Goal: Task Accomplishment & Management: Use online tool/utility

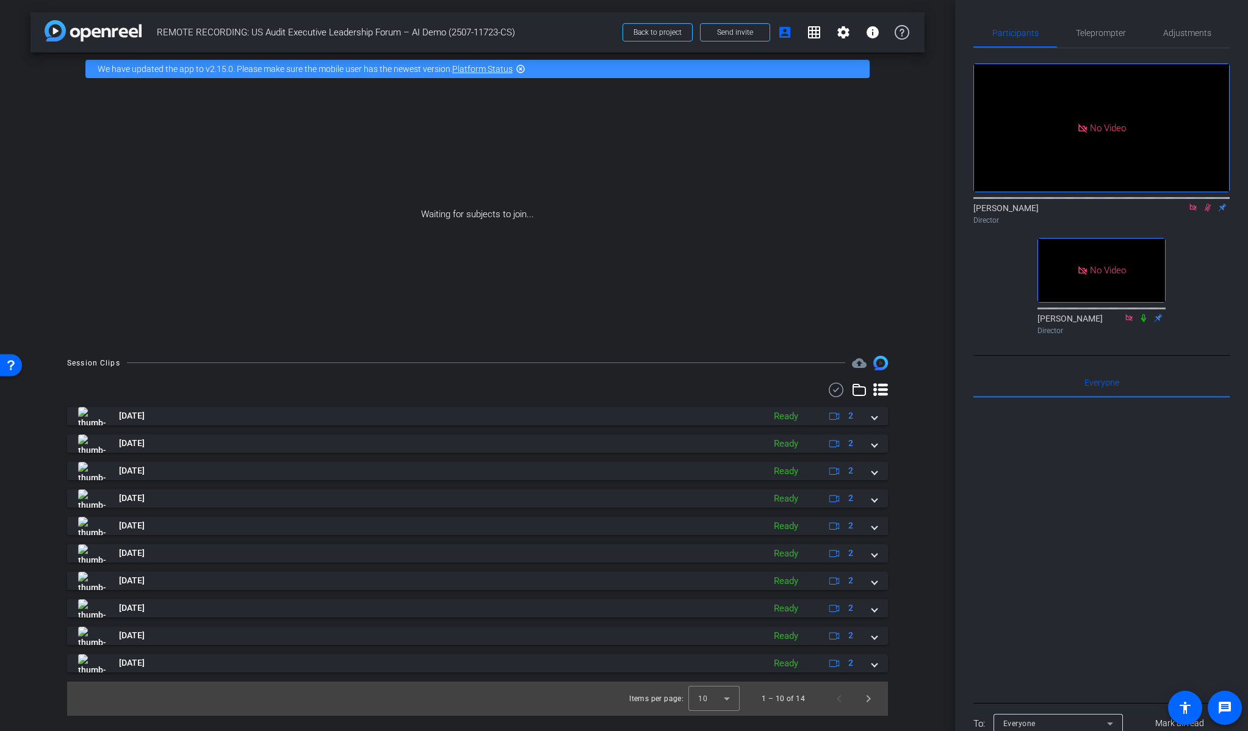
click at [1207, 212] on icon at bounding box center [1208, 207] width 10 height 9
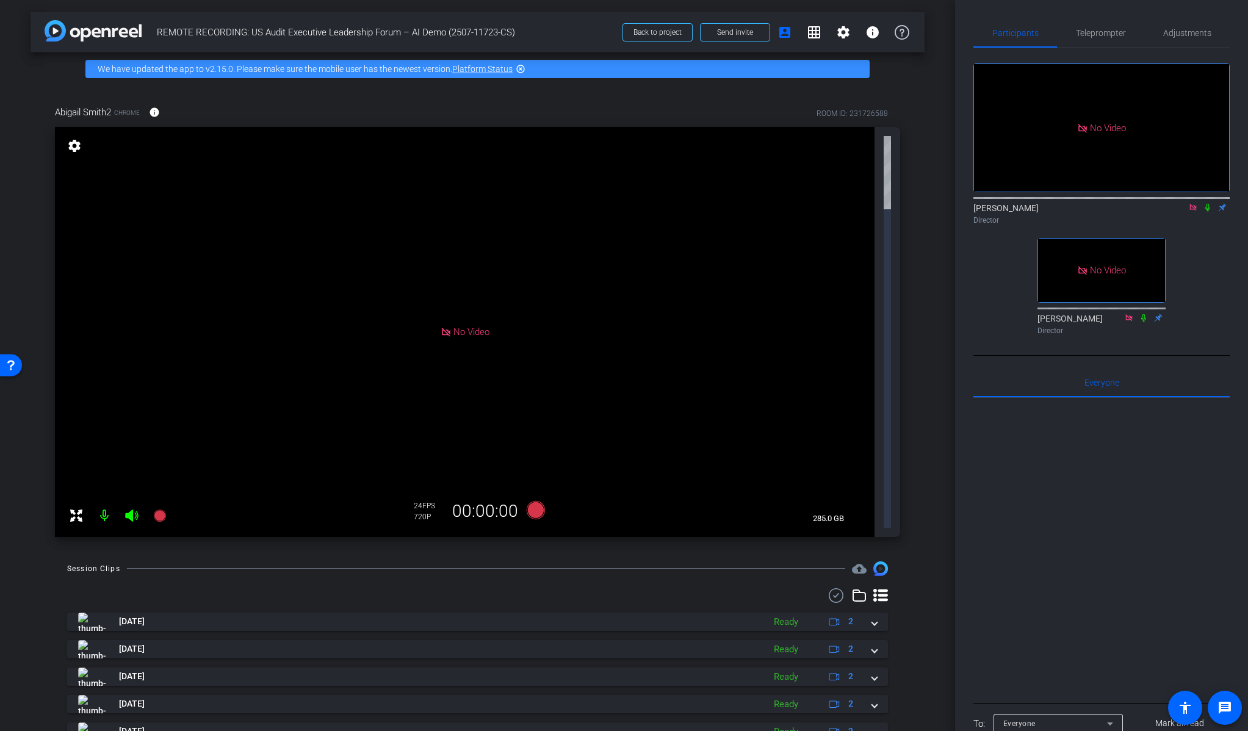
click at [917, 207] on div "Abigail Smith2 Chrome info ROOM ID: 231726588 No Video settings 285.0 GB 24 FPS…" at bounding box center [478, 317] width 894 height 464
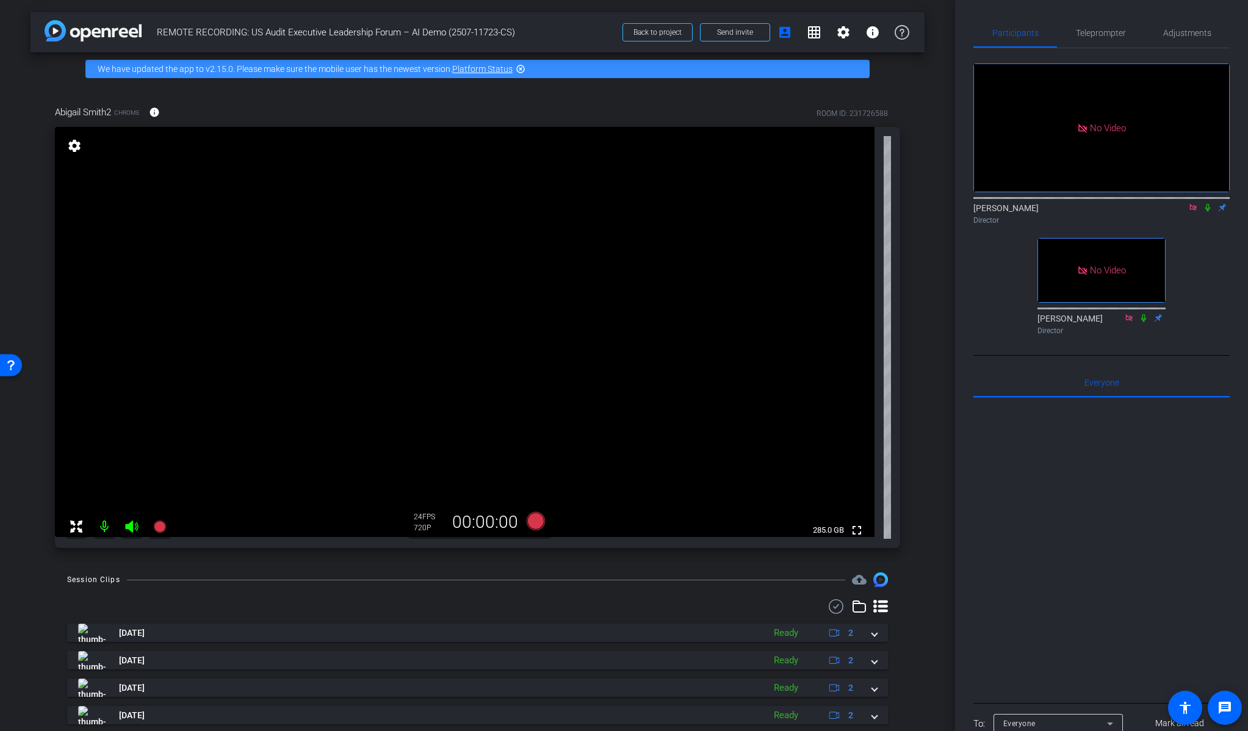
click at [1206, 212] on icon at bounding box center [1208, 207] width 10 height 9
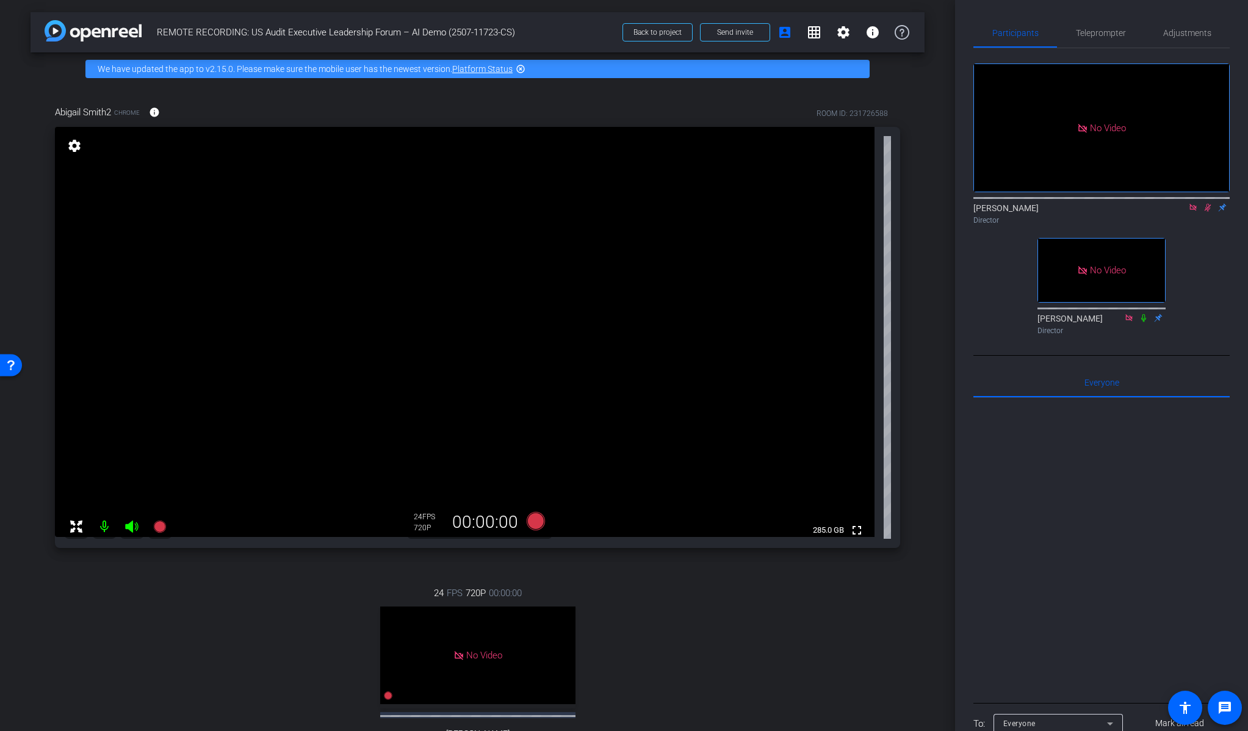
click at [76, 146] on mat-icon "settings" at bounding box center [74, 145] width 17 height 15
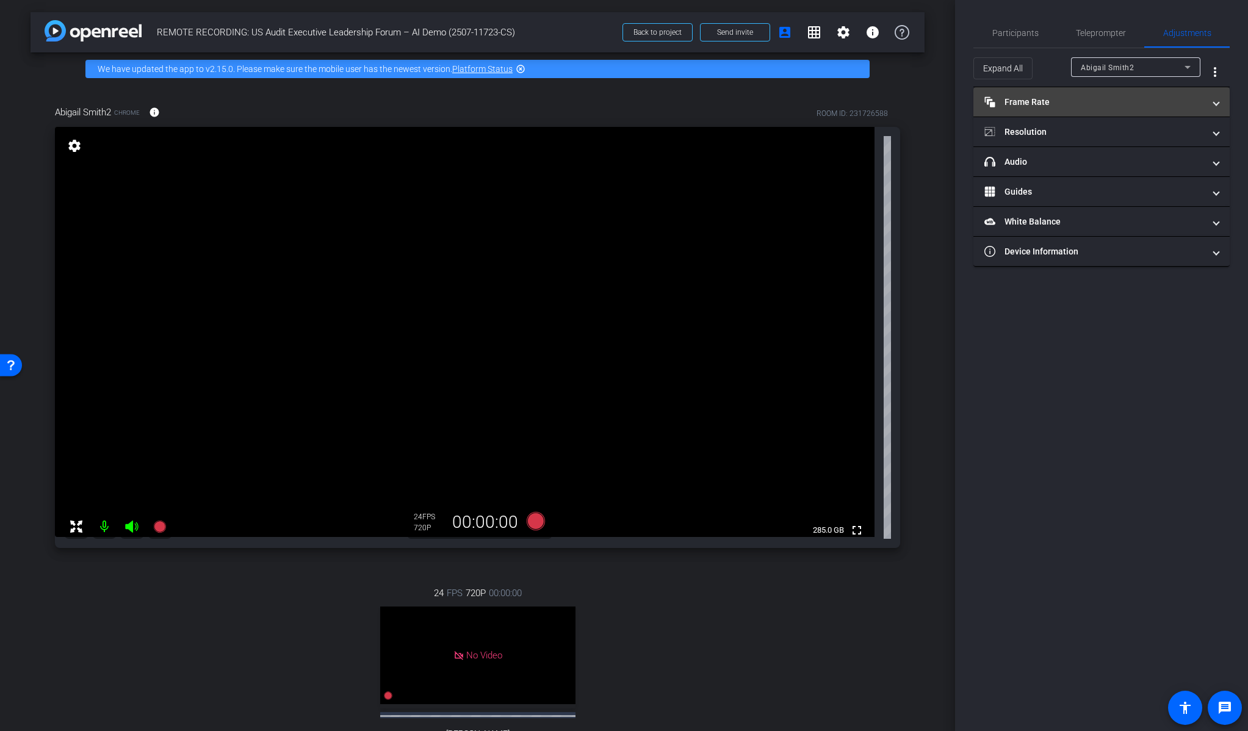
click at [1054, 107] on mat-panel-title "Frame Rate Frame Rate" at bounding box center [1094, 102] width 220 height 13
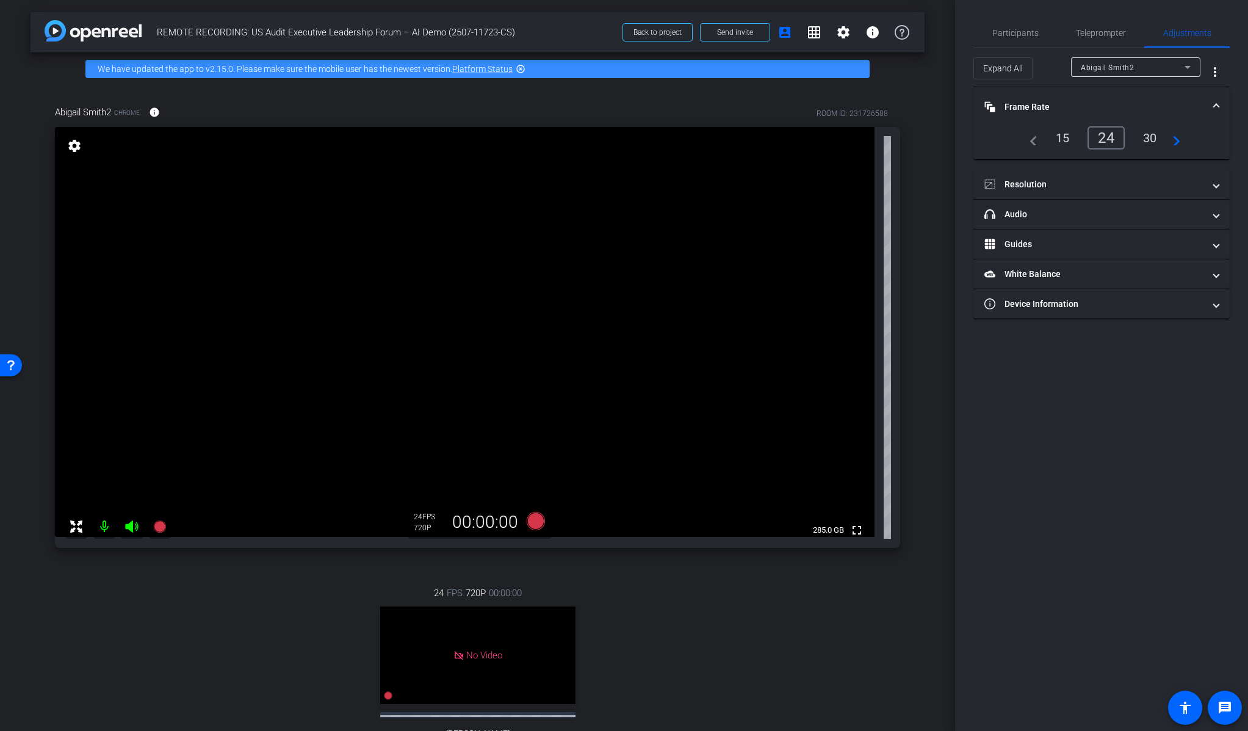
click at [1149, 140] on div "30" at bounding box center [1150, 138] width 32 height 21
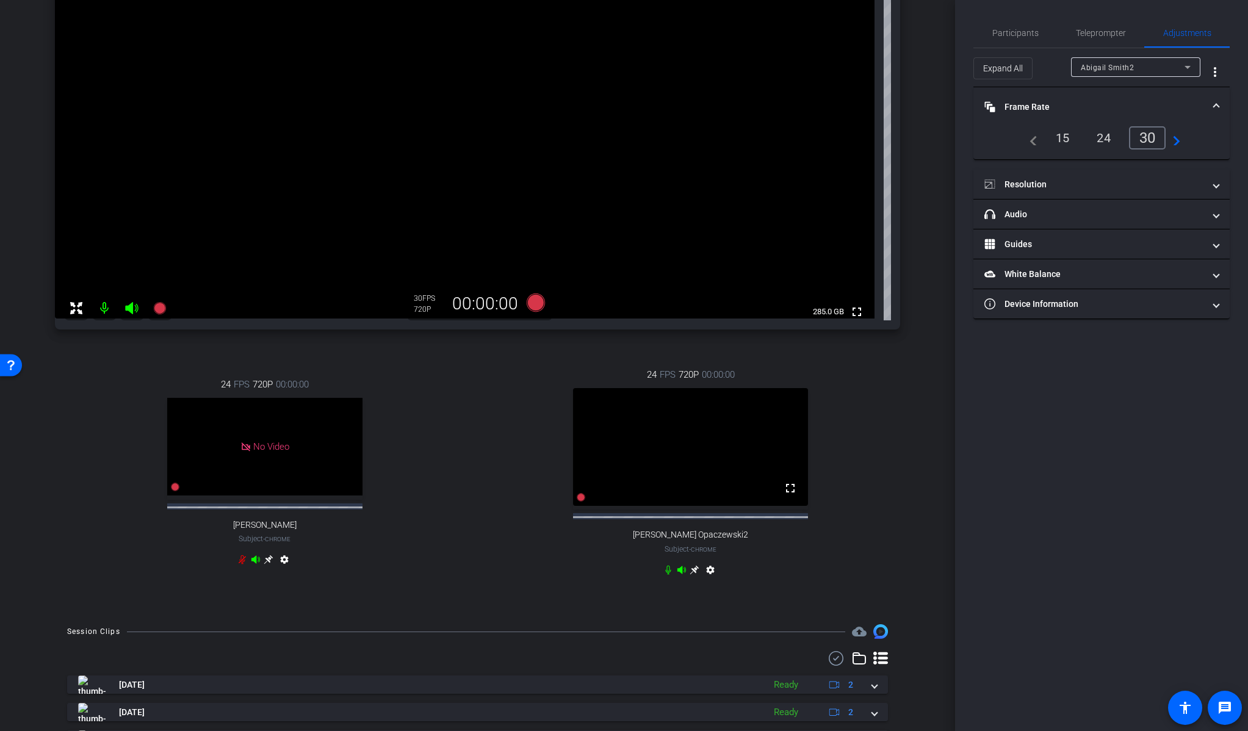
scroll to position [237, 0]
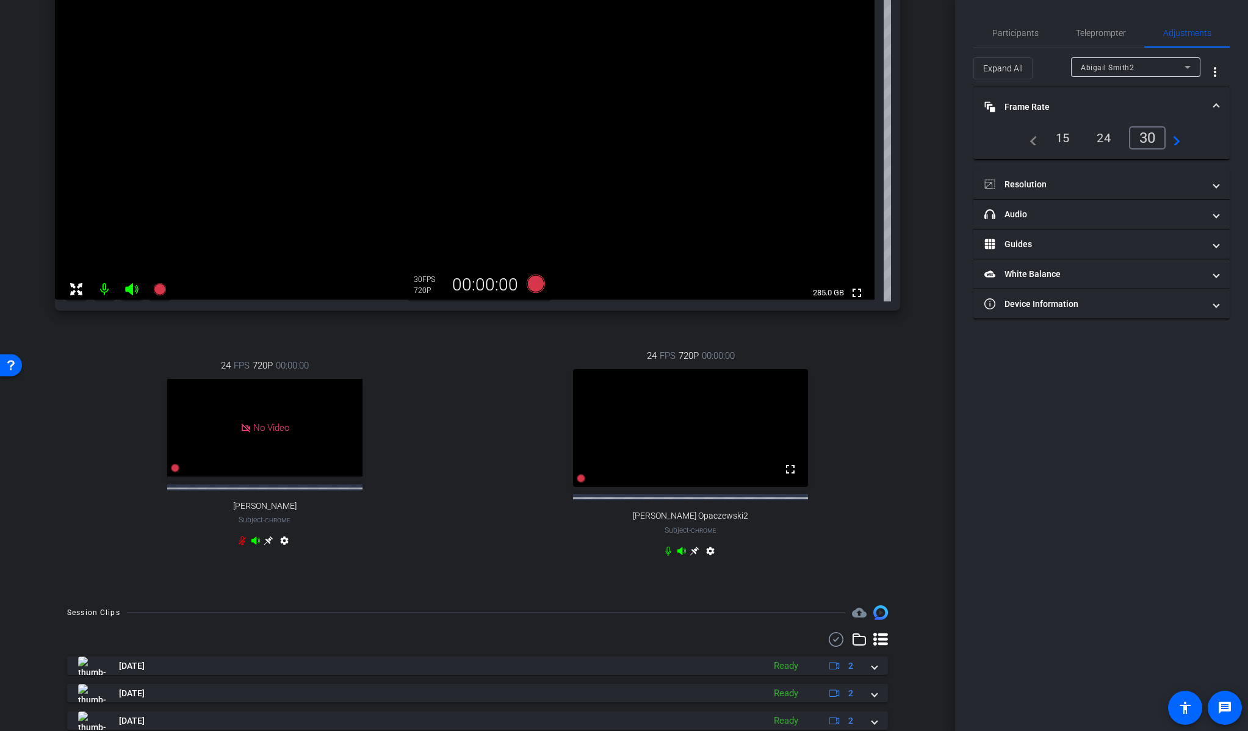
click at [710, 561] on mat-icon "settings" at bounding box center [710, 553] width 15 height 15
type input "11000"
click at [1154, 134] on div "30" at bounding box center [1150, 138] width 32 height 21
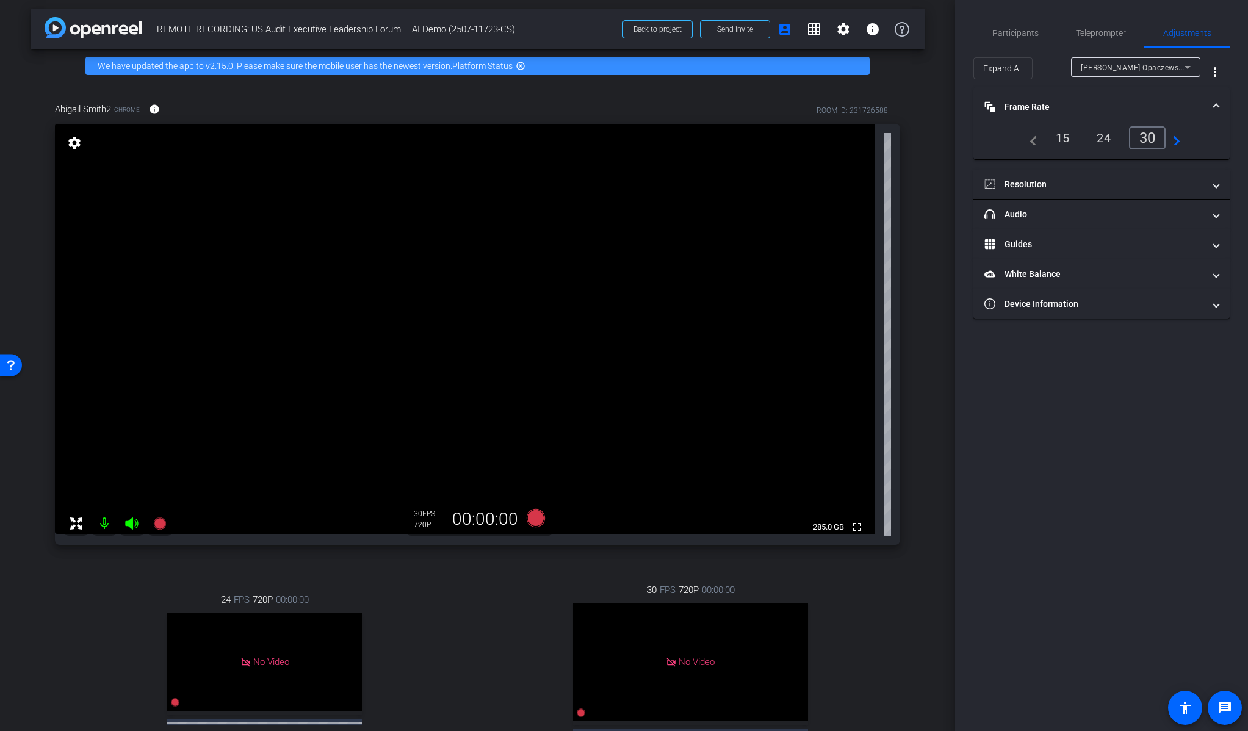
scroll to position [0, 0]
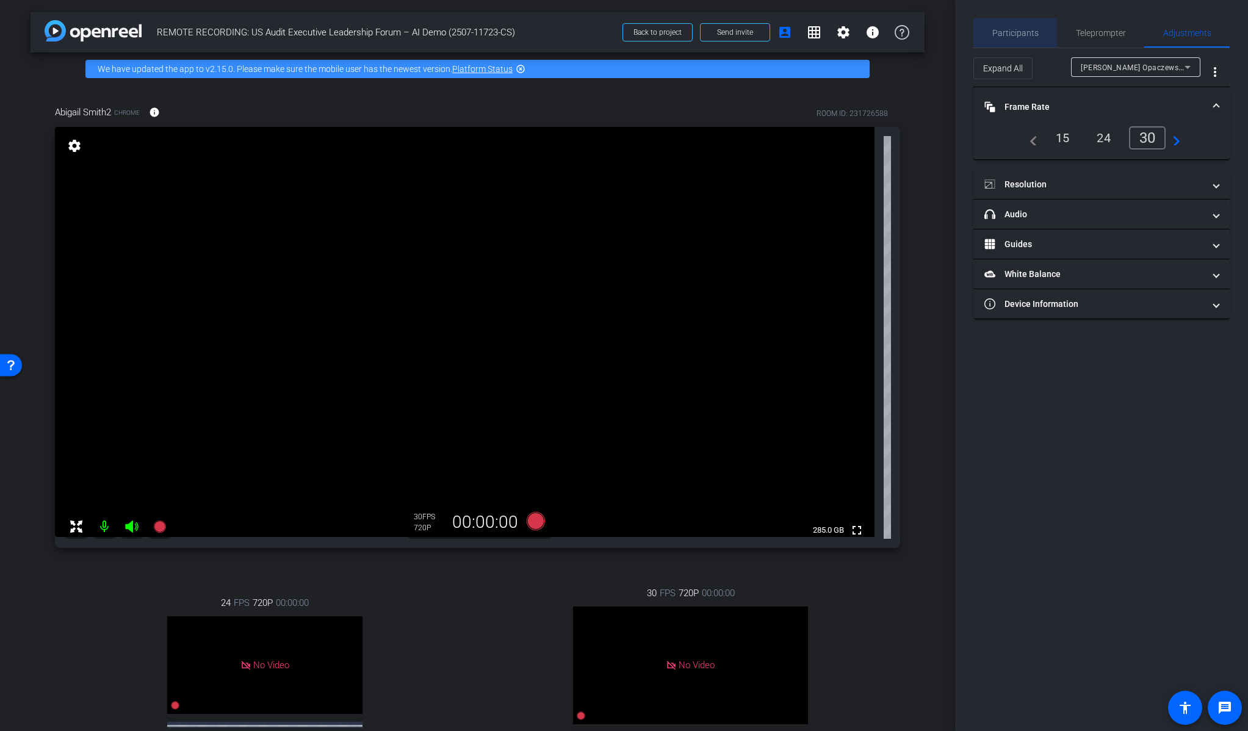
click at [1024, 30] on span "Participants" at bounding box center [1015, 33] width 46 height 9
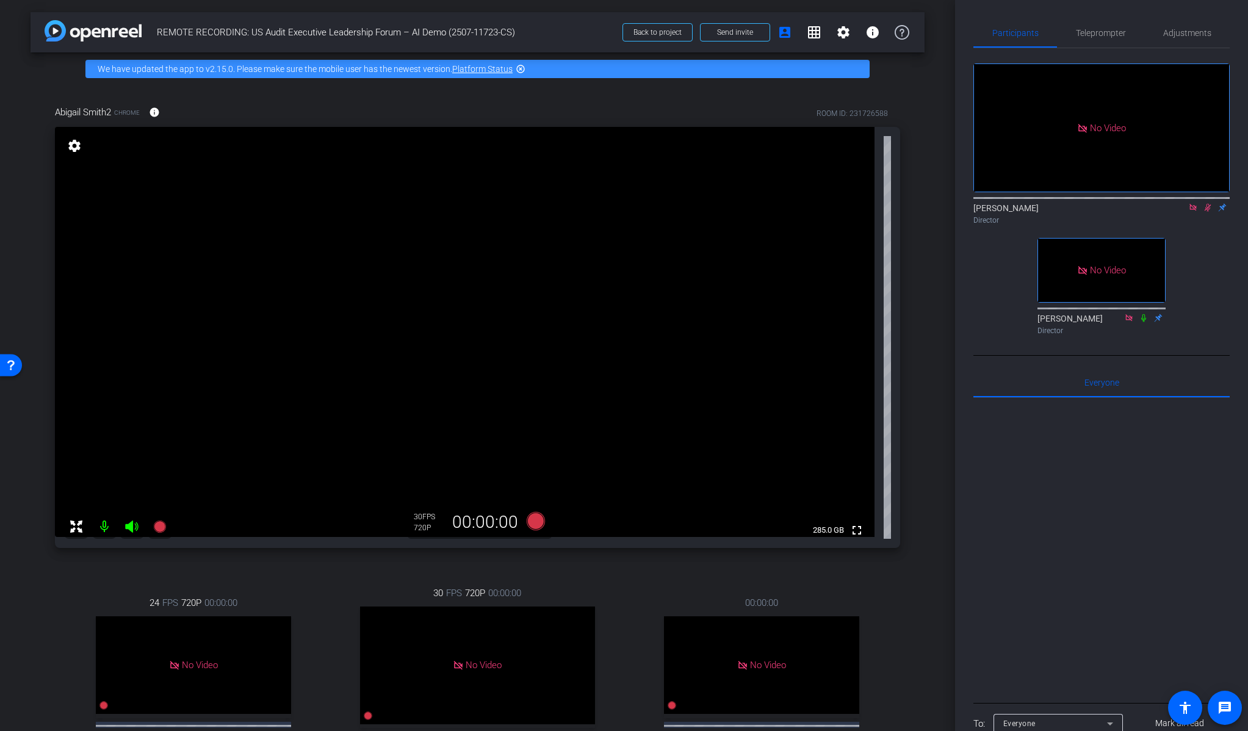
click at [937, 584] on div "arrow_back REMOTE RECORDING: US Audit Executive Leadership Forum – AI Demo (250…" at bounding box center [477, 365] width 955 height 731
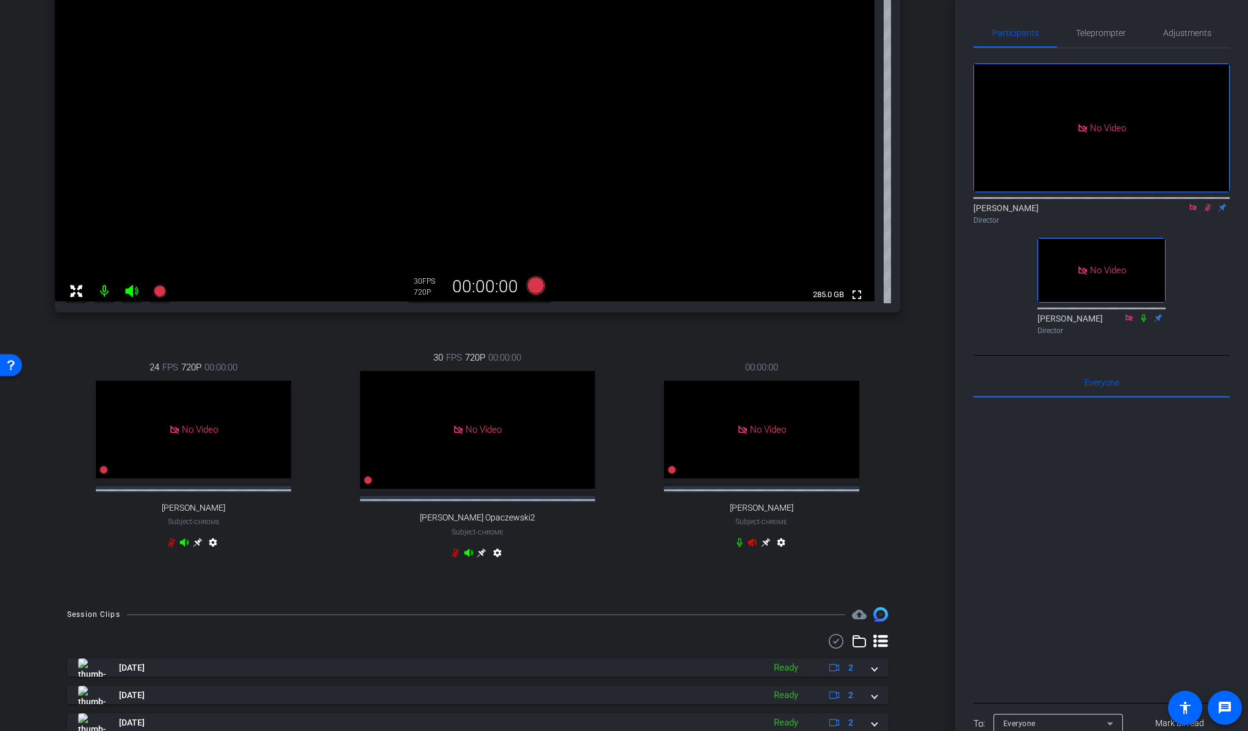
scroll to position [264, 0]
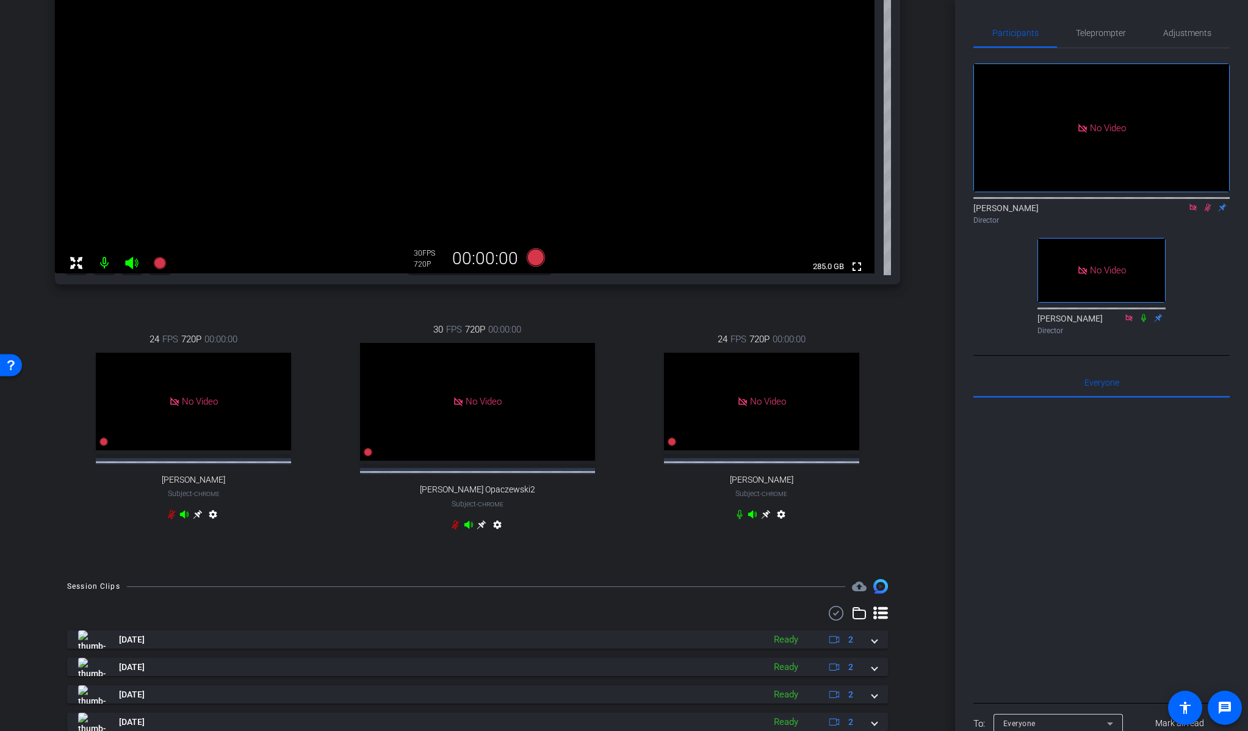
click at [1209, 203] on icon at bounding box center [1208, 207] width 10 height 9
click at [1206, 204] on icon at bounding box center [1207, 208] width 5 height 8
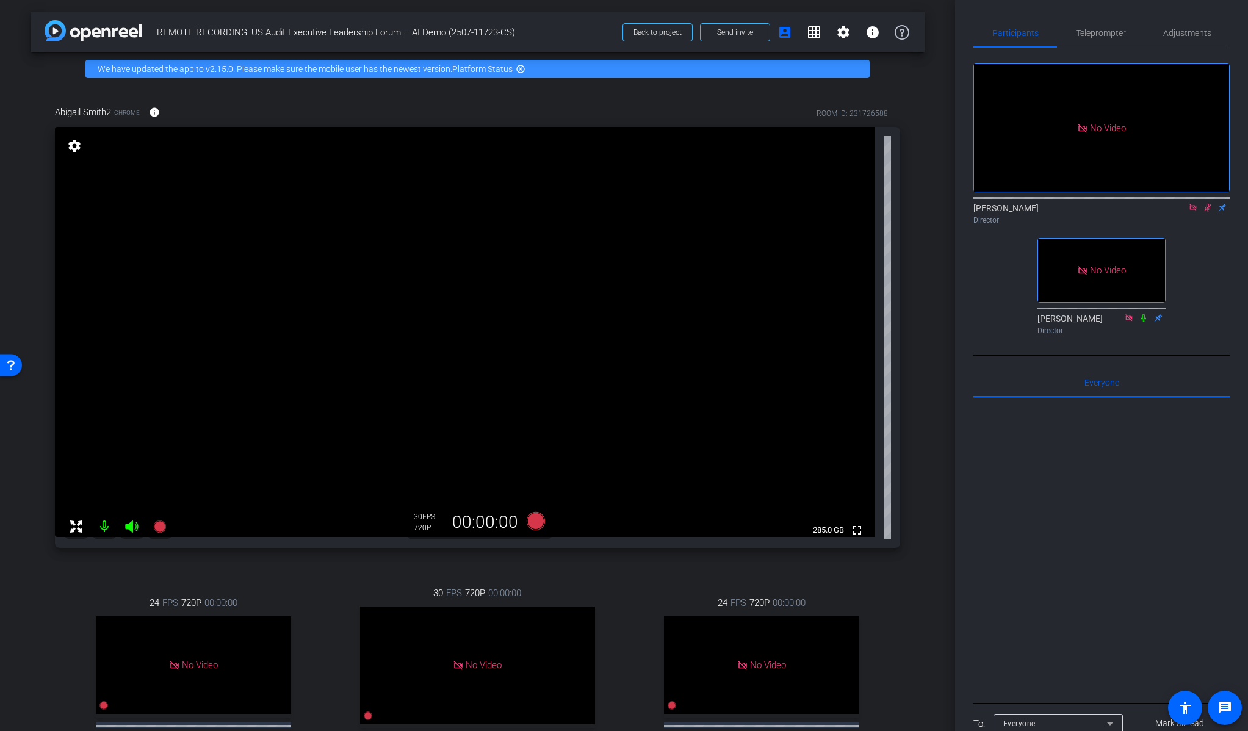
click at [71, 140] on mat-icon "settings" at bounding box center [74, 145] width 17 height 15
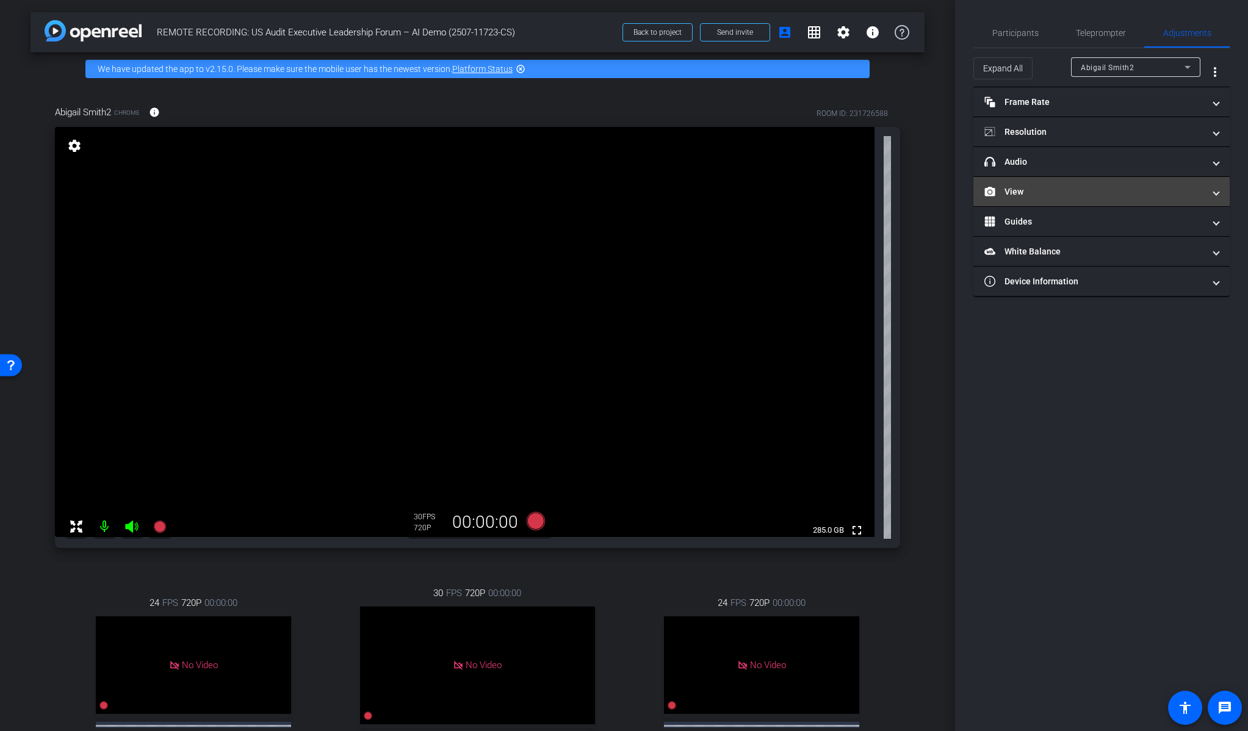
click at [1043, 192] on mat-panel-title "View" at bounding box center [1094, 191] width 220 height 13
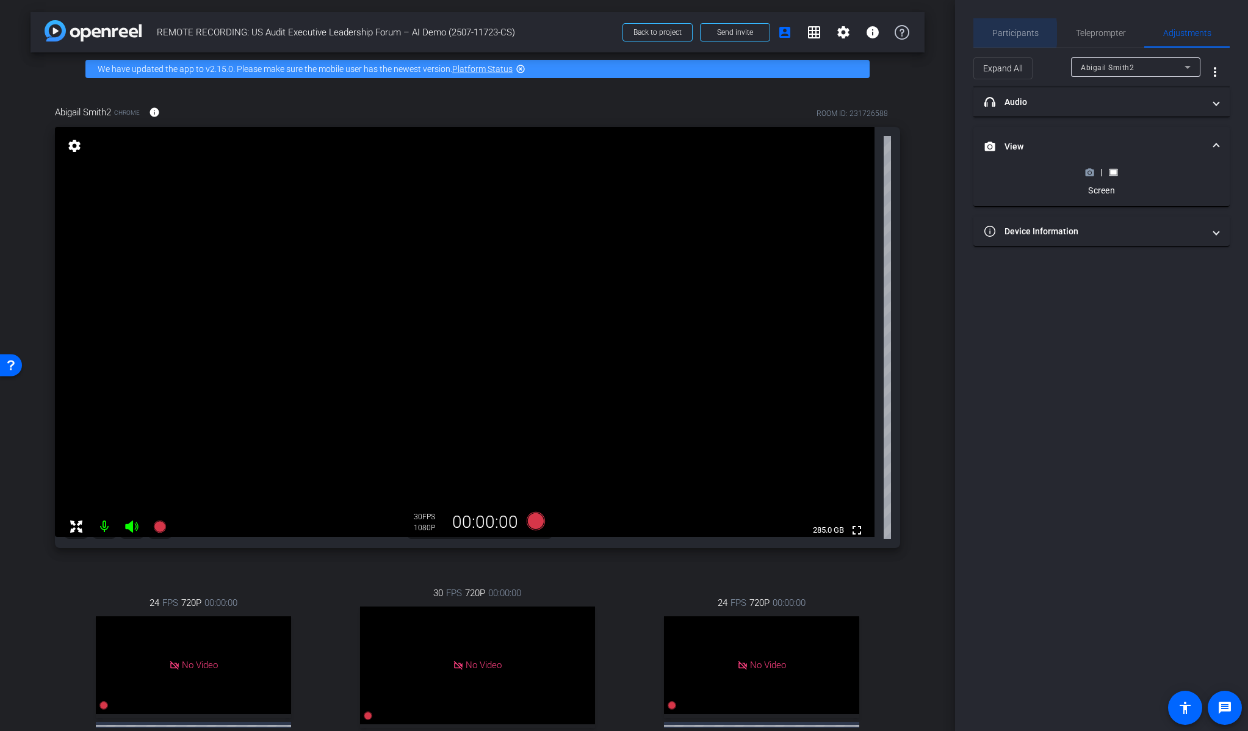
click at [1005, 34] on span "Participants" at bounding box center [1015, 33] width 46 height 9
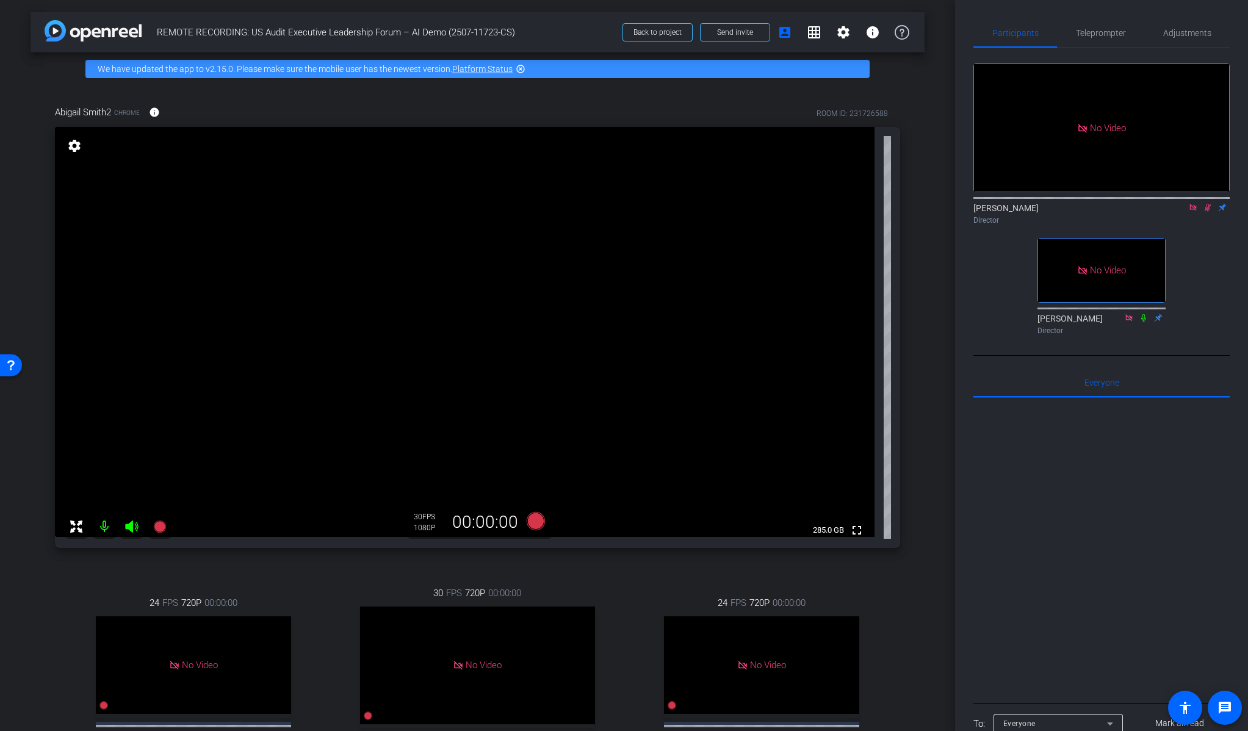
click at [1206, 203] on icon at bounding box center [1208, 207] width 10 height 9
click at [1207, 203] on icon at bounding box center [1208, 207] width 10 height 9
click at [1206, 203] on icon at bounding box center [1208, 207] width 10 height 9
click at [1209, 203] on icon at bounding box center [1208, 207] width 10 height 9
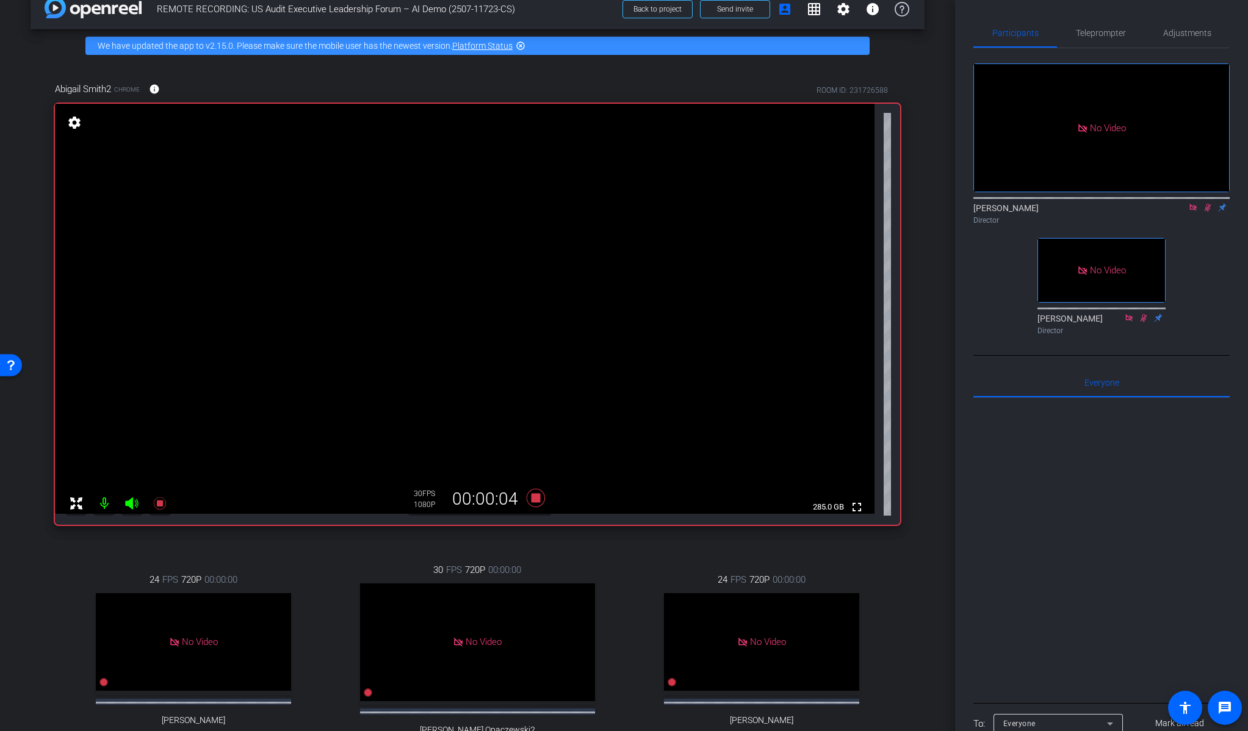
scroll to position [21, 0]
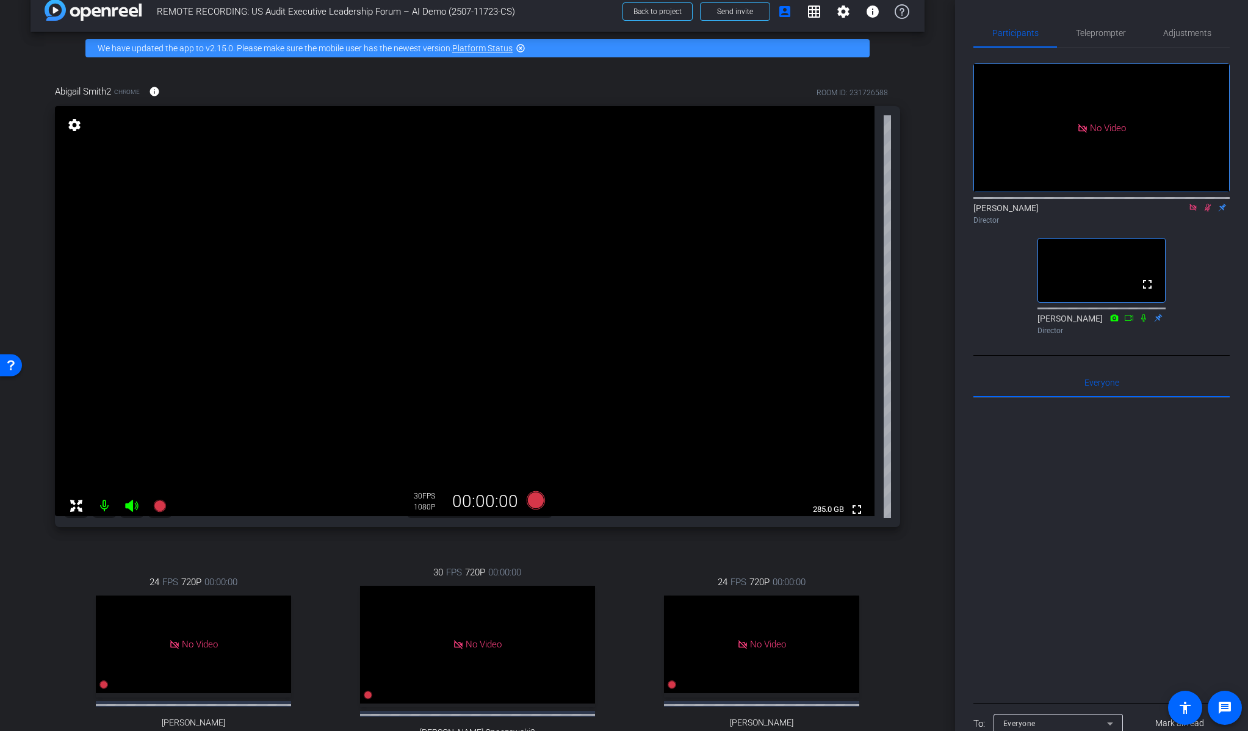
click at [1207, 204] on icon at bounding box center [1207, 208] width 7 height 8
click at [1206, 203] on icon at bounding box center [1208, 207] width 10 height 9
click at [70, 132] on div "settings" at bounding box center [74, 125] width 21 height 21
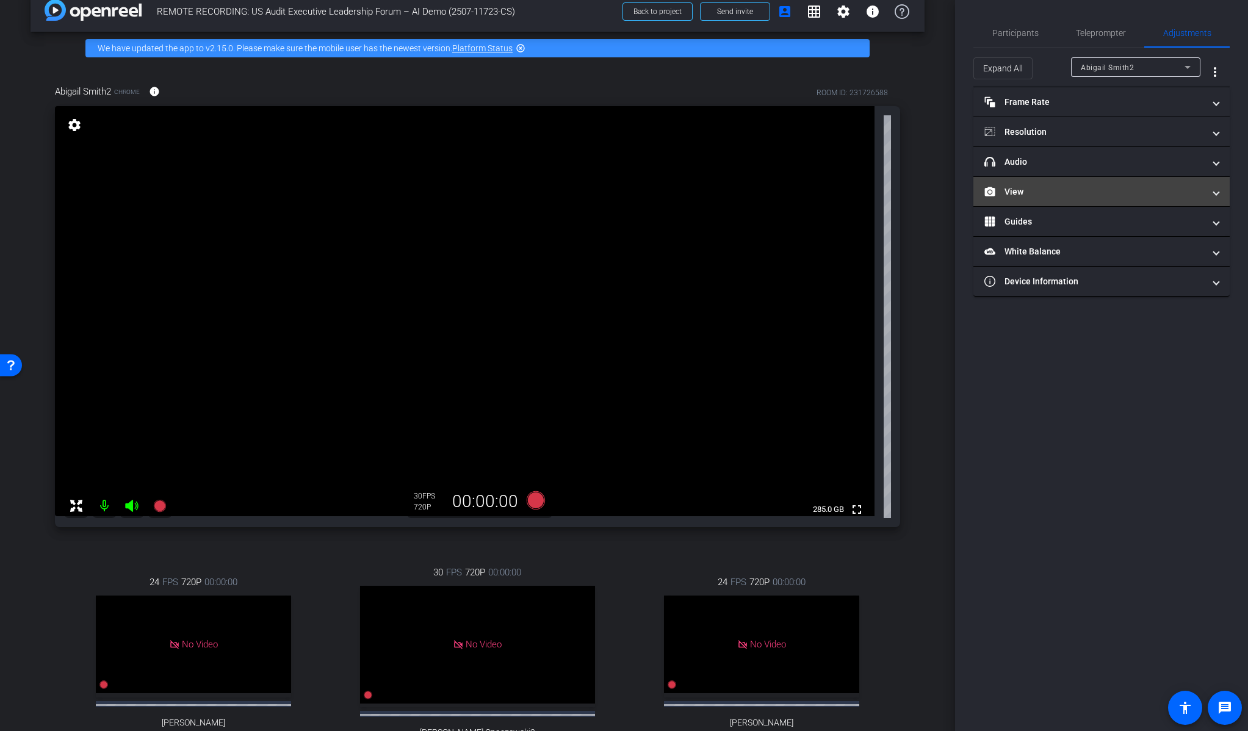
click at [1067, 193] on mat-panel-title "View" at bounding box center [1094, 191] width 220 height 13
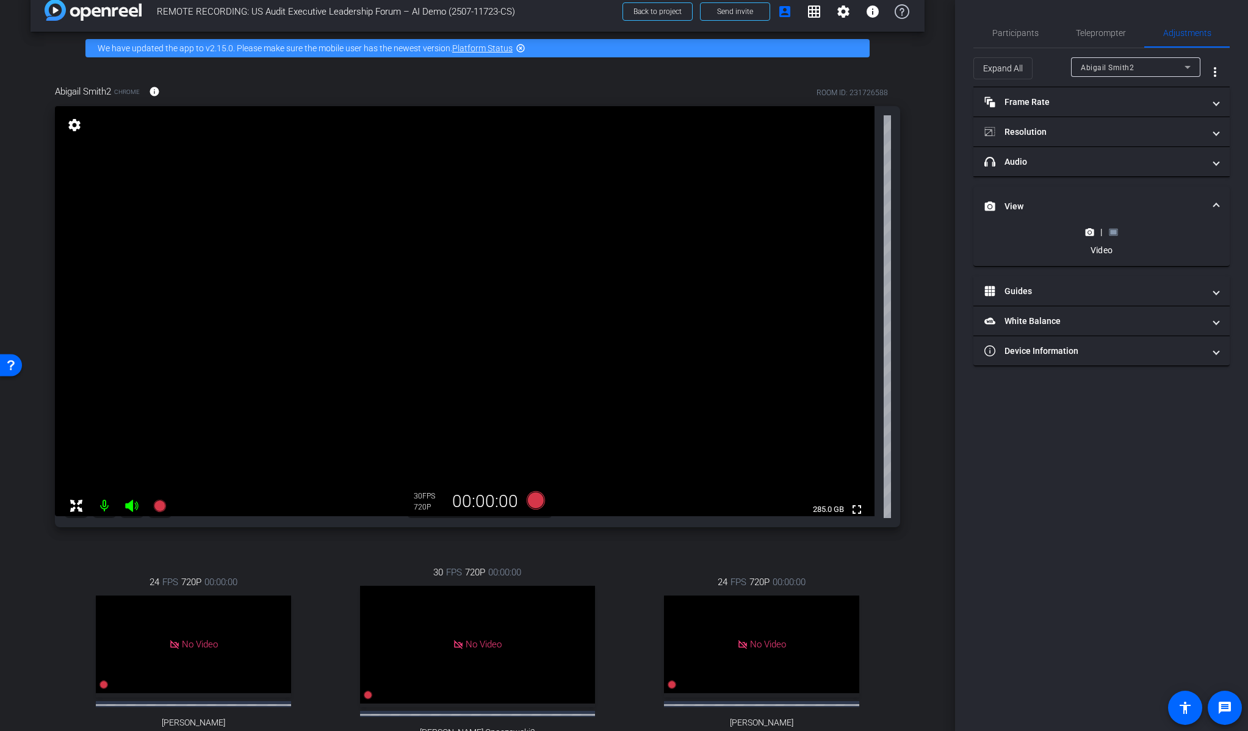
click at [1117, 234] on icon at bounding box center [1113, 232] width 9 height 9
click at [999, 32] on span "Participants" at bounding box center [1015, 33] width 46 height 9
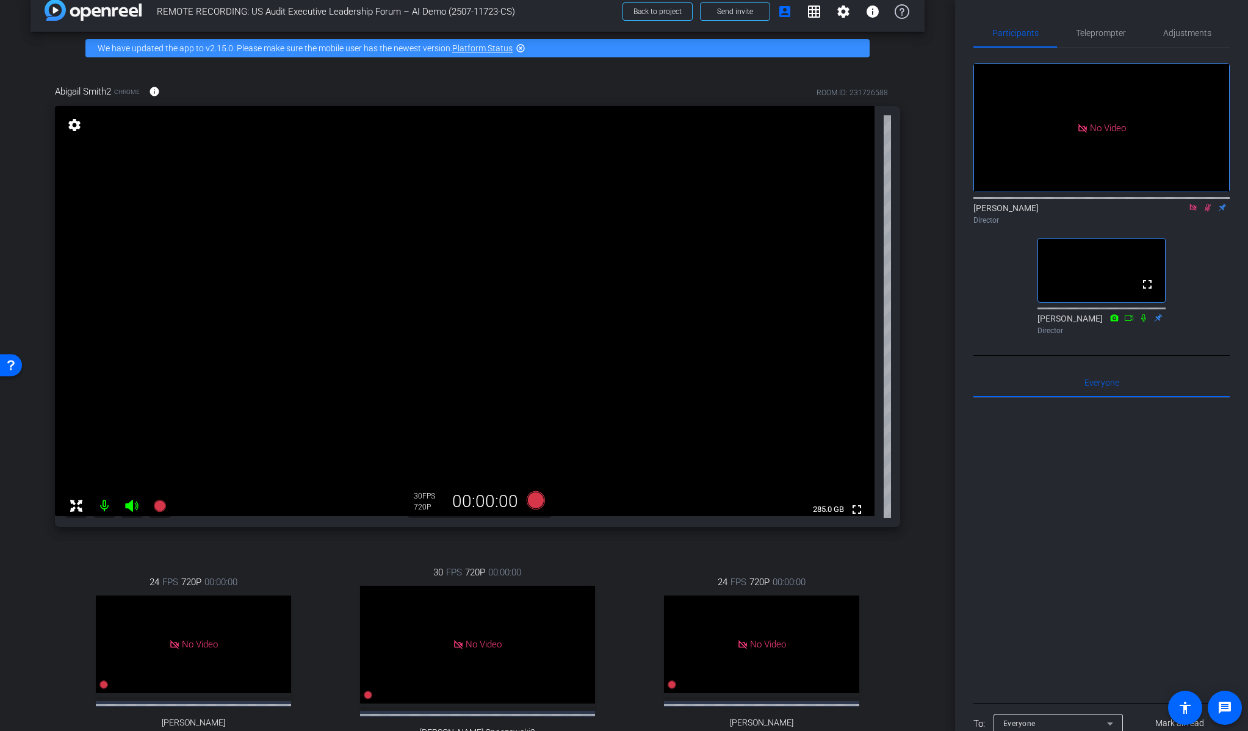
click at [1206, 204] on icon at bounding box center [1207, 208] width 7 height 8
click at [78, 121] on mat-icon "settings" at bounding box center [74, 125] width 17 height 15
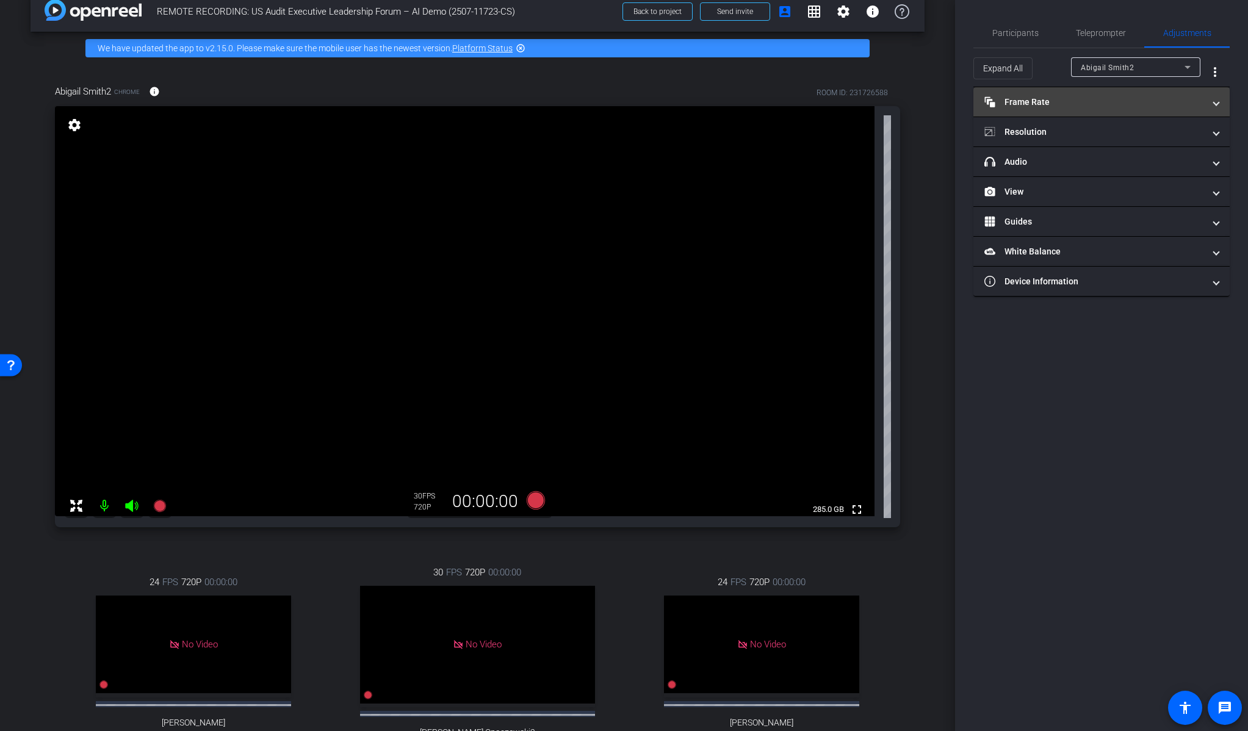
click at [1115, 106] on mat-panel-title "Frame Rate Frame Rate" at bounding box center [1094, 102] width 220 height 13
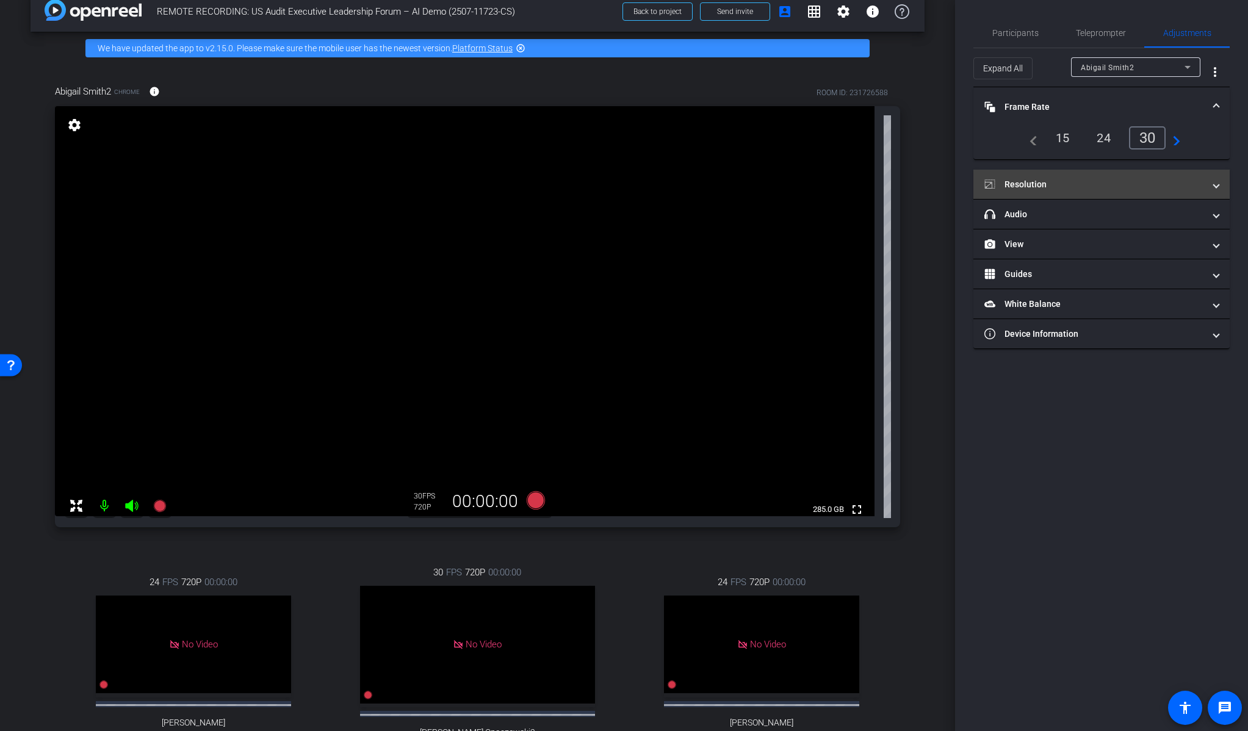
click at [1067, 181] on mat-panel-title "Resolution" at bounding box center [1094, 184] width 220 height 13
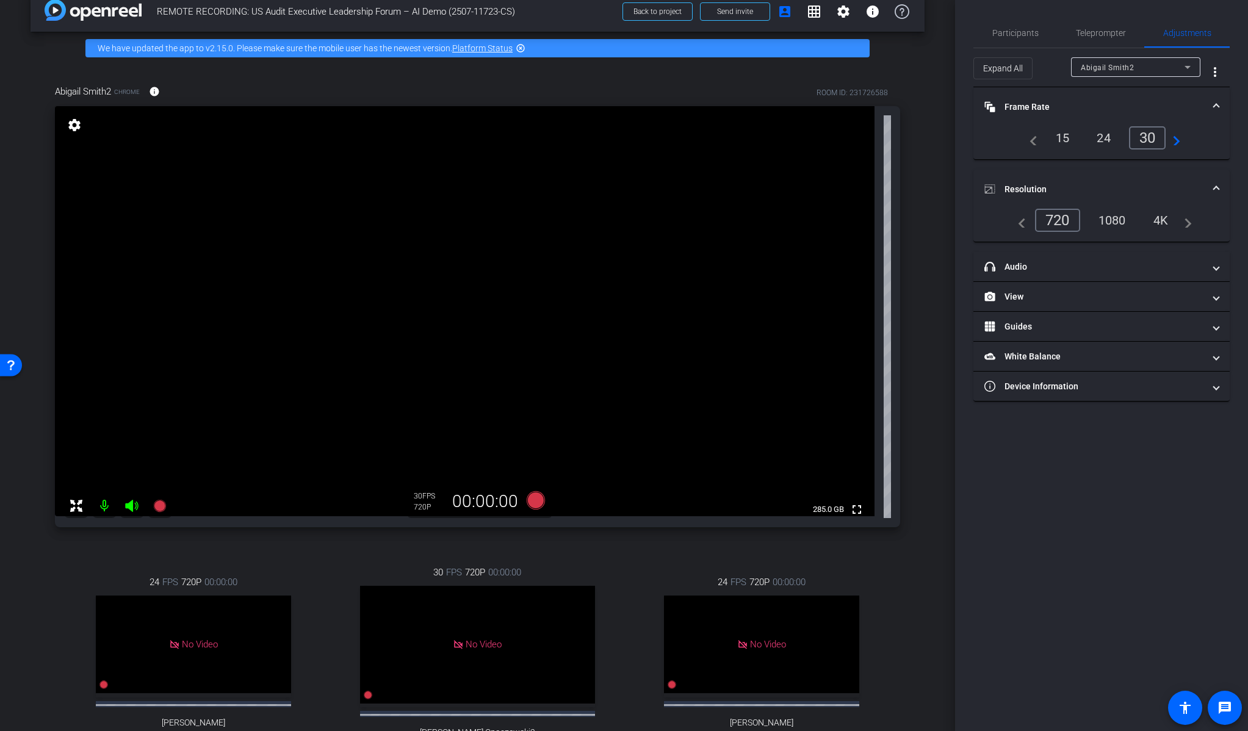
click at [1112, 218] on div "1080" at bounding box center [1112, 220] width 46 height 21
click at [1057, 301] on mat-panel-title "View" at bounding box center [1094, 296] width 220 height 13
click at [1114, 337] on rect at bounding box center [1113, 336] width 7 height 5
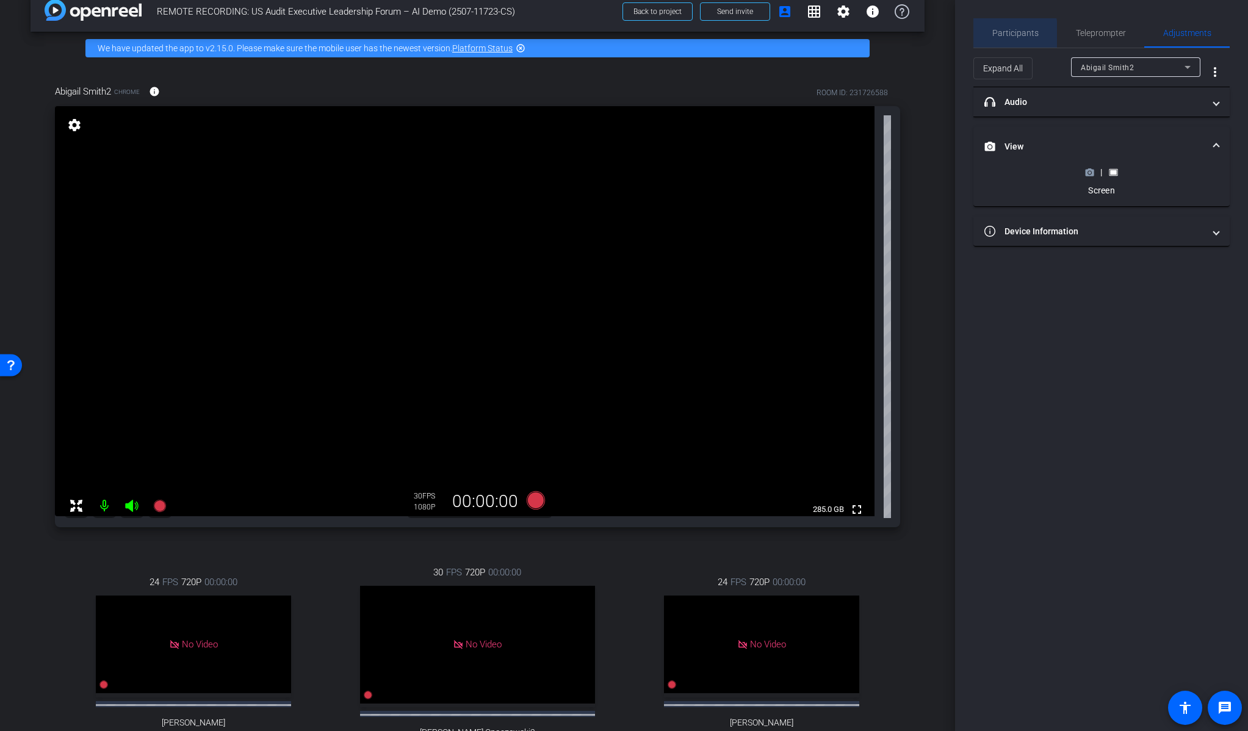
click at [1004, 35] on span "Participants" at bounding box center [1015, 33] width 46 height 9
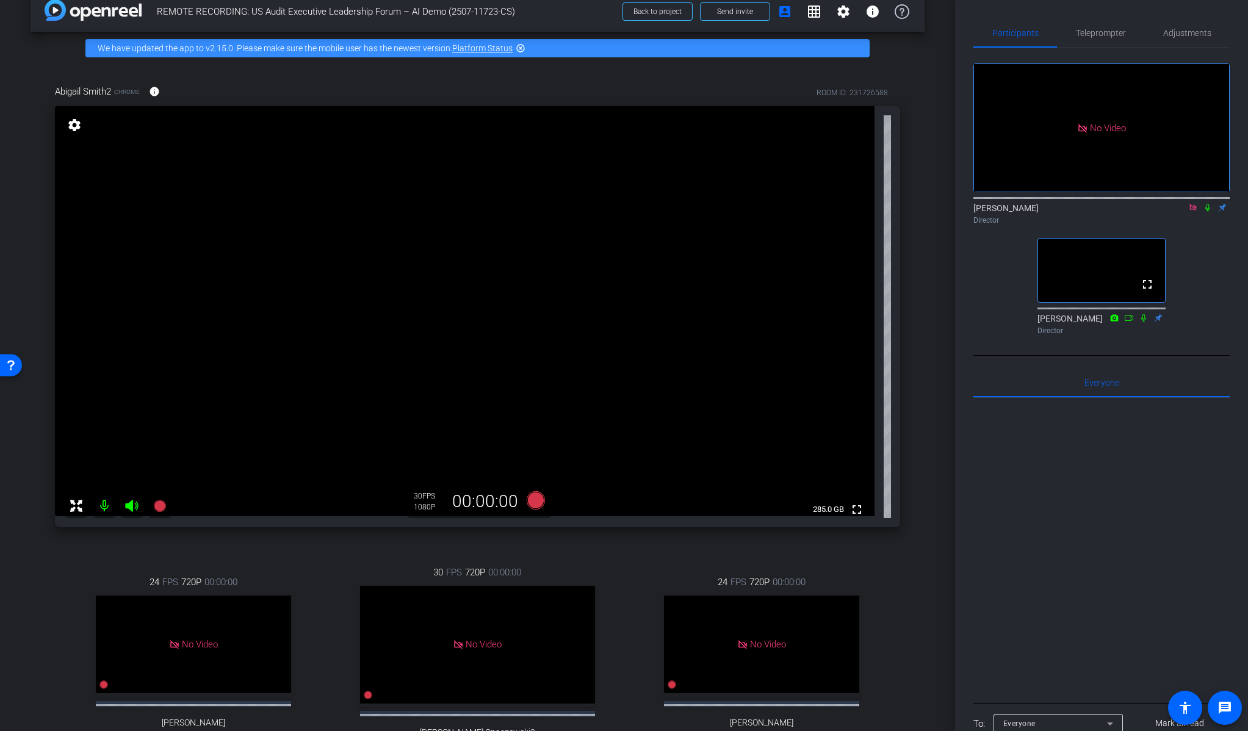
click at [1207, 203] on icon at bounding box center [1208, 207] width 10 height 9
click at [1204, 203] on icon at bounding box center [1208, 207] width 10 height 9
click at [160, 505] on icon at bounding box center [159, 506] width 12 height 12
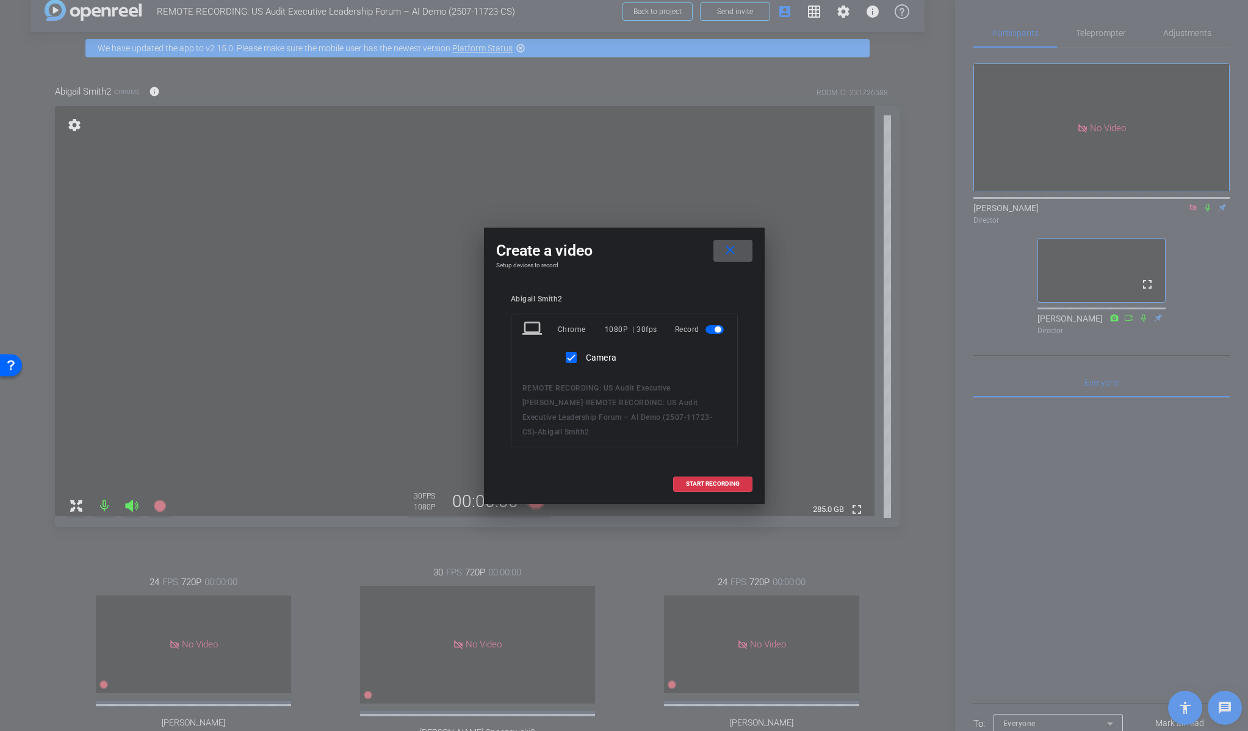
click at [739, 253] on span at bounding box center [732, 250] width 39 height 29
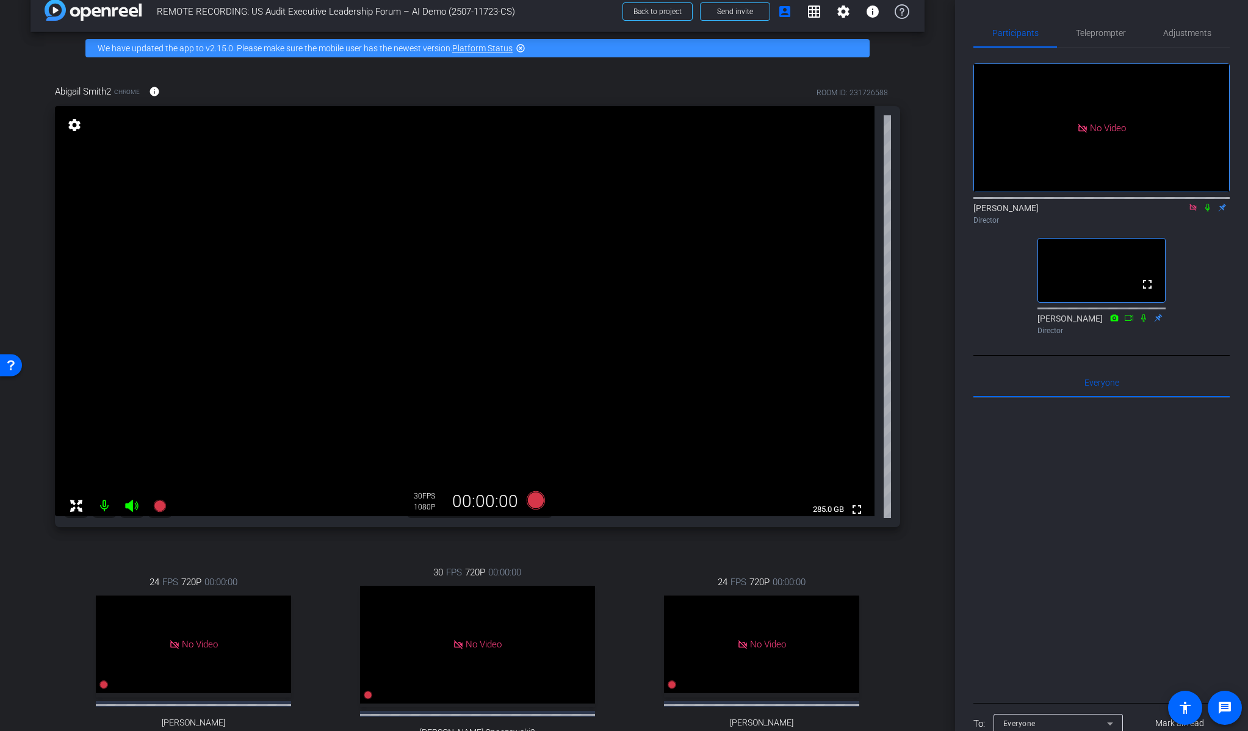
click at [74, 123] on mat-icon "settings" at bounding box center [74, 125] width 17 height 15
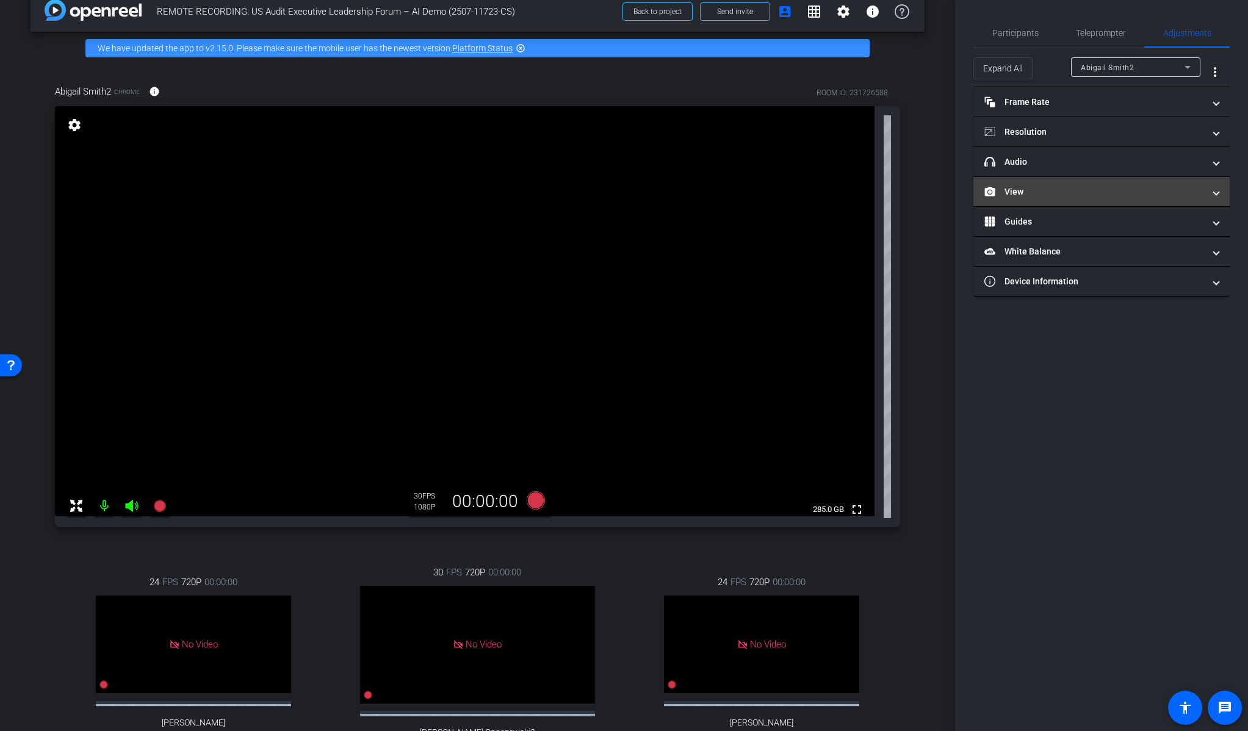
click at [1073, 189] on mat-panel-title "View" at bounding box center [1094, 191] width 220 height 13
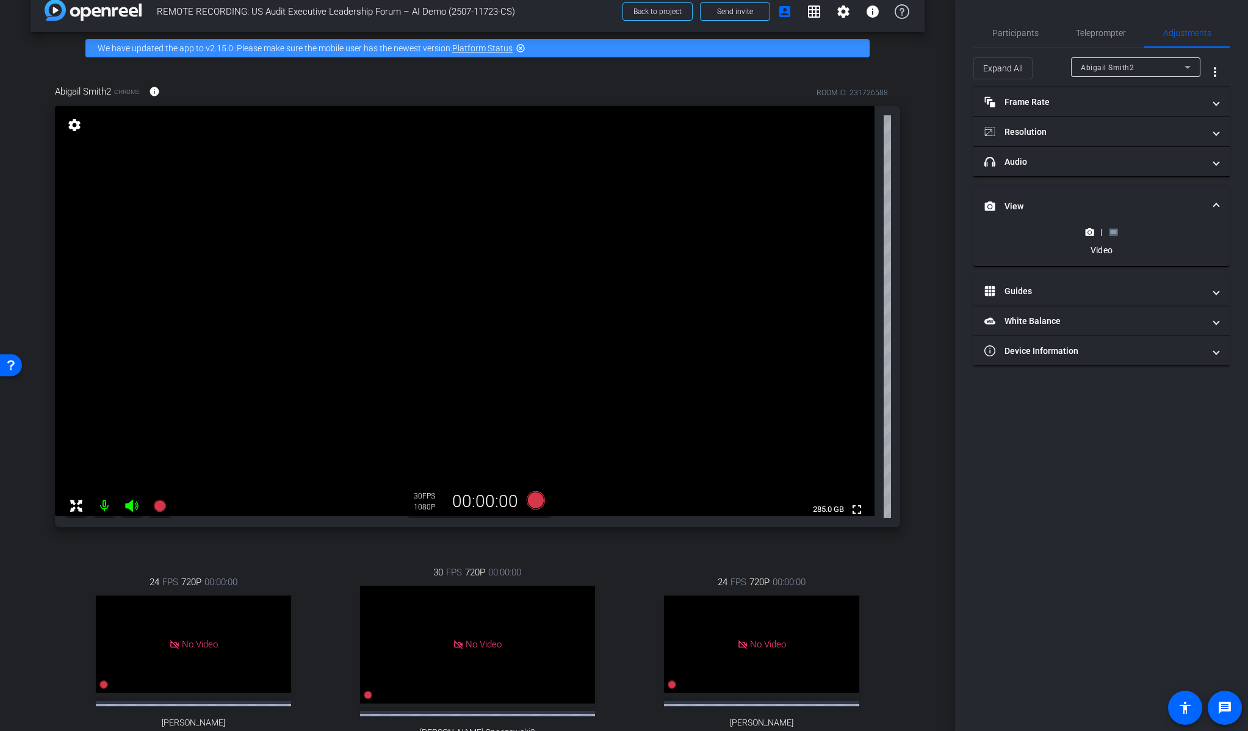
click at [1115, 232] on rect at bounding box center [1113, 231] width 7 height 5
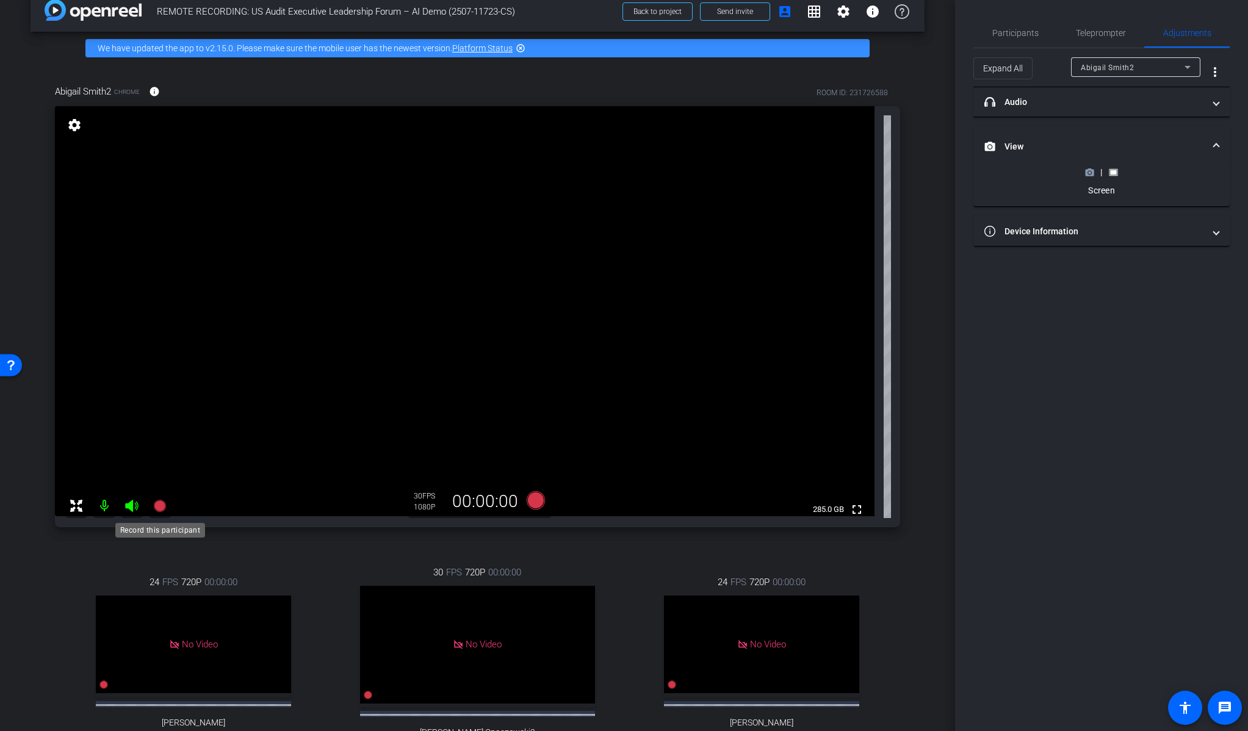
click at [164, 505] on icon at bounding box center [159, 506] width 12 height 12
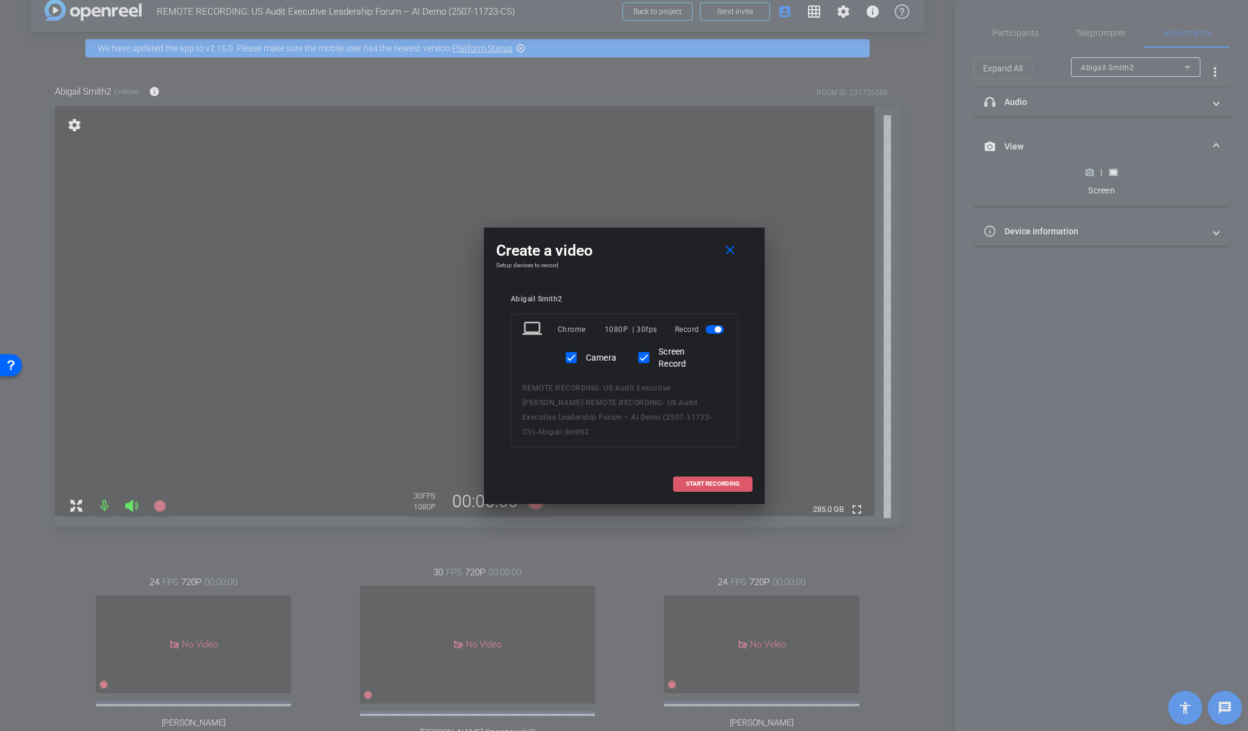
click at [711, 481] on span "START RECORDING" at bounding box center [713, 484] width 54 height 6
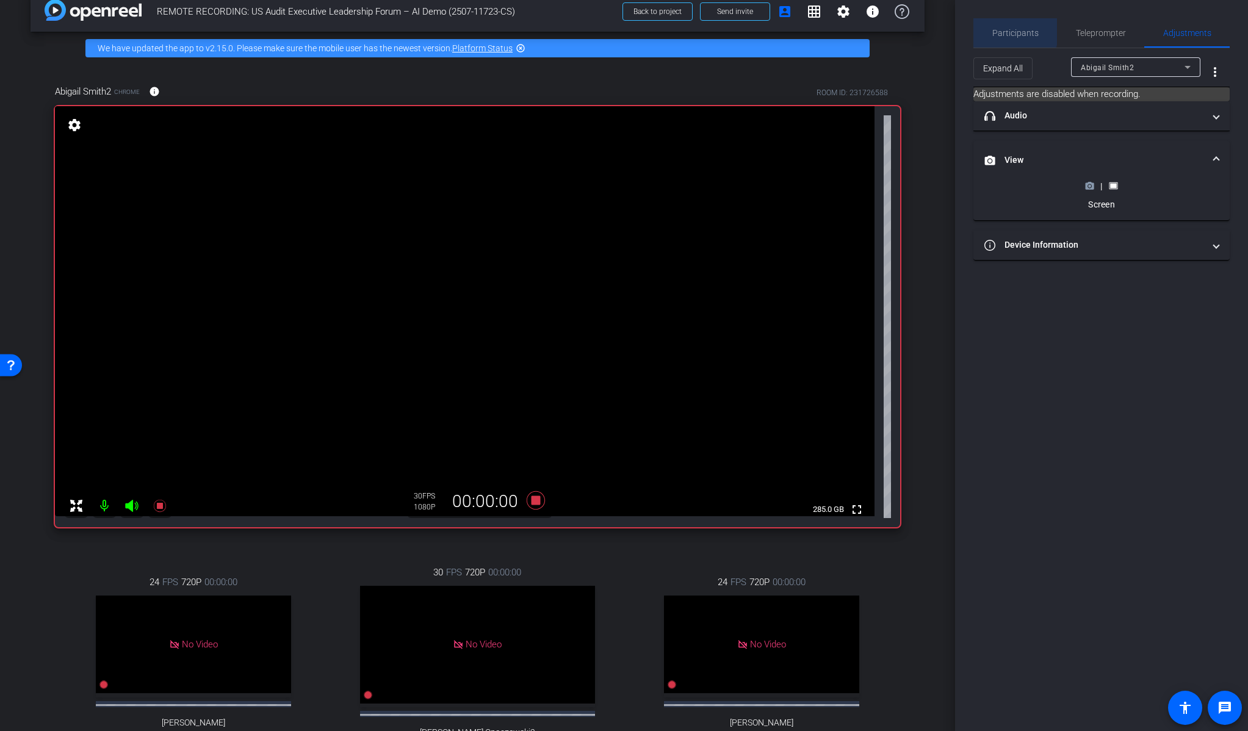
click at [1012, 32] on span "Participants" at bounding box center [1015, 33] width 46 height 9
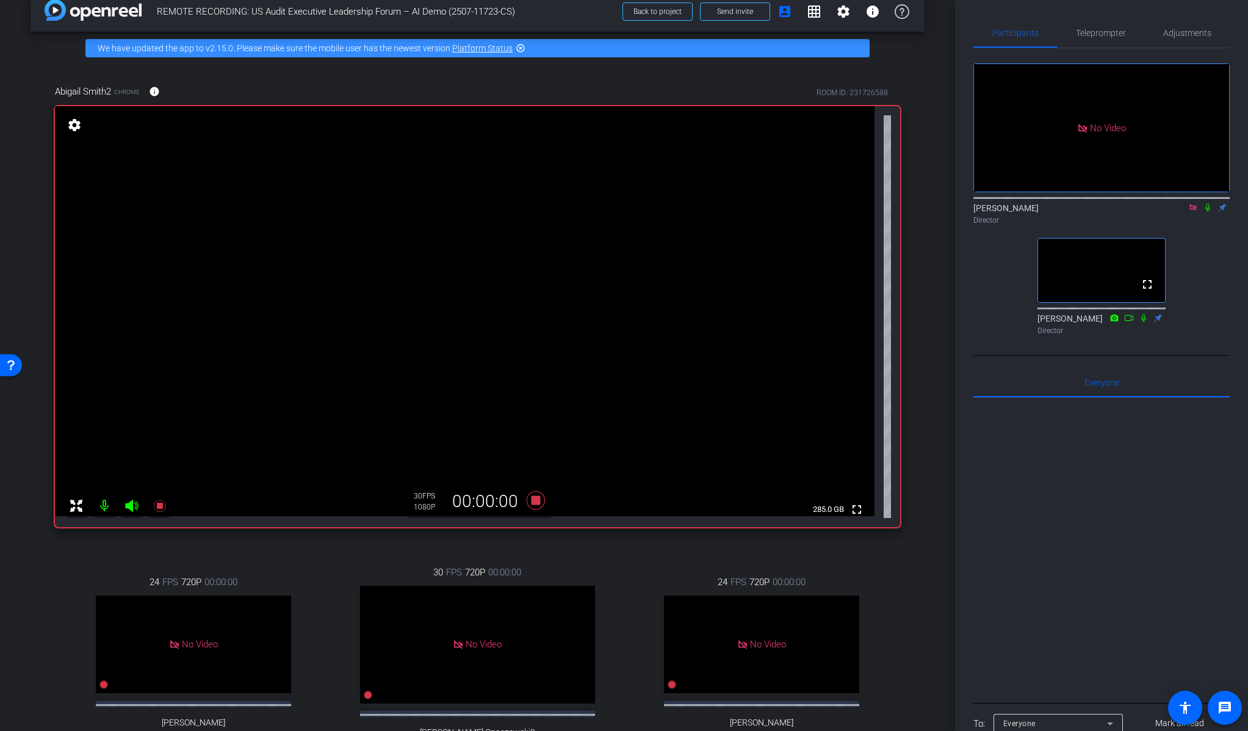
click at [1210, 203] on icon at bounding box center [1208, 207] width 10 height 9
click at [1143, 322] on icon at bounding box center [1143, 318] width 5 height 8
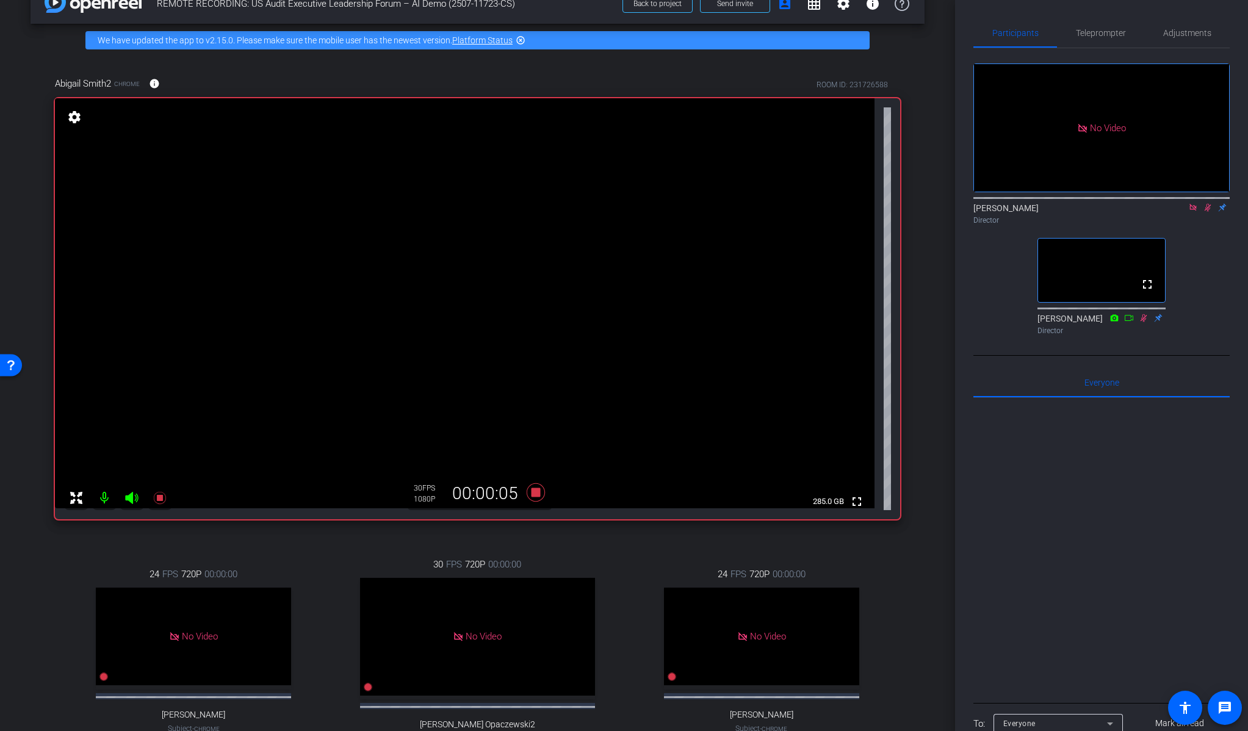
scroll to position [0, 0]
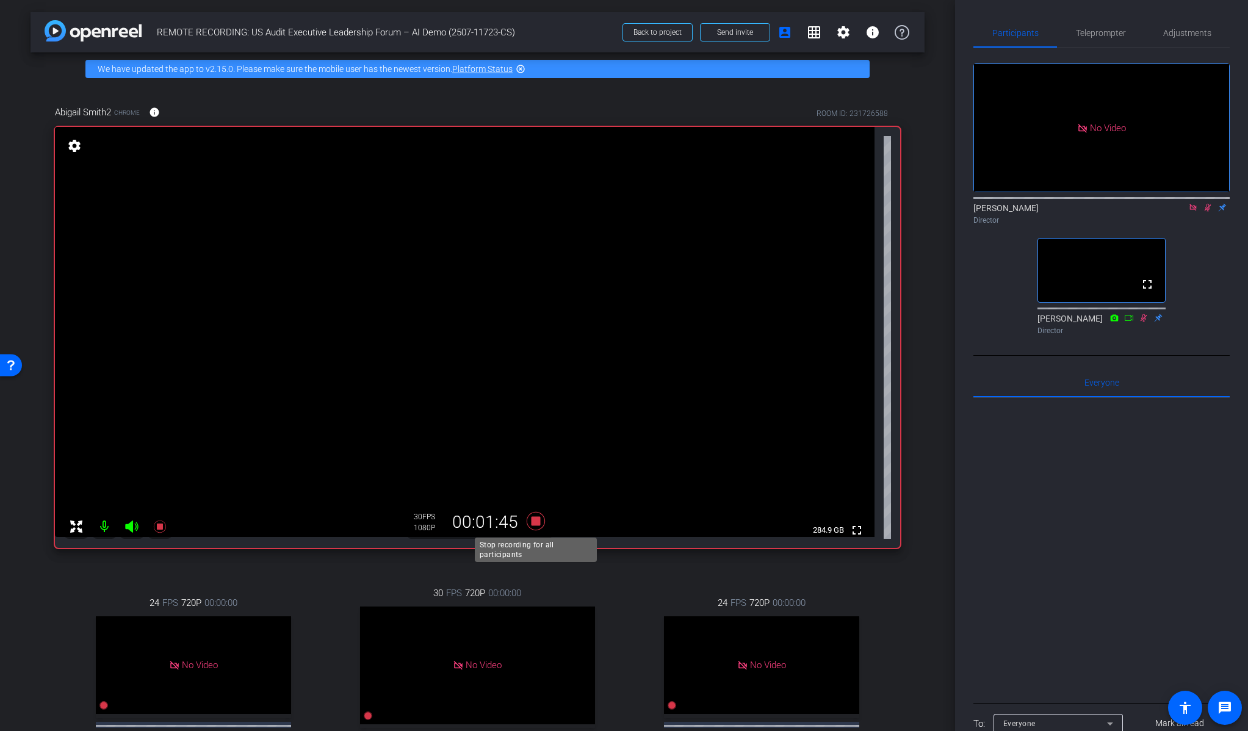
click at [537, 524] on icon at bounding box center [535, 521] width 18 height 18
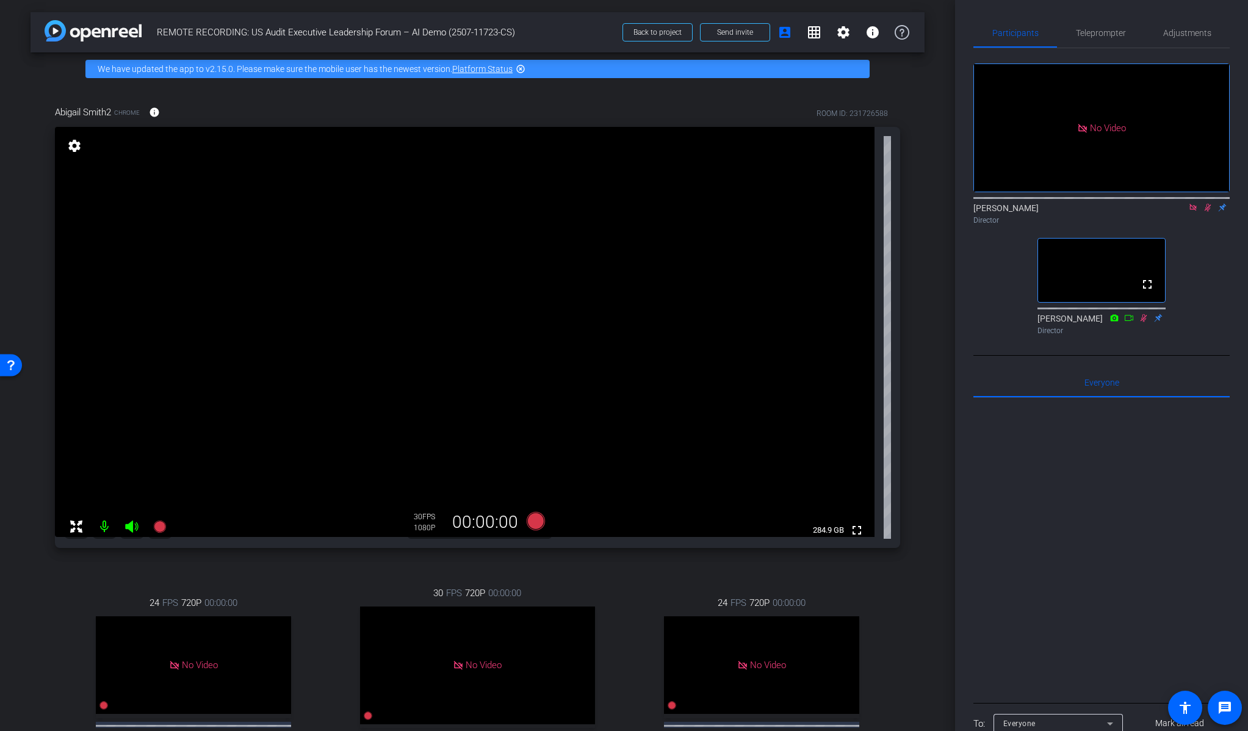
click at [1207, 204] on icon at bounding box center [1207, 208] width 7 height 8
click at [160, 523] on icon at bounding box center [159, 526] width 12 height 12
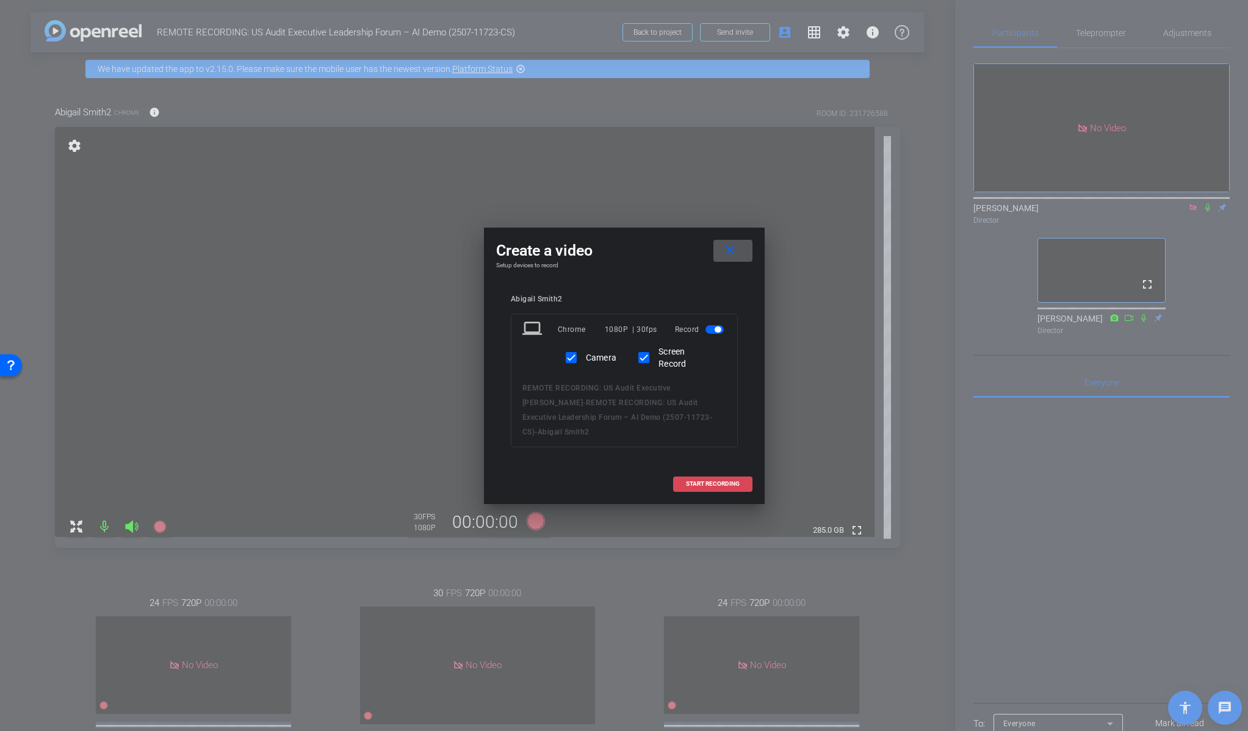
click at [708, 472] on span at bounding box center [713, 483] width 78 height 29
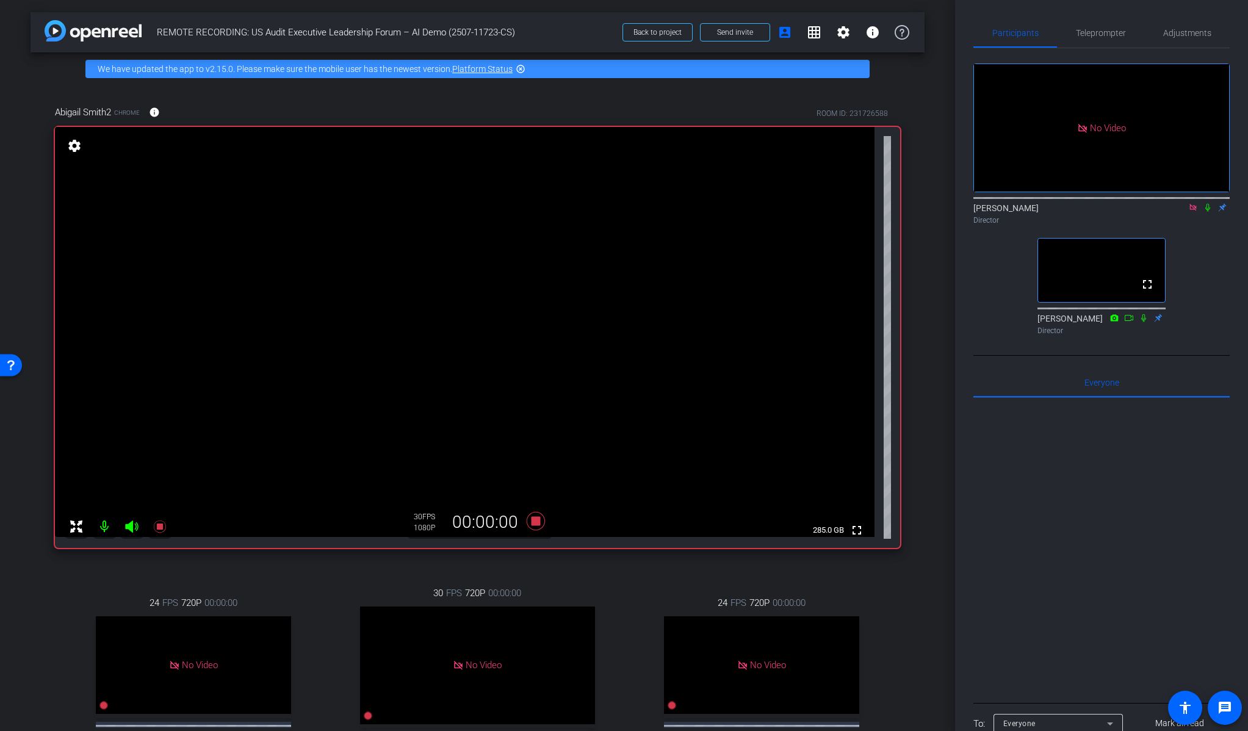
click at [1212, 203] on icon at bounding box center [1208, 207] width 10 height 9
click at [1141, 322] on icon at bounding box center [1143, 318] width 10 height 9
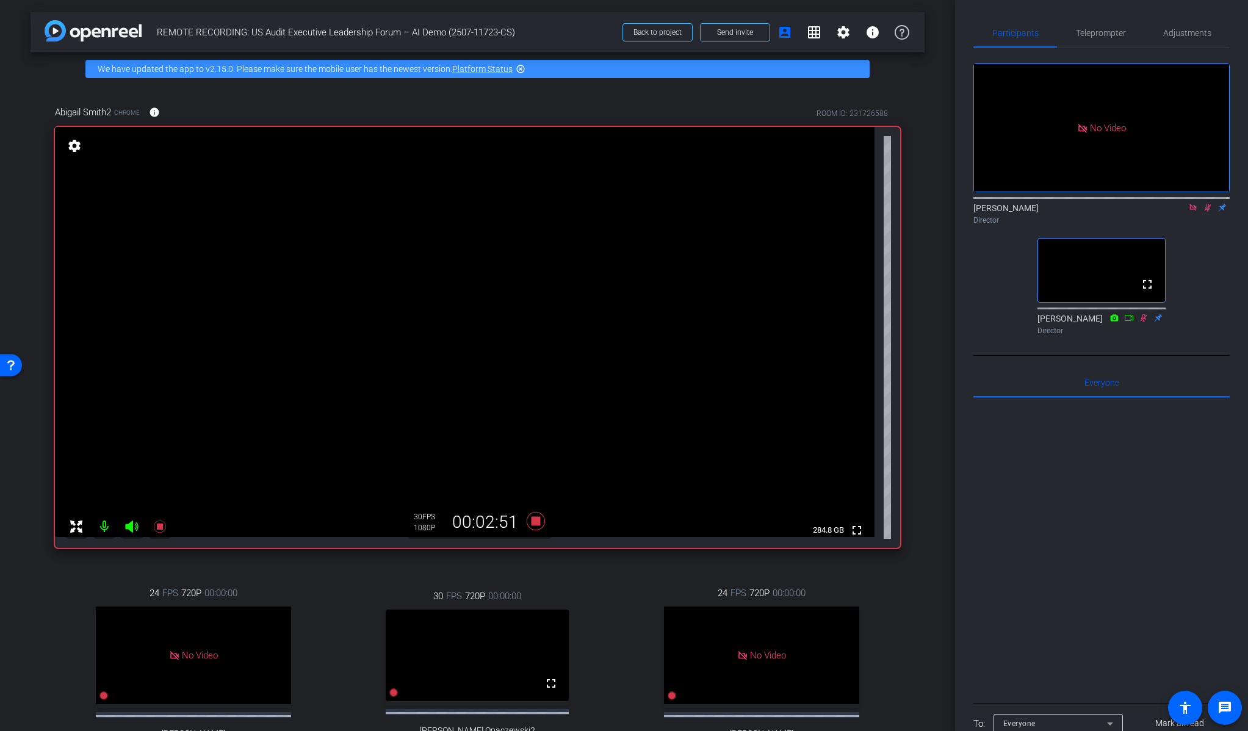
click at [563, 571] on div "30 FPS 720P 00:00:00 fullscreen [PERSON_NAME] Opaczewski2 Subject - Chrome sett…" at bounding box center [477, 682] width 277 height 226
click at [536, 522] on icon at bounding box center [535, 521] width 18 height 18
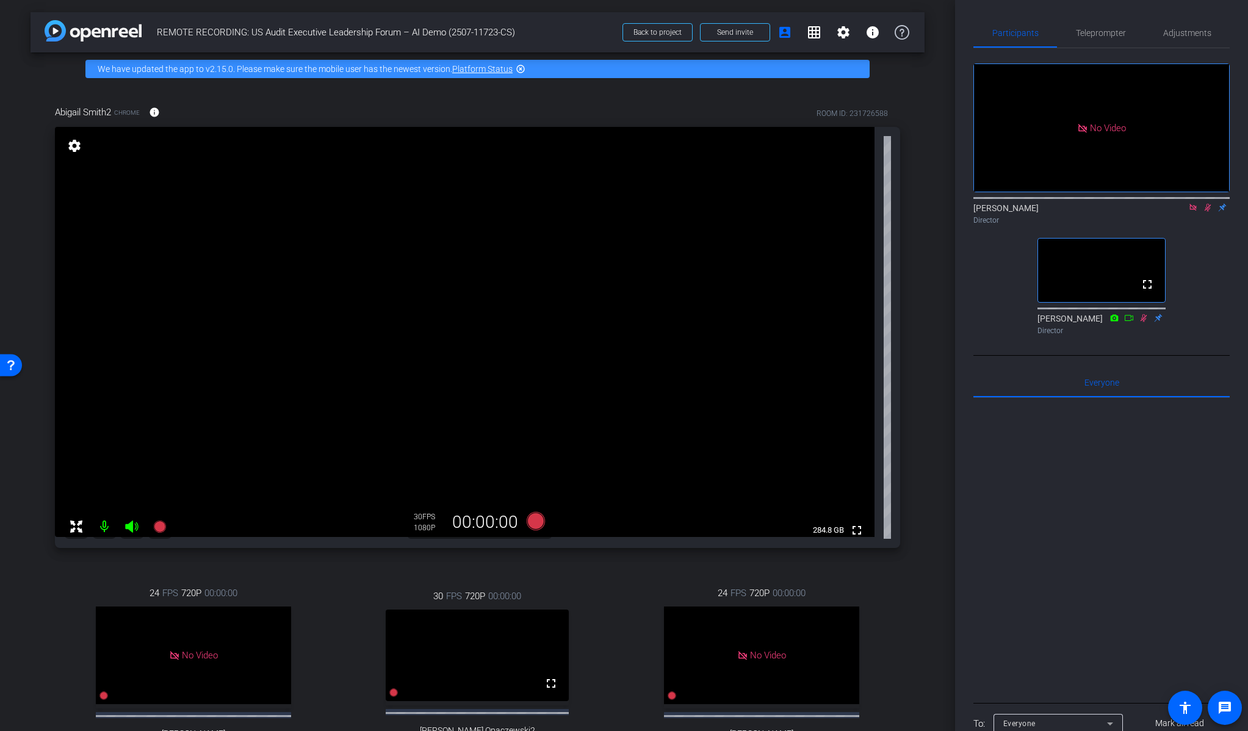
click at [1207, 204] on icon at bounding box center [1207, 208] width 7 height 8
click at [1208, 204] on icon at bounding box center [1207, 208] width 5 height 8
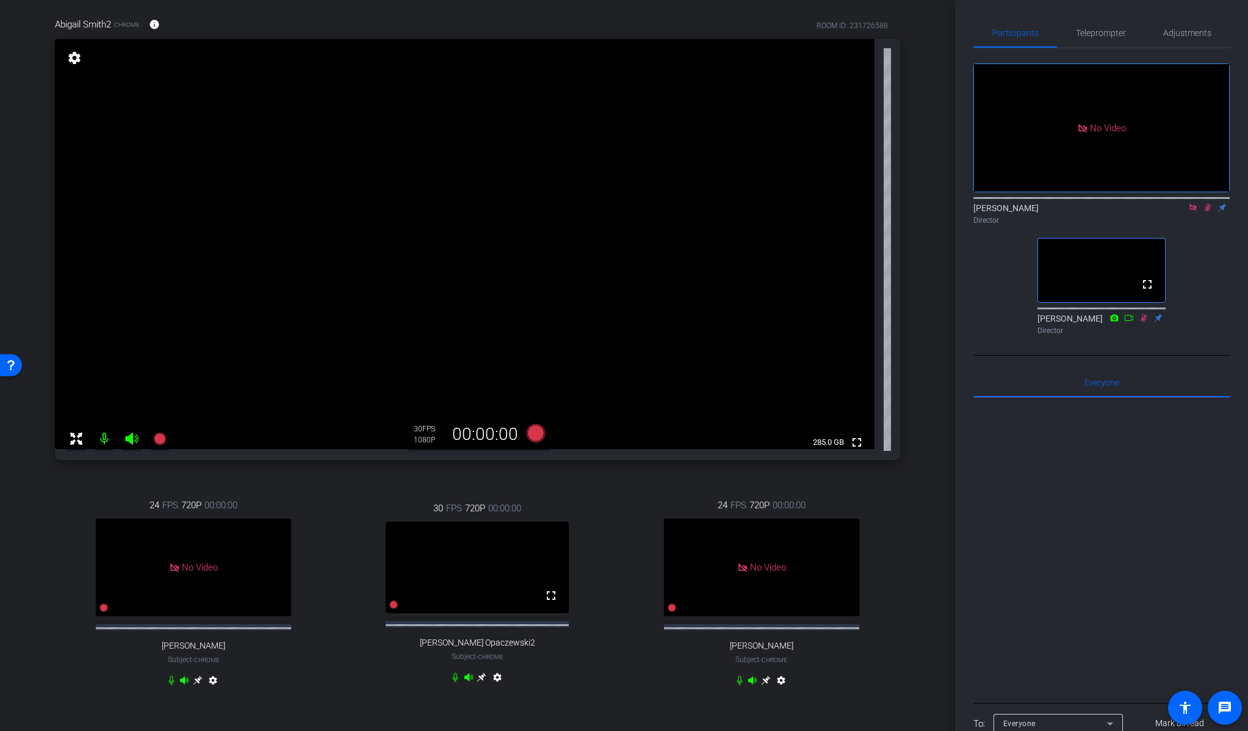
scroll to position [78, 0]
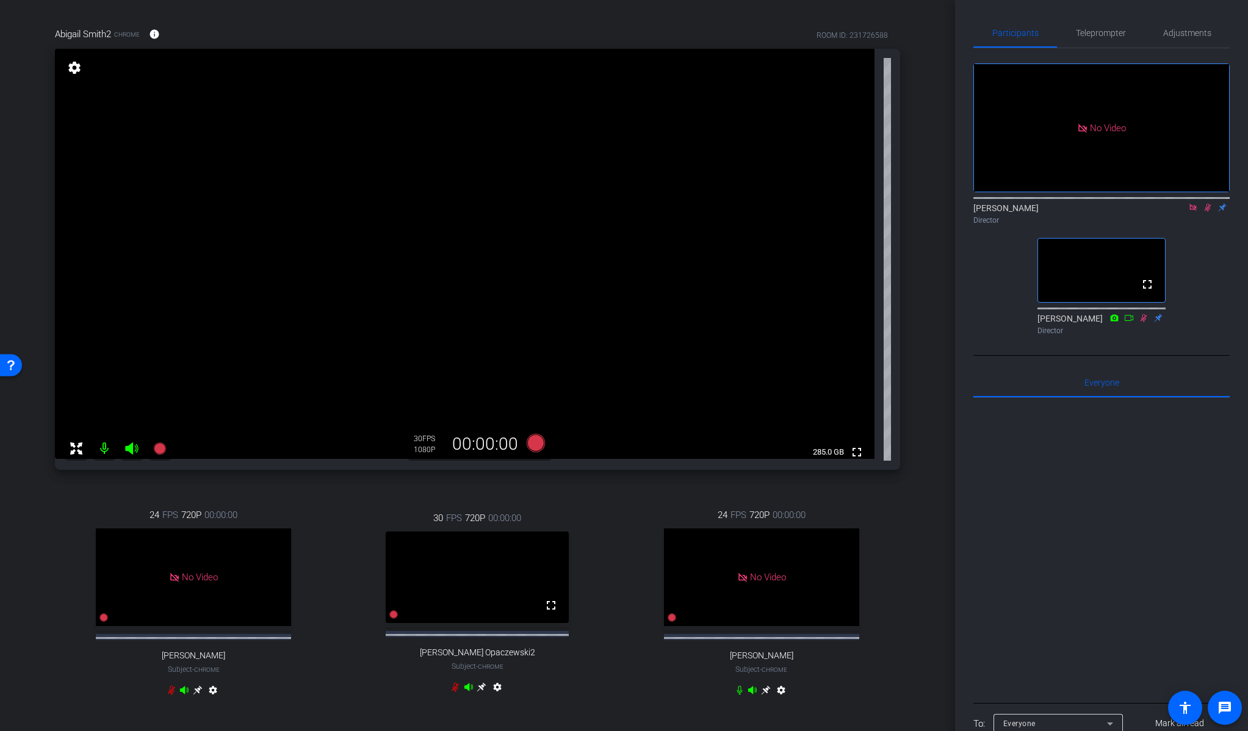
click at [1209, 204] on icon at bounding box center [1207, 208] width 7 height 8
click at [162, 450] on icon at bounding box center [159, 448] width 12 height 12
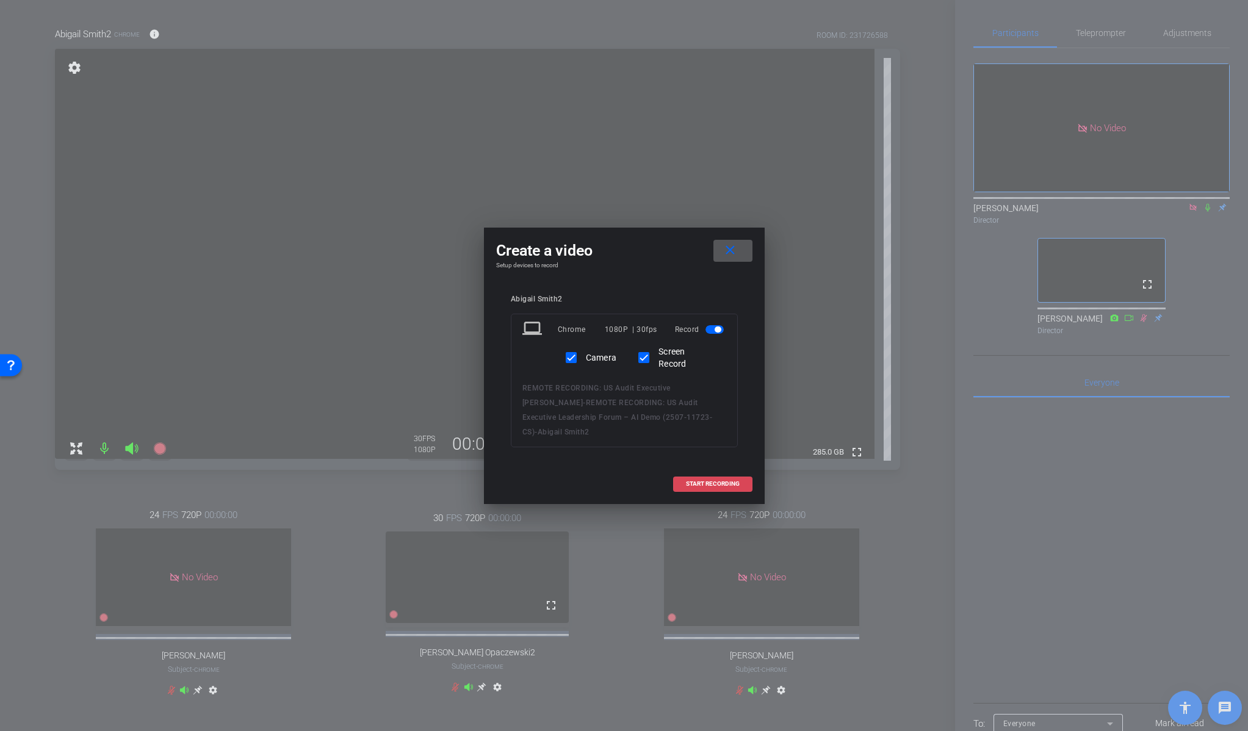
click at [699, 481] on span "START RECORDING" at bounding box center [713, 484] width 54 height 6
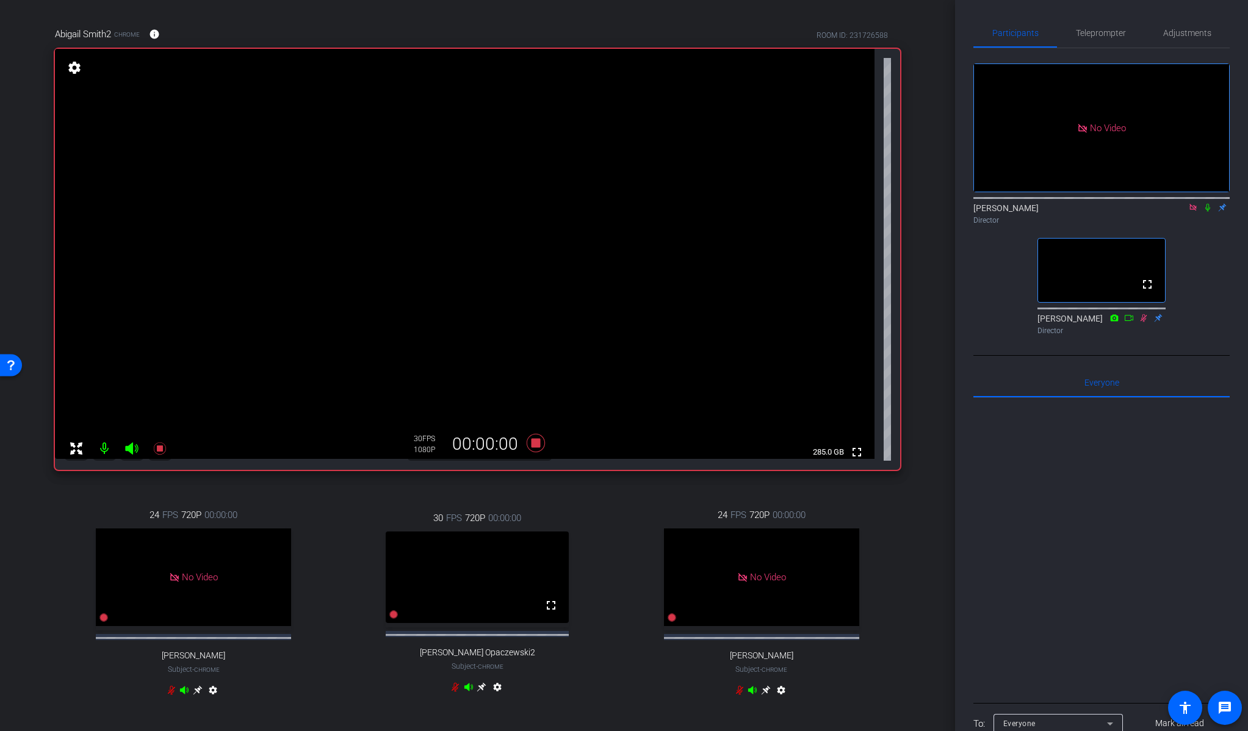
click at [1208, 204] on icon at bounding box center [1207, 208] width 5 height 8
click at [1204, 215] on div "Director" at bounding box center [1101, 220] width 256 height 11
click at [1207, 203] on icon at bounding box center [1208, 207] width 10 height 9
click at [538, 441] on icon at bounding box center [535, 443] width 18 height 18
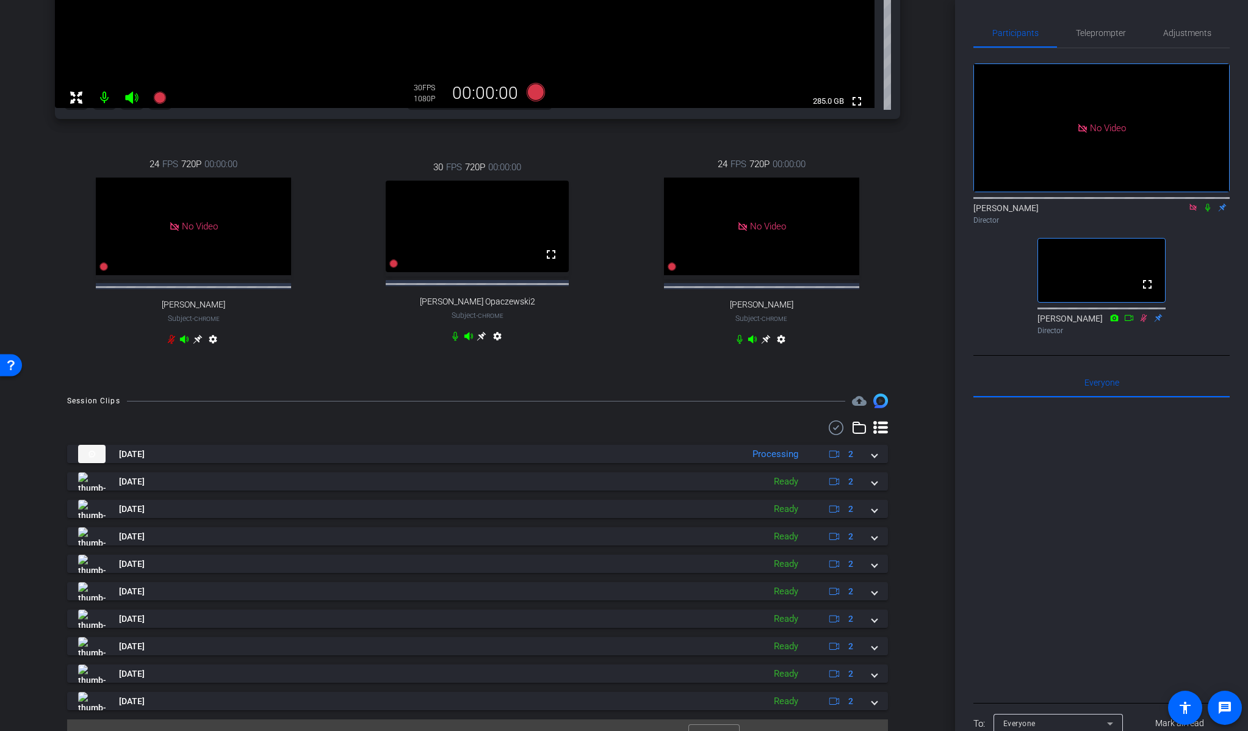
scroll to position [483, 0]
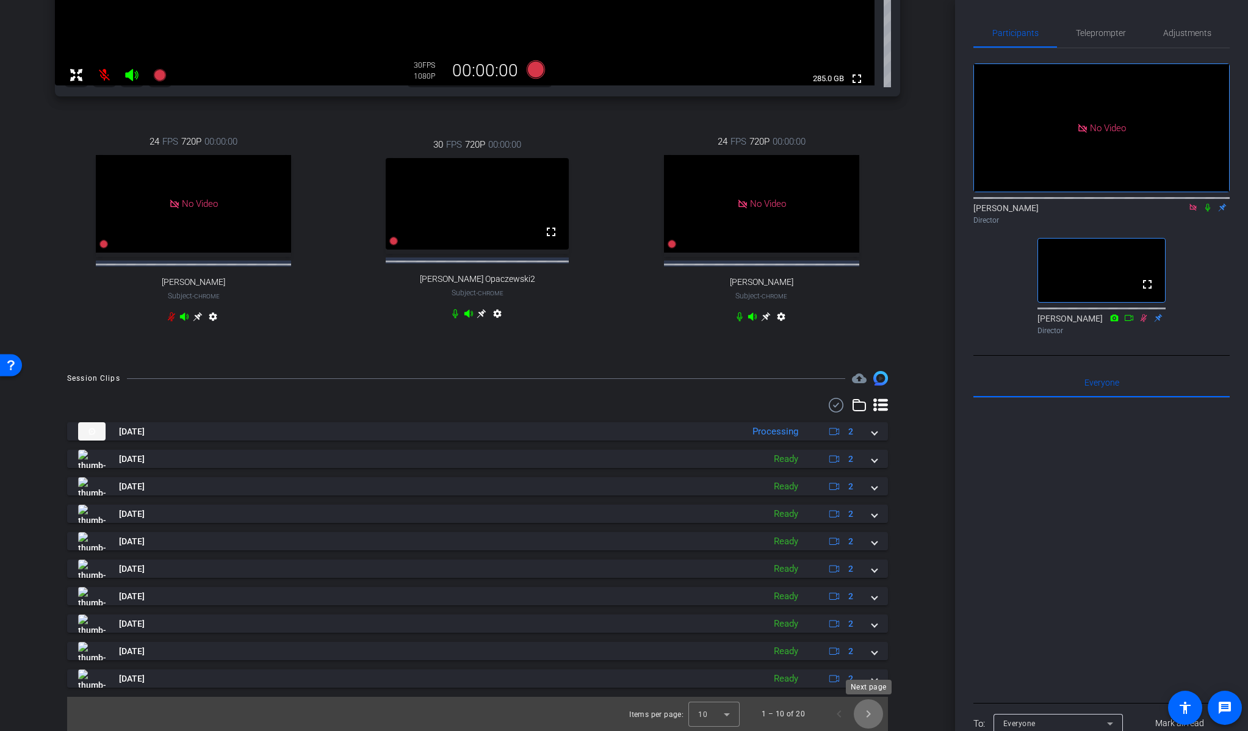
click at [868, 716] on span "Next page" at bounding box center [868, 713] width 29 height 29
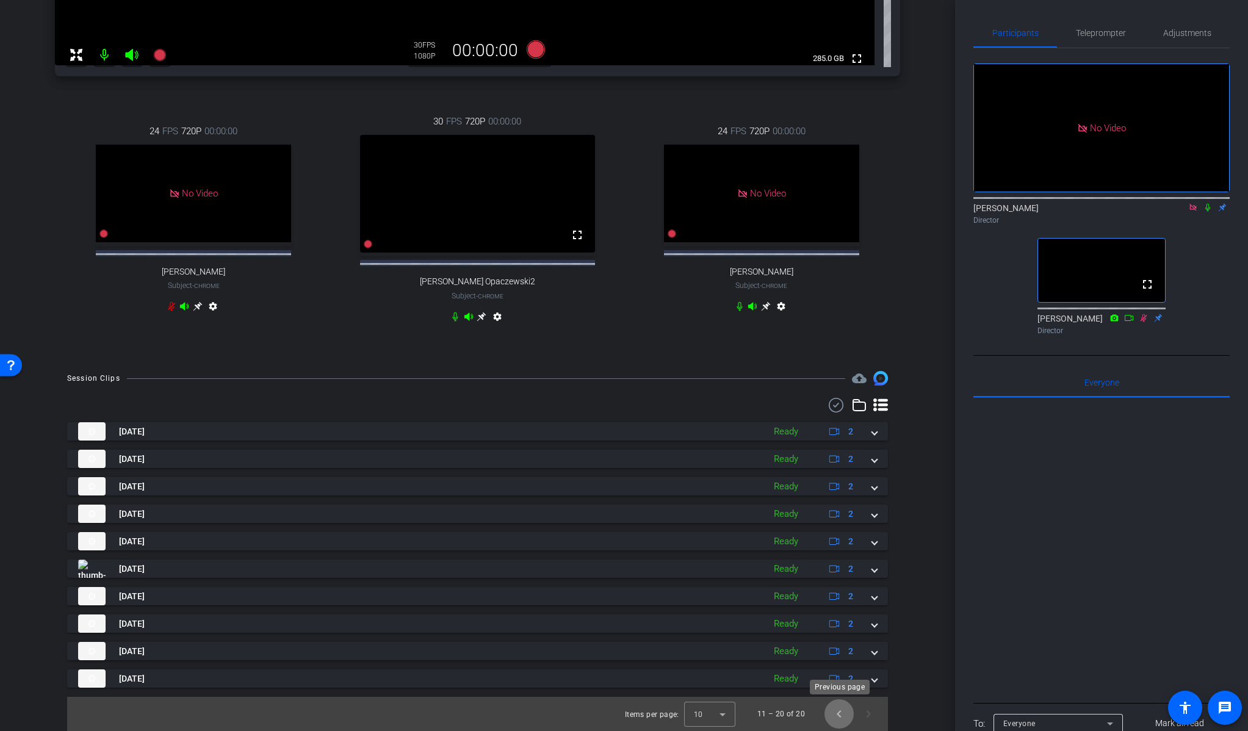
click at [835, 713] on span "Previous page" at bounding box center [838, 713] width 29 height 29
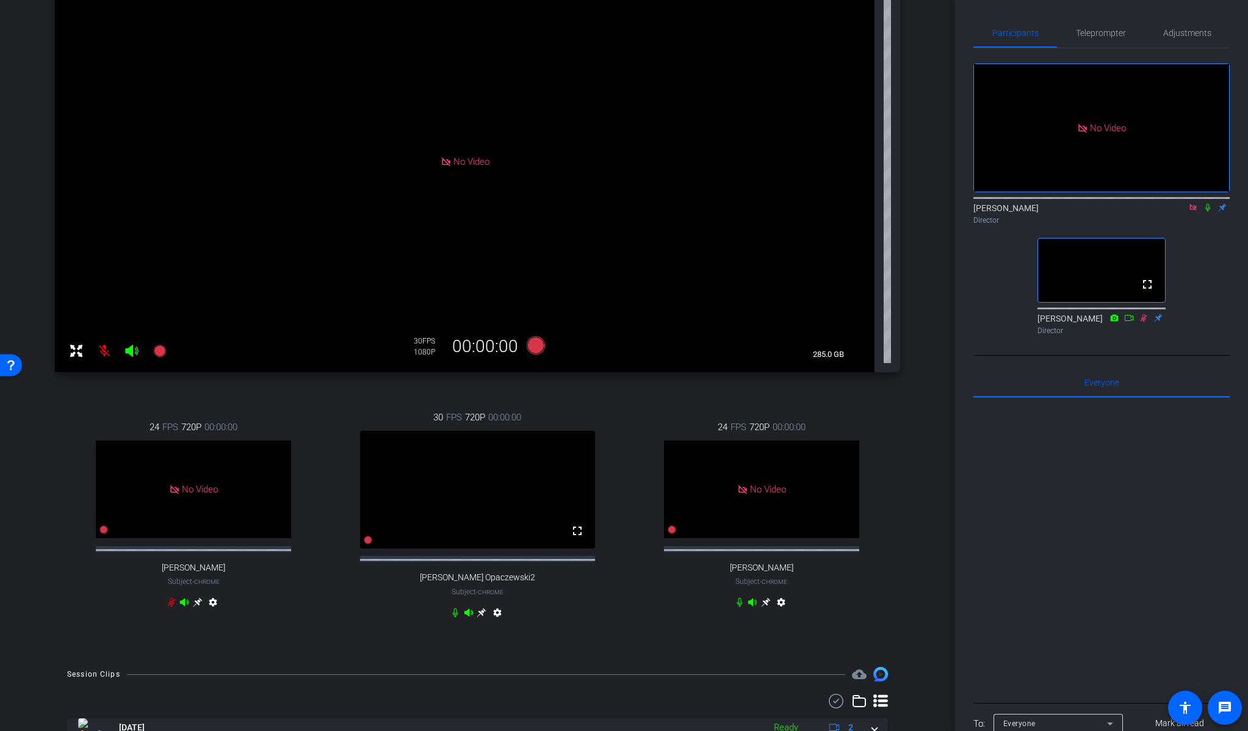
scroll to position [176, 0]
click at [203, 606] on icon at bounding box center [197, 601] width 9 height 9
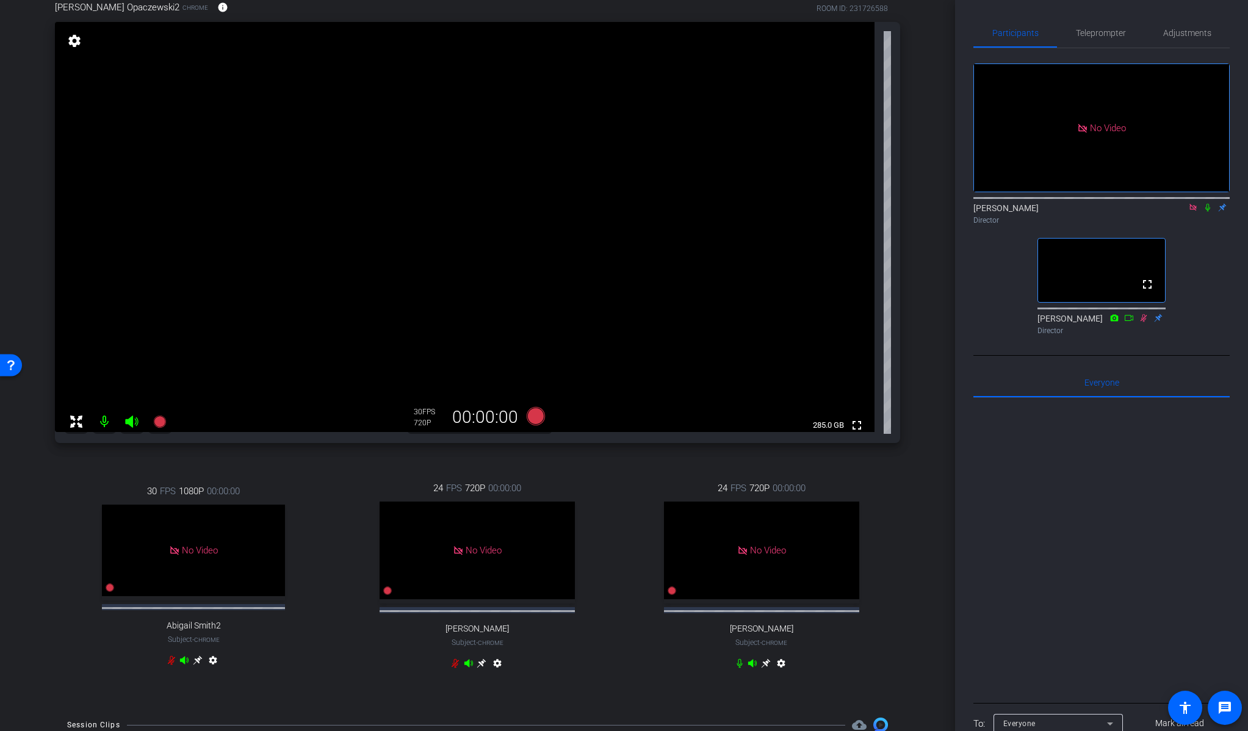
scroll to position [0, 0]
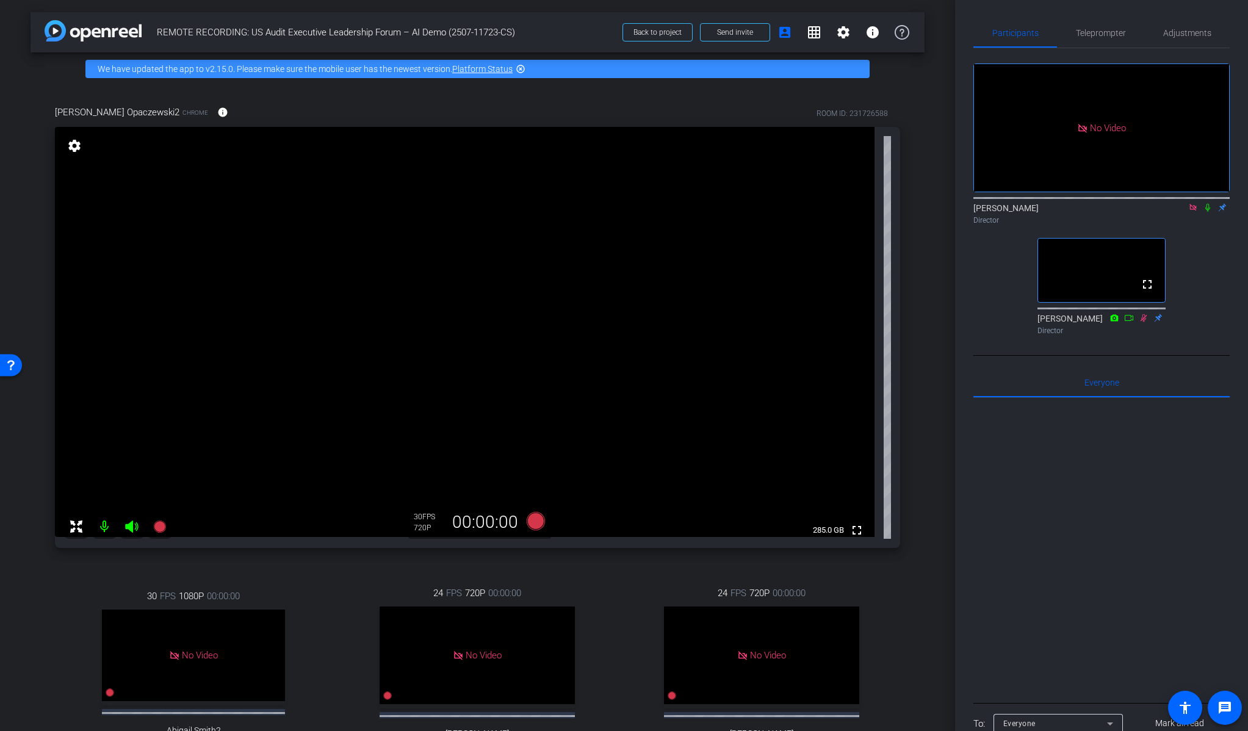
click at [72, 147] on mat-icon "settings" at bounding box center [74, 145] width 17 height 15
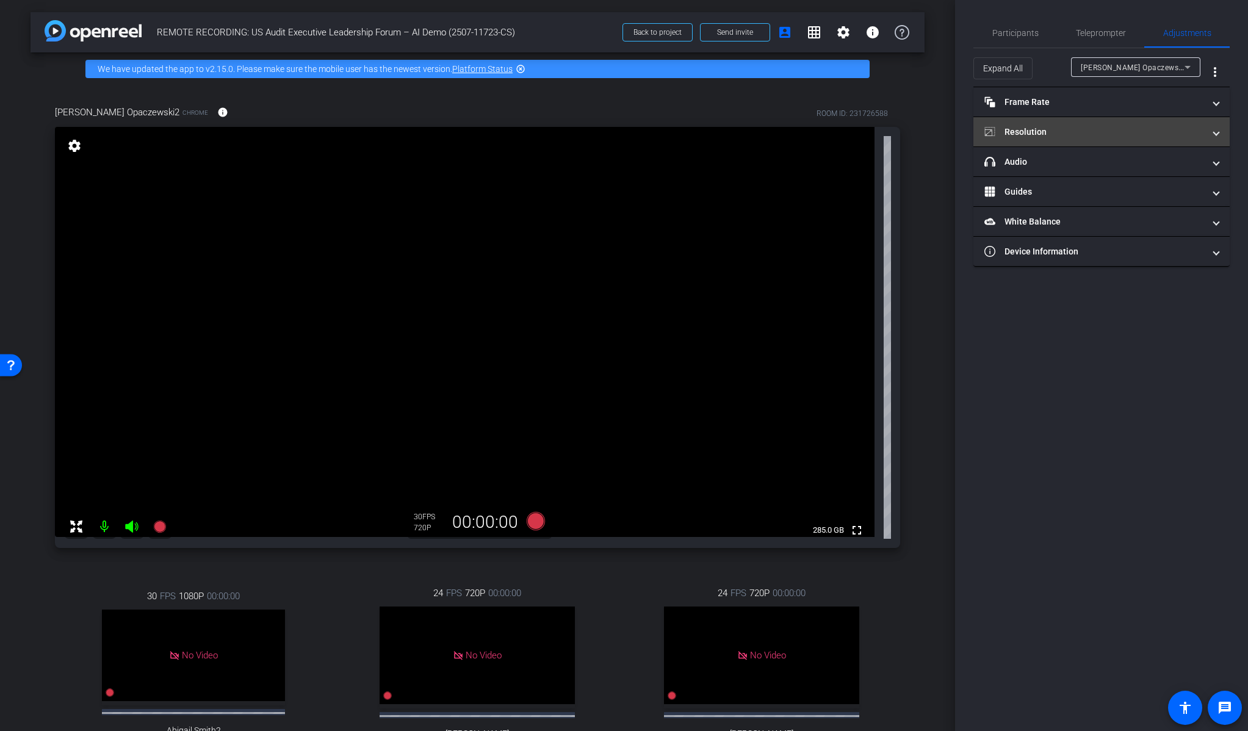
click at [1015, 134] on mat-panel-title "Resolution" at bounding box center [1094, 132] width 220 height 13
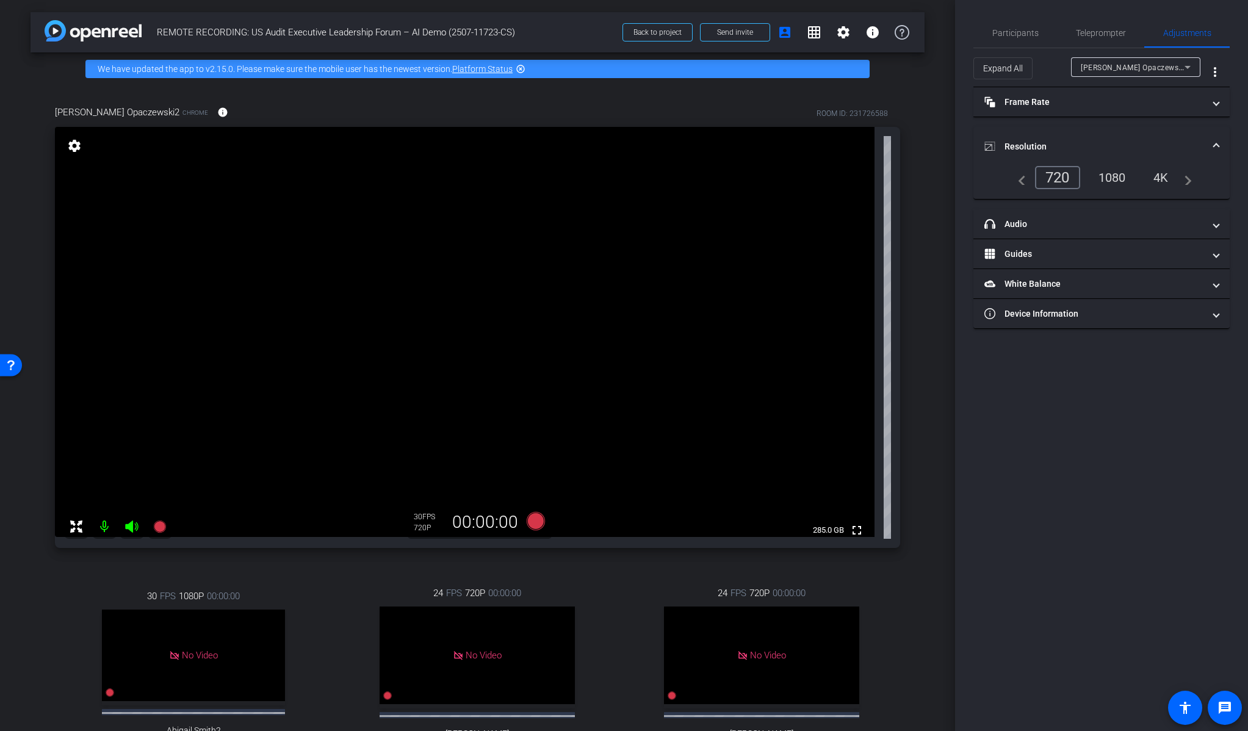
click at [1123, 179] on div "1080" at bounding box center [1112, 177] width 46 height 21
click at [994, 32] on span "Participants" at bounding box center [1015, 33] width 46 height 9
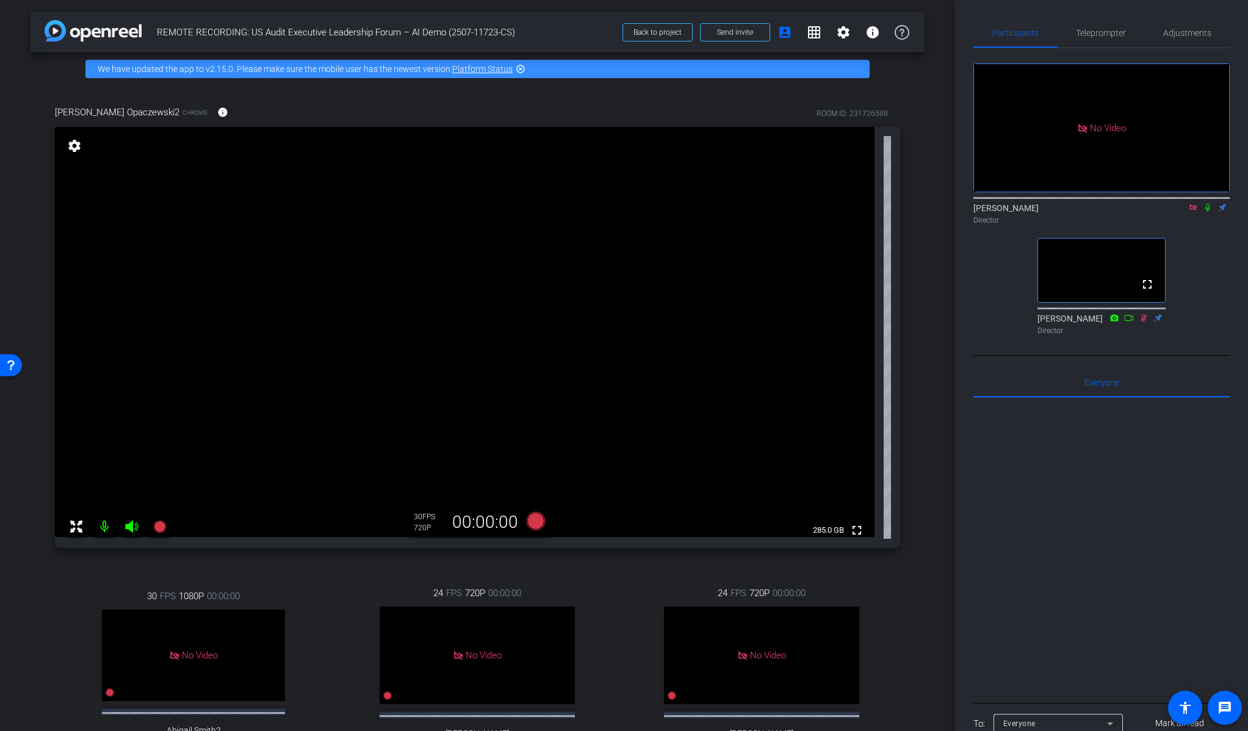
click at [74, 148] on mat-icon "settings" at bounding box center [74, 145] width 17 height 15
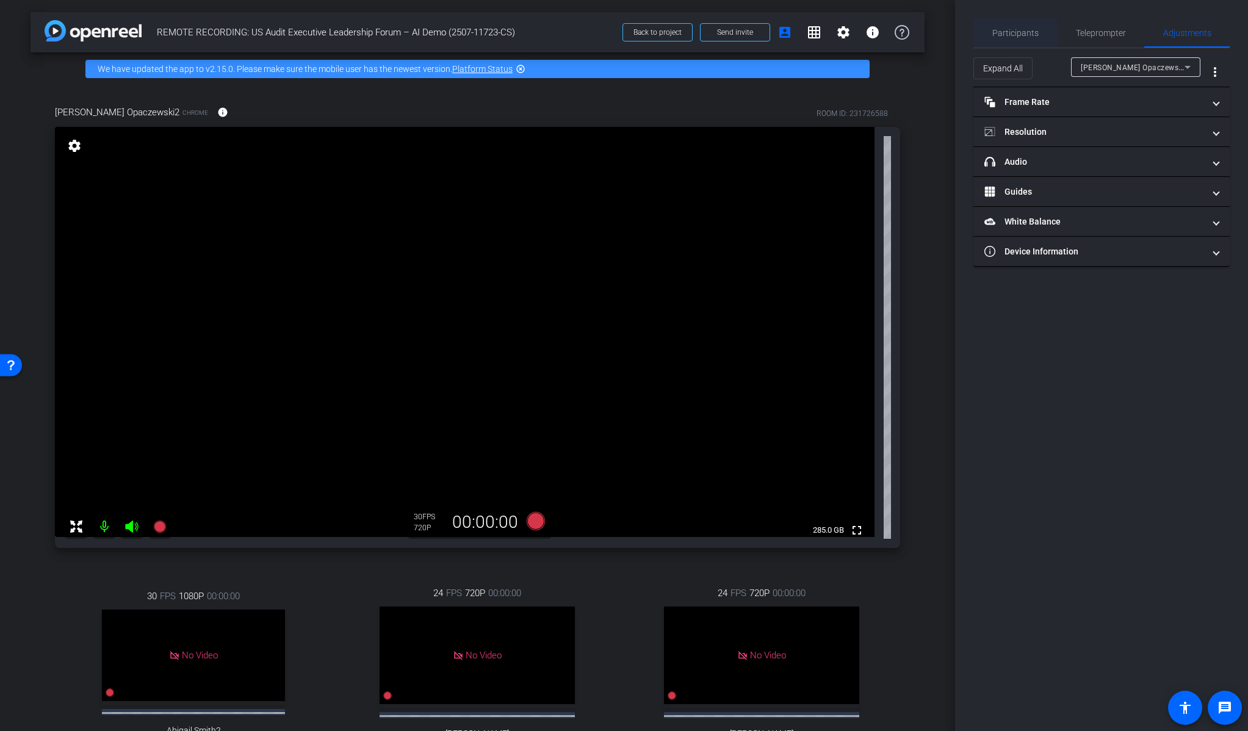
click at [1027, 35] on span "Participants" at bounding box center [1015, 33] width 46 height 9
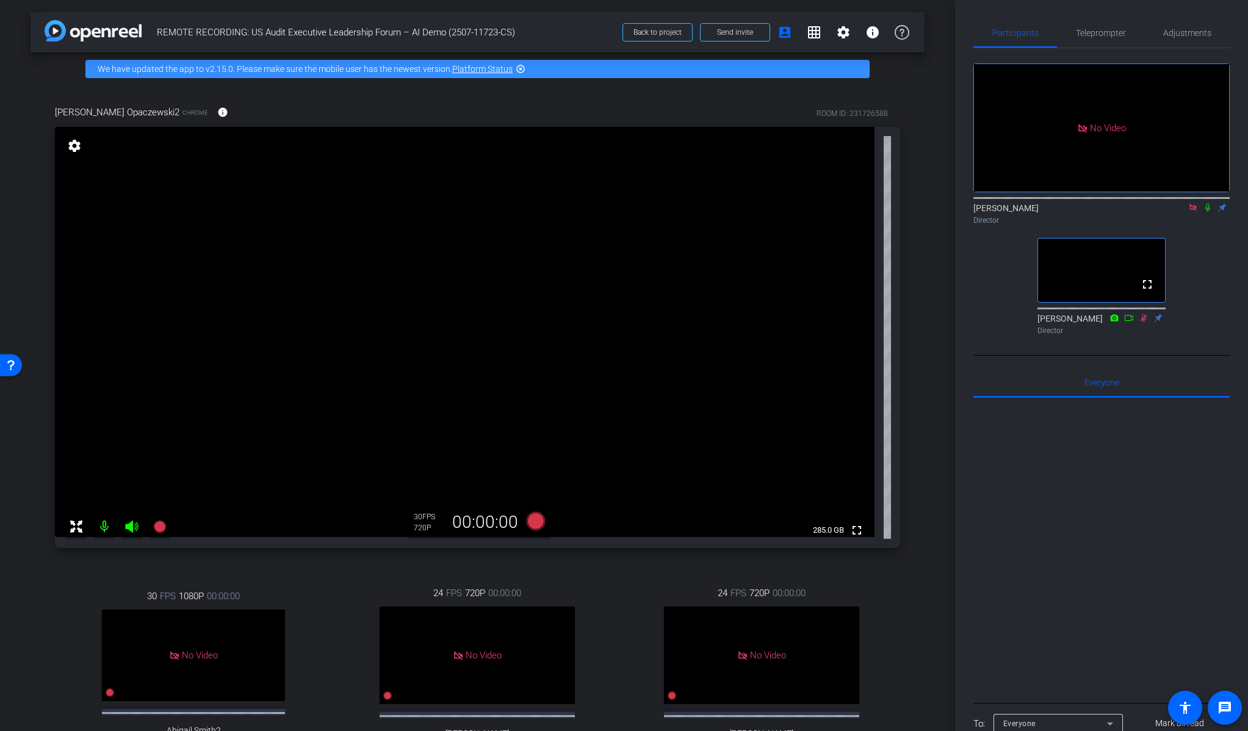
click at [1207, 203] on icon at bounding box center [1208, 207] width 10 height 9
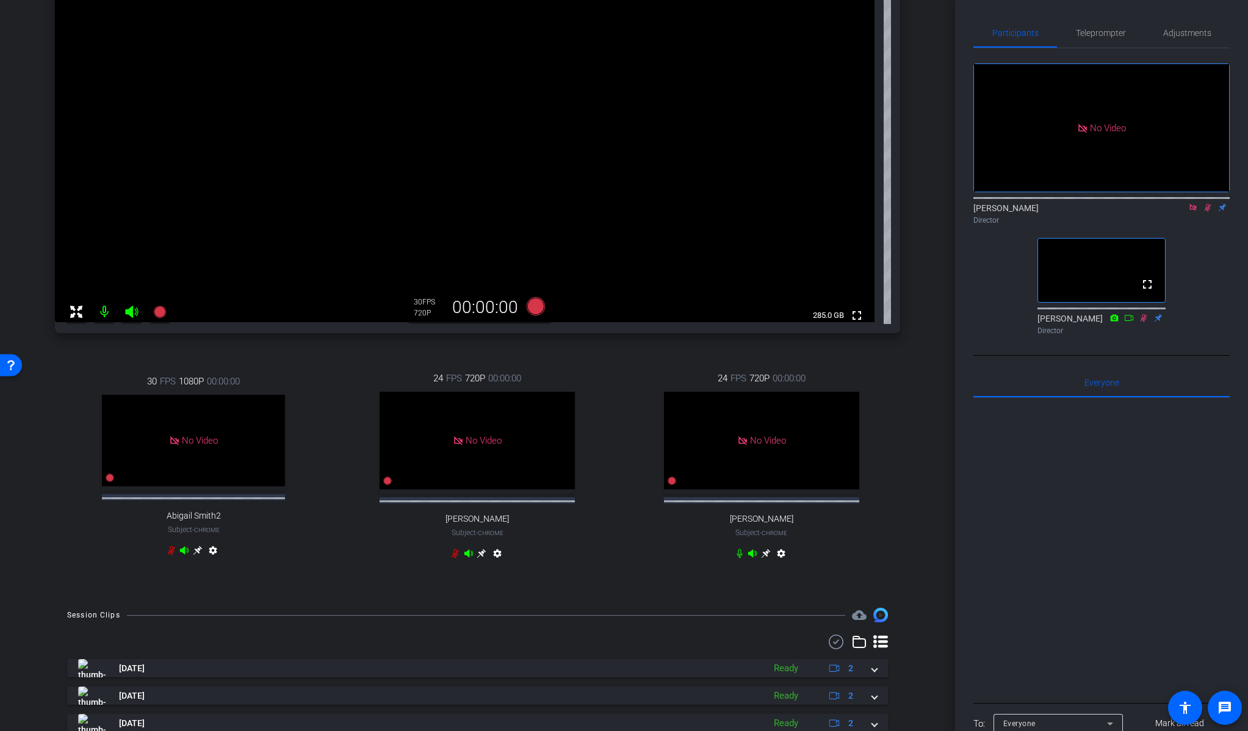
scroll to position [215, 0]
click at [1206, 204] on icon at bounding box center [1207, 208] width 7 height 8
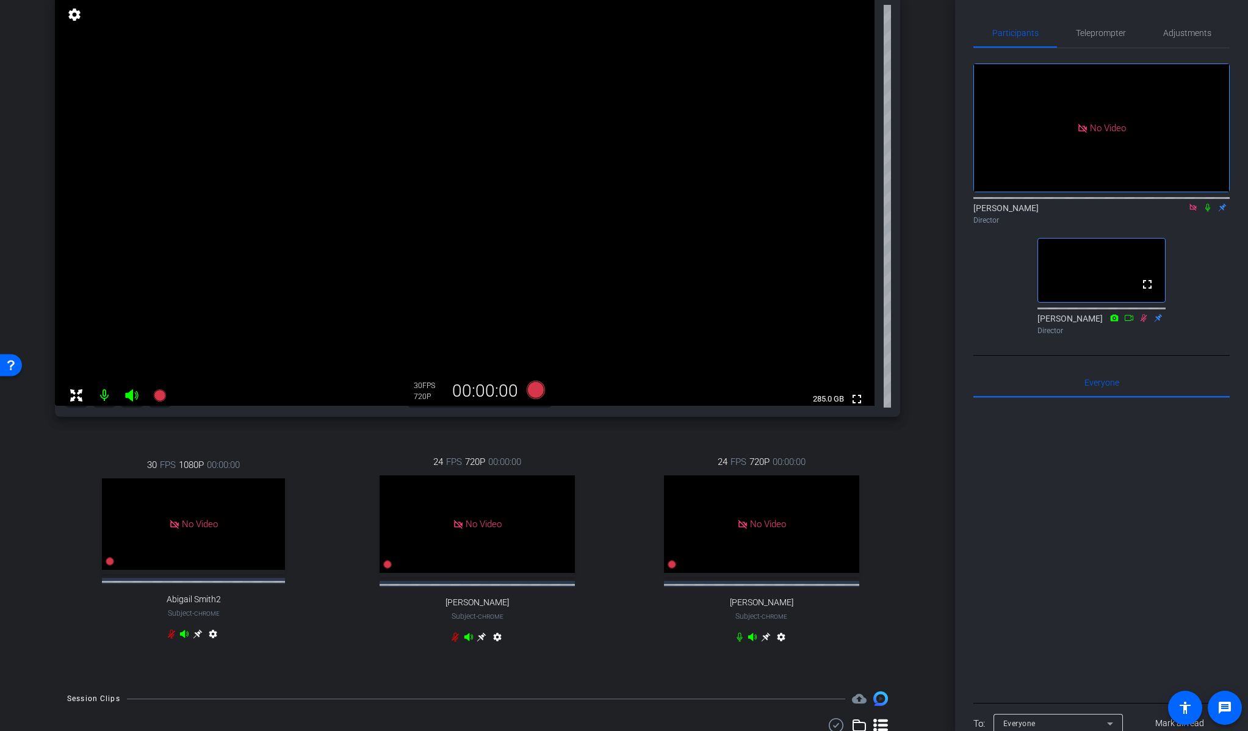
scroll to position [0, 0]
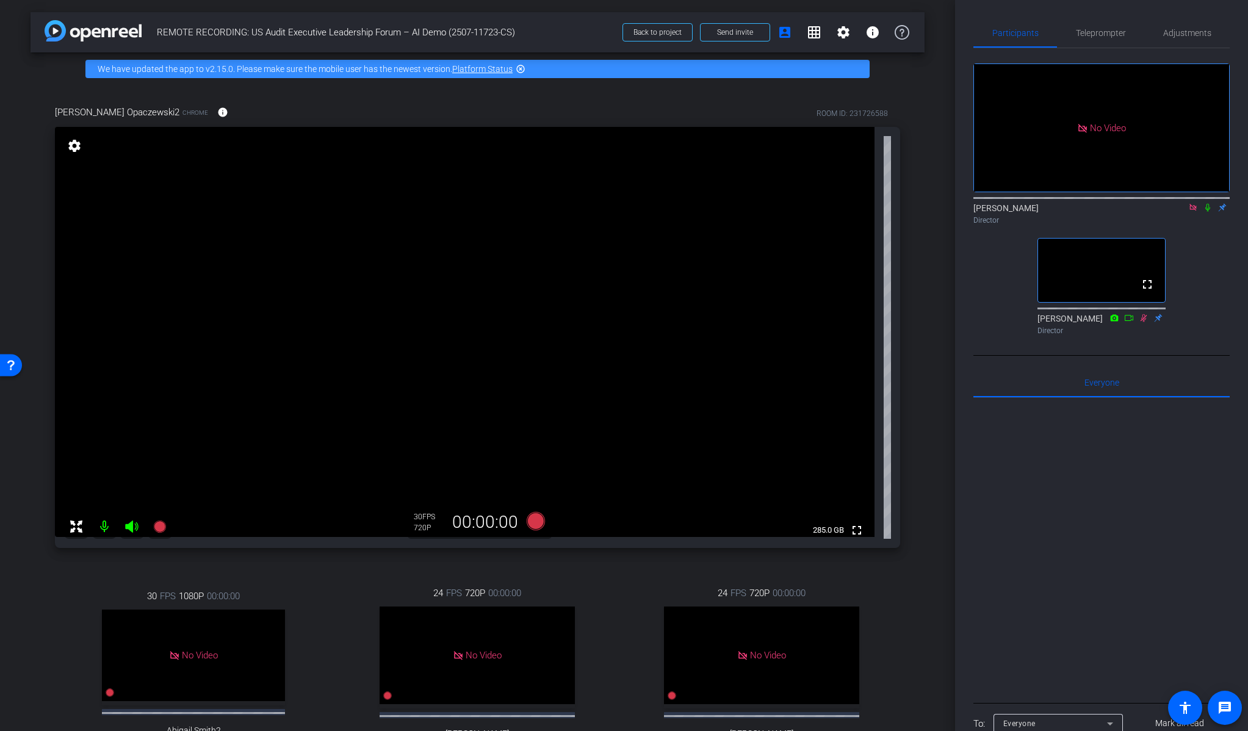
click at [76, 141] on mat-icon "settings" at bounding box center [74, 145] width 17 height 15
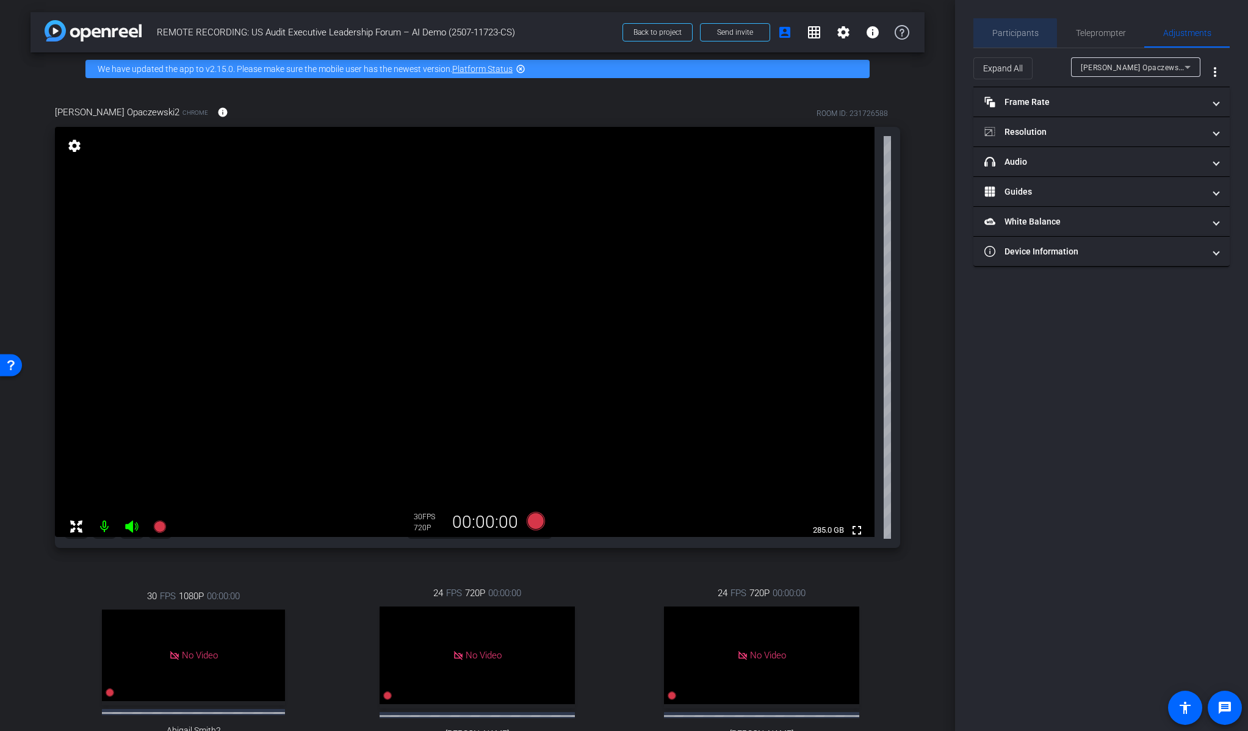
click at [1009, 35] on span "Participants" at bounding box center [1015, 33] width 46 height 9
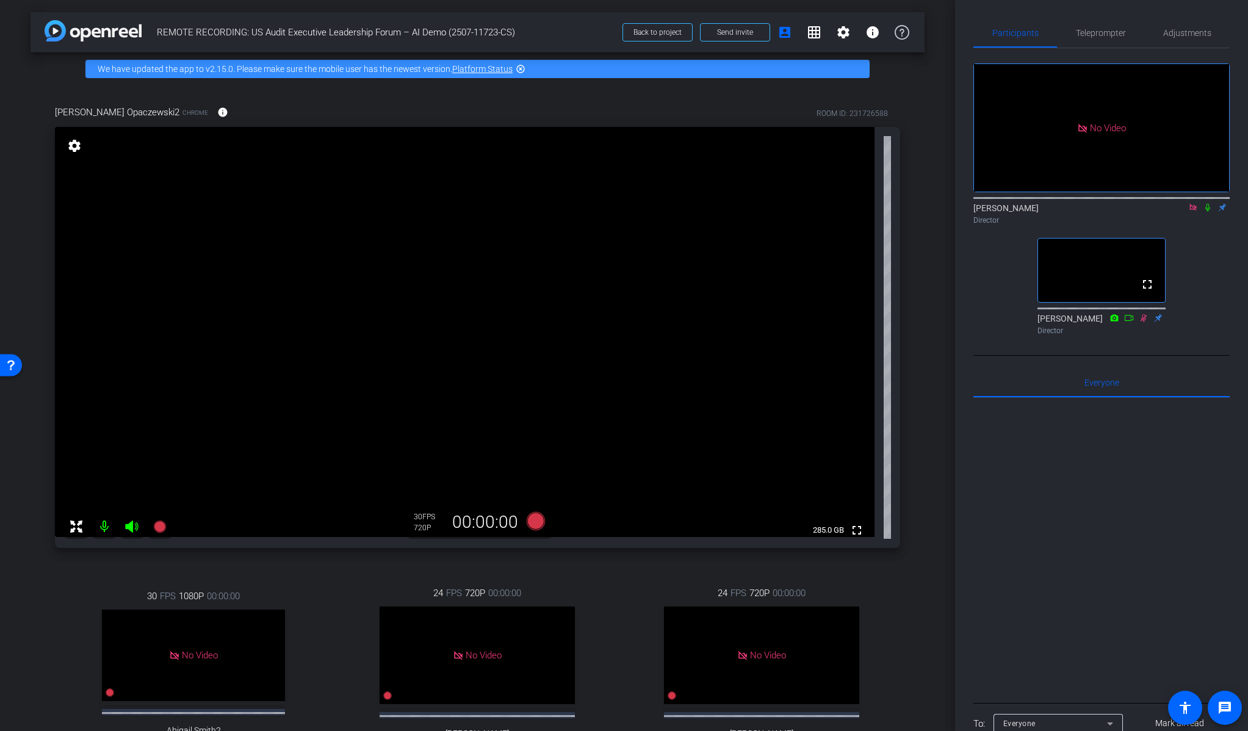
click at [74, 149] on mat-icon "settings" at bounding box center [74, 145] width 17 height 15
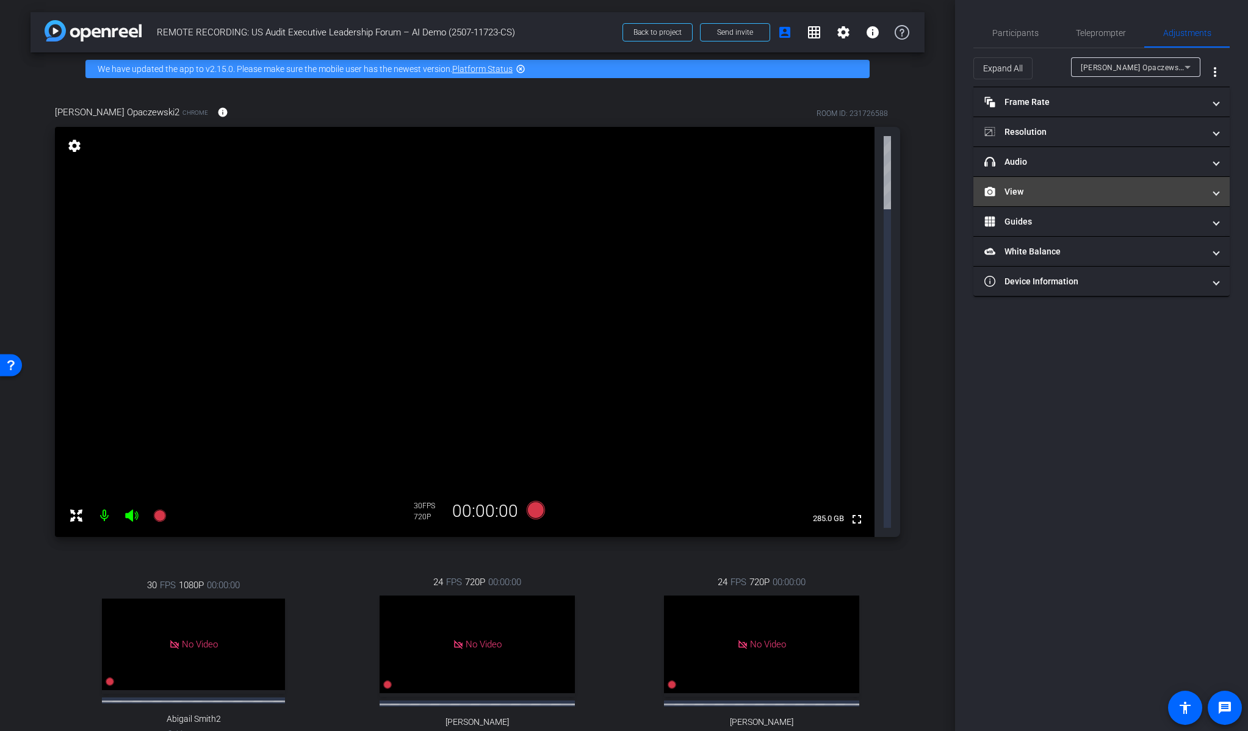
click at [1066, 188] on mat-panel-title "View" at bounding box center [1094, 191] width 220 height 13
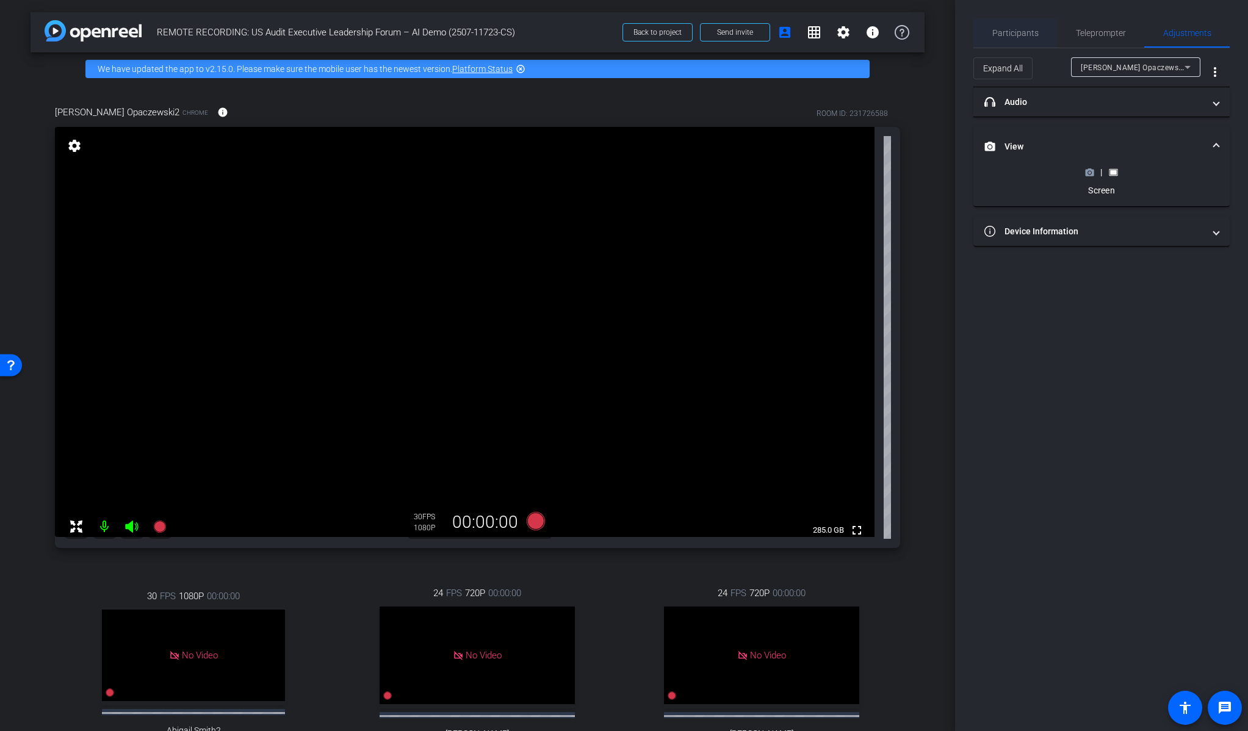
click at [1006, 31] on span "Participants" at bounding box center [1015, 33] width 46 height 9
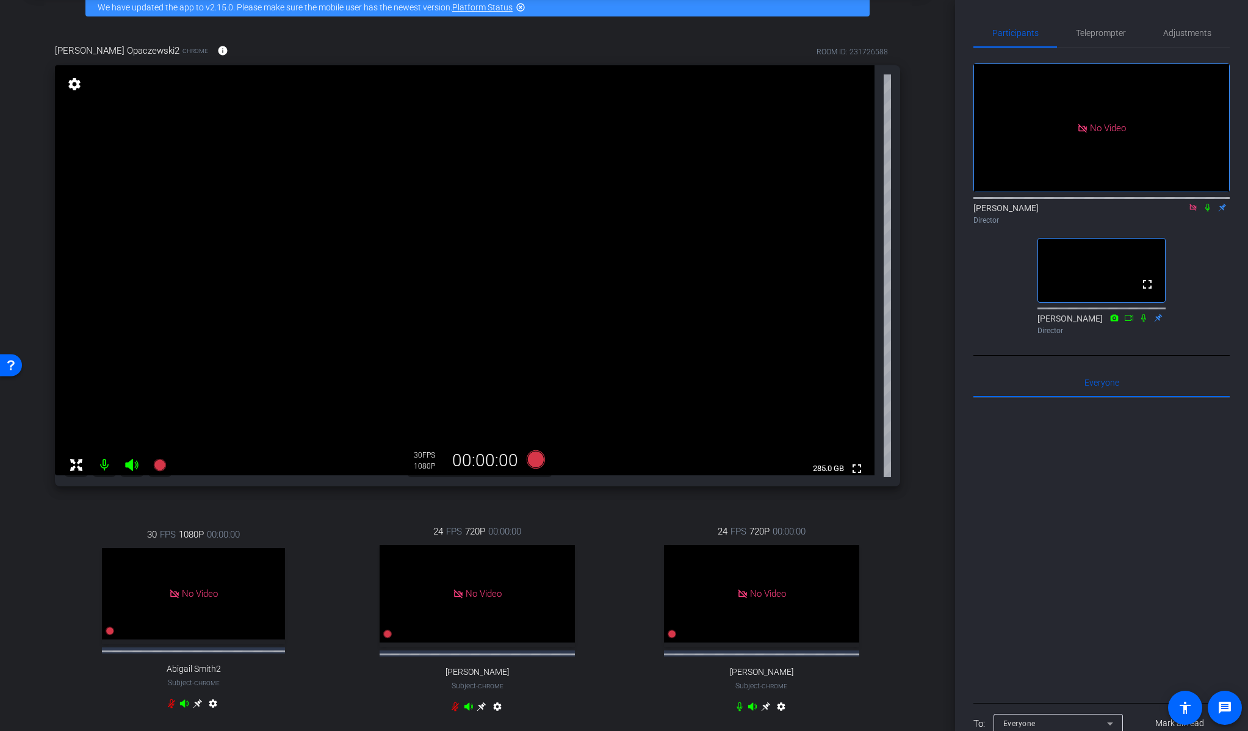
scroll to position [68, 0]
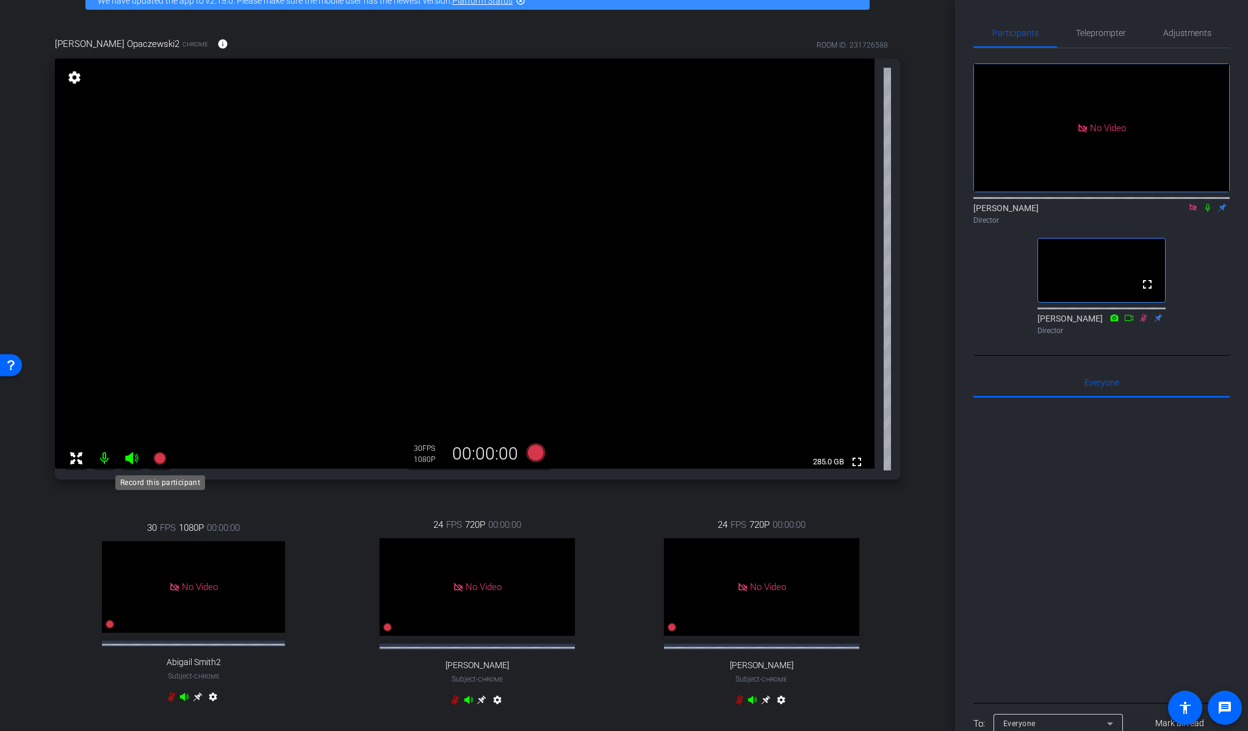
click at [162, 459] on icon at bounding box center [159, 458] width 12 height 12
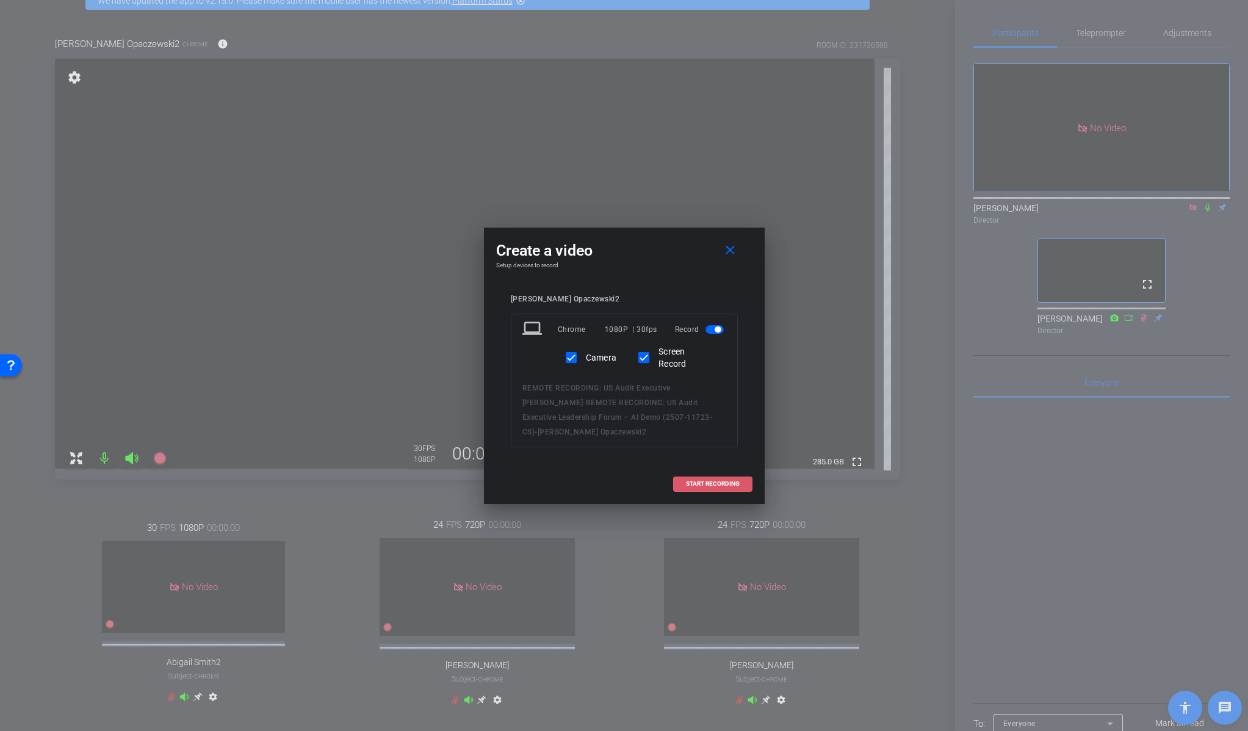
click at [700, 481] on span "START RECORDING" at bounding box center [713, 484] width 54 height 6
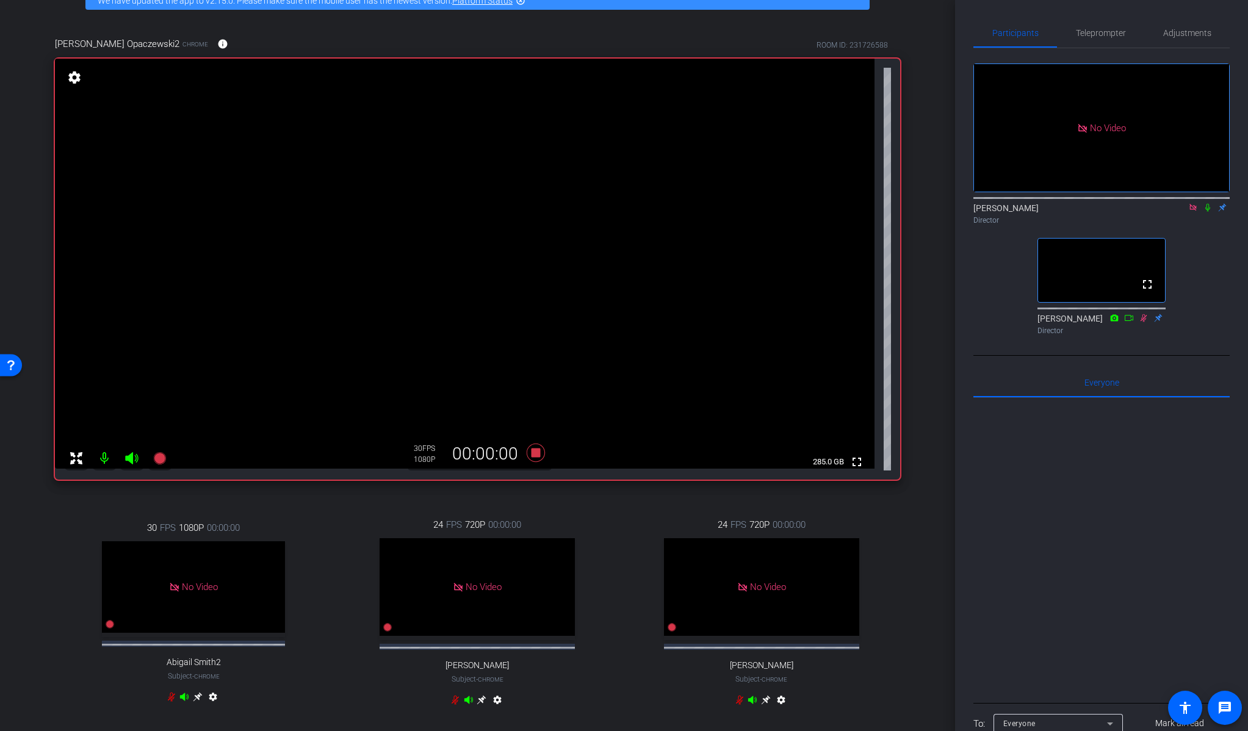
click at [1207, 203] on icon at bounding box center [1208, 207] width 10 height 9
click at [532, 454] on icon at bounding box center [535, 453] width 18 height 18
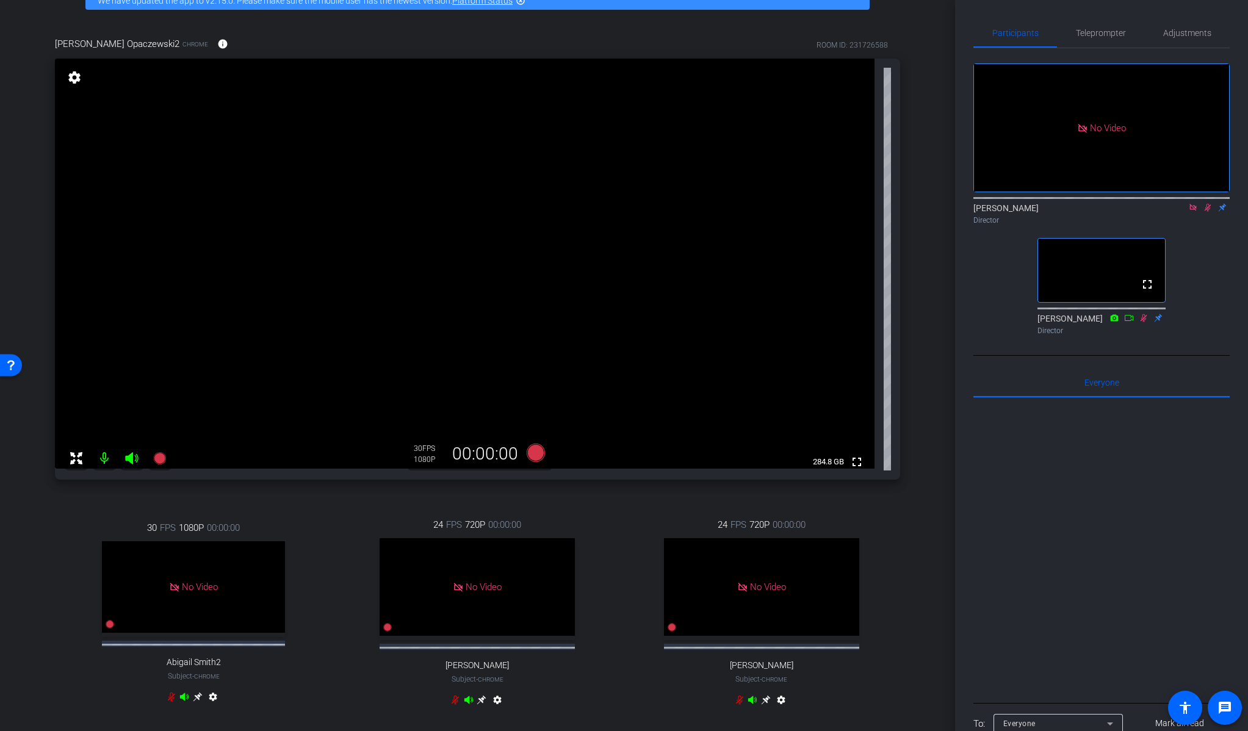
click at [1207, 204] on icon at bounding box center [1207, 208] width 7 height 8
click at [1210, 203] on icon at bounding box center [1208, 207] width 10 height 9
click at [1077, 480] on div at bounding box center [1101, 549] width 256 height 302
click at [1207, 204] on icon at bounding box center [1207, 208] width 7 height 8
click at [158, 456] on icon at bounding box center [159, 458] width 12 height 12
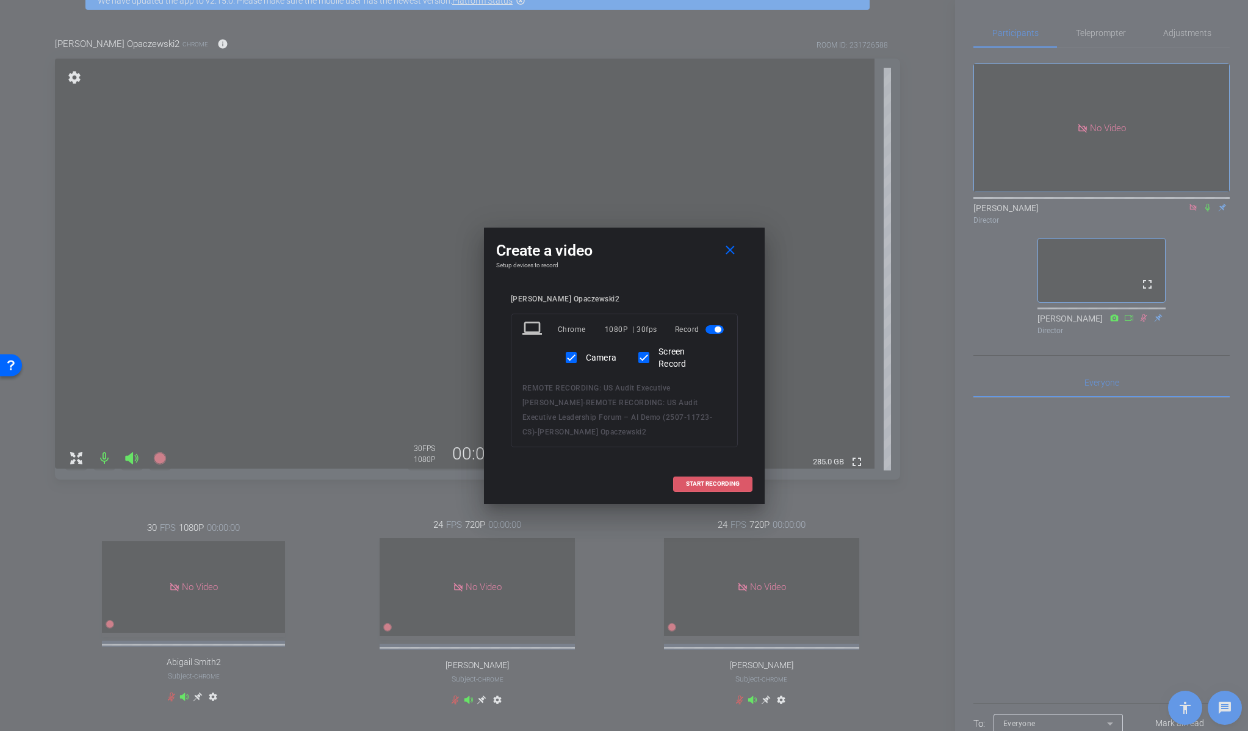
click at [694, 481] on span "START RECORDING" at bounding box center [713, 484] width 54 height 6
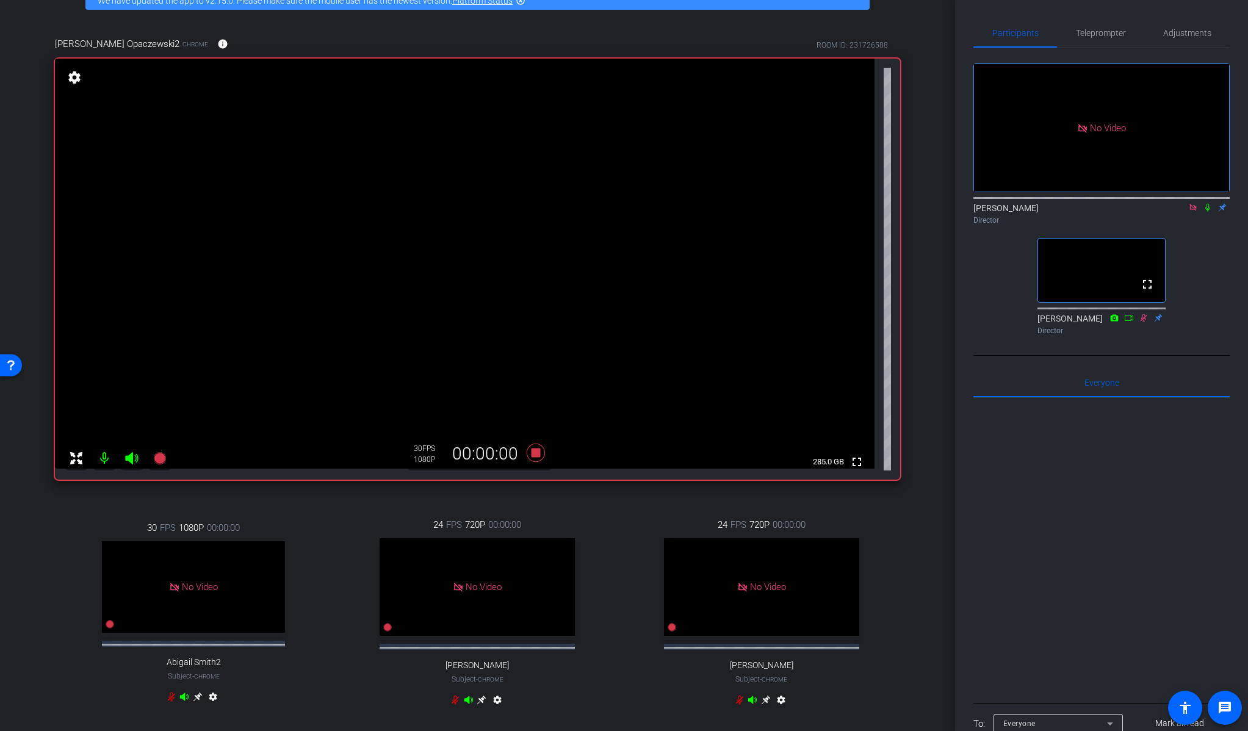
click at [1210, 203] on icon at bounding box center [1208, 207] width 10 height 9
click at [1202, 221] on div "No Video [PERSON_NAME] Director fullscreen [PERSON_NAME] Director" at bounding box center [1101, 194] width 256 height 292
click at [1208, 204] on icon at bounding box center [1207, 208] width 7 height 8
click at [533, 457] on icon at bounding box center [535, 453] width 18 height 18
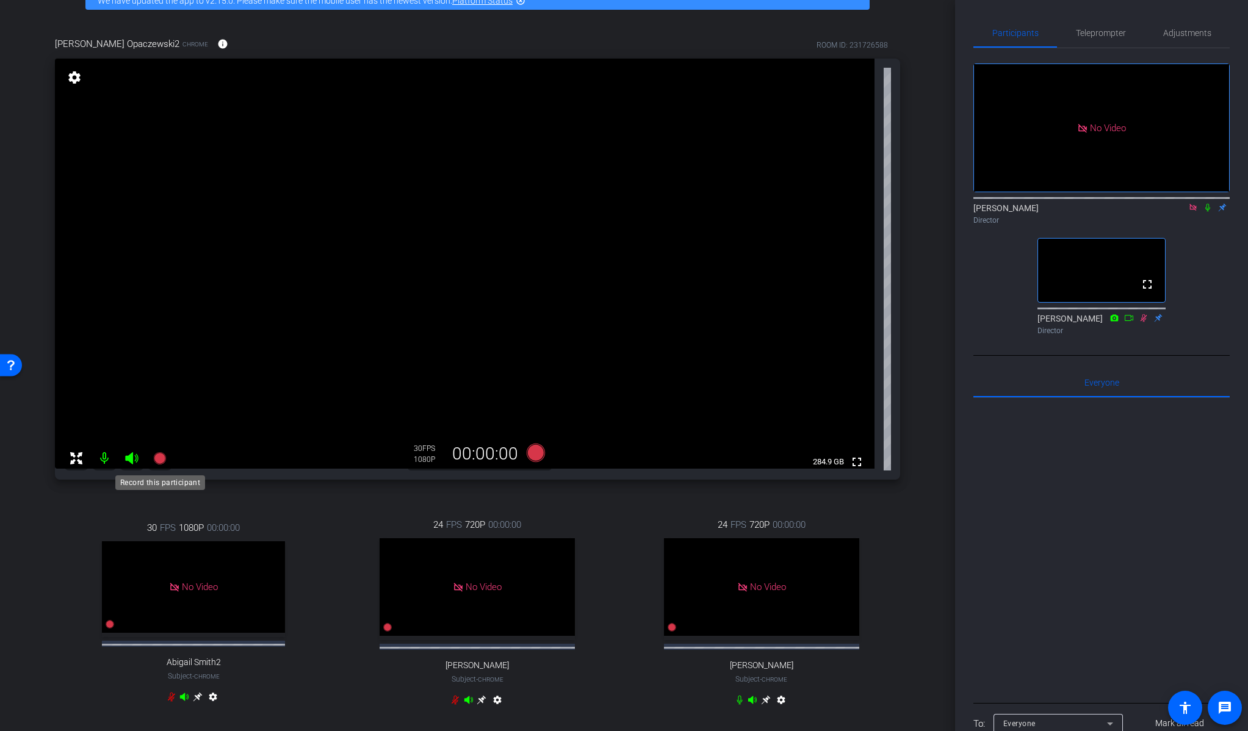
click at [159, 462] on icon at bounding box center [159, 458] width 12 height 12
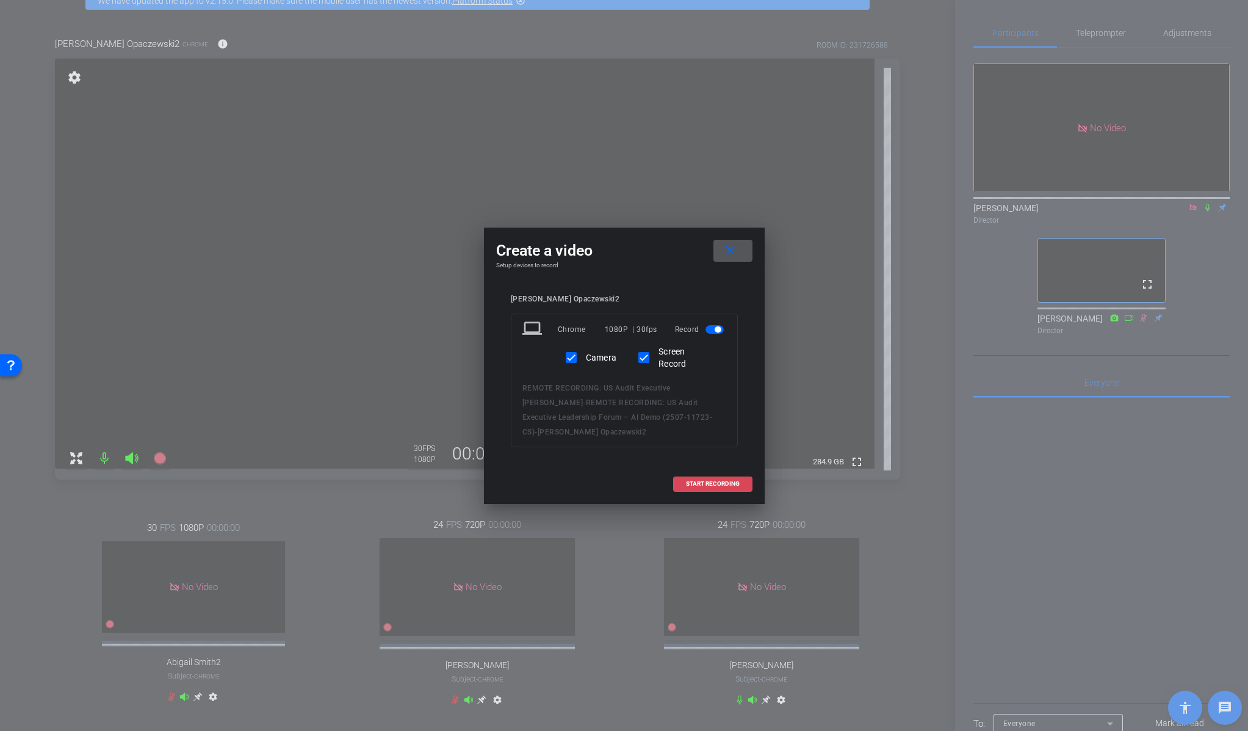
click at [702, 481] on span "START RECORDING" at bounding box center [713, 484] width 54 height 6
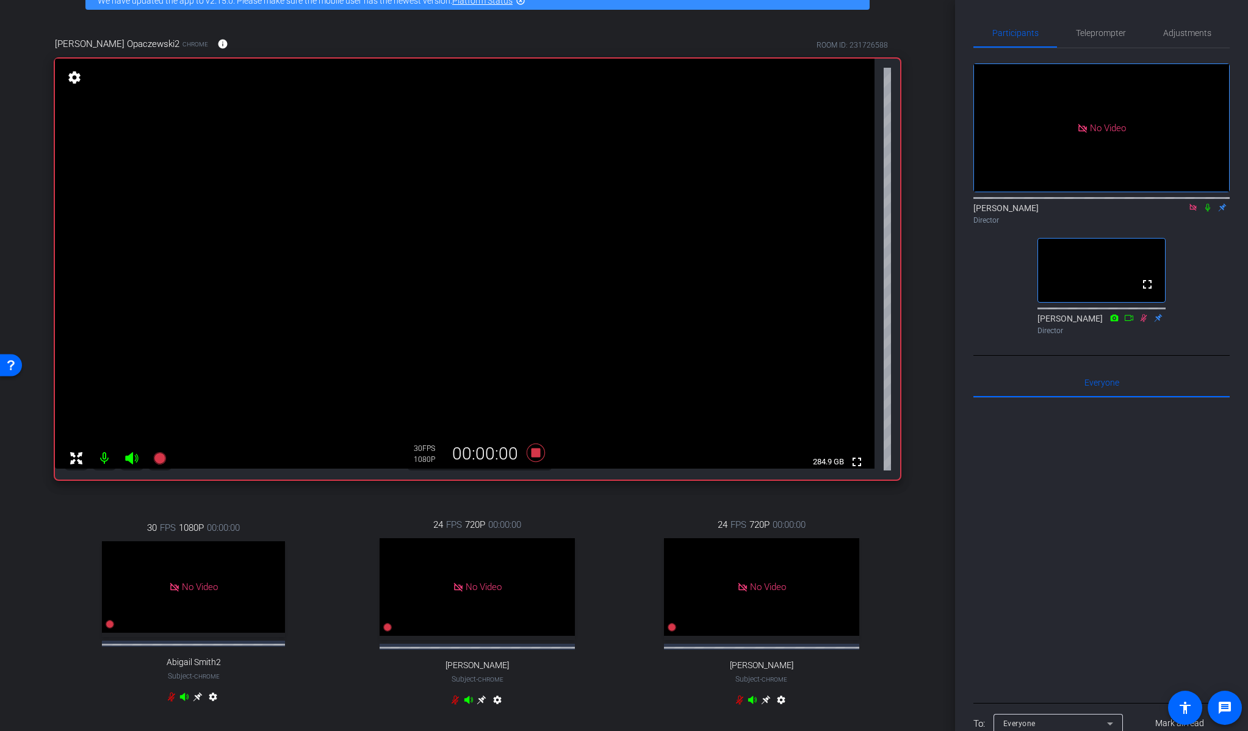
click at [1209, 203] on icon at bounding box center [1208, 207] width 10 height 9
click at [538, 451] on icon at bounding box center [535, 453] width 18 height 18
click at [1206, 203] on icon at bounding box center [1208, 207] width 10 height 9
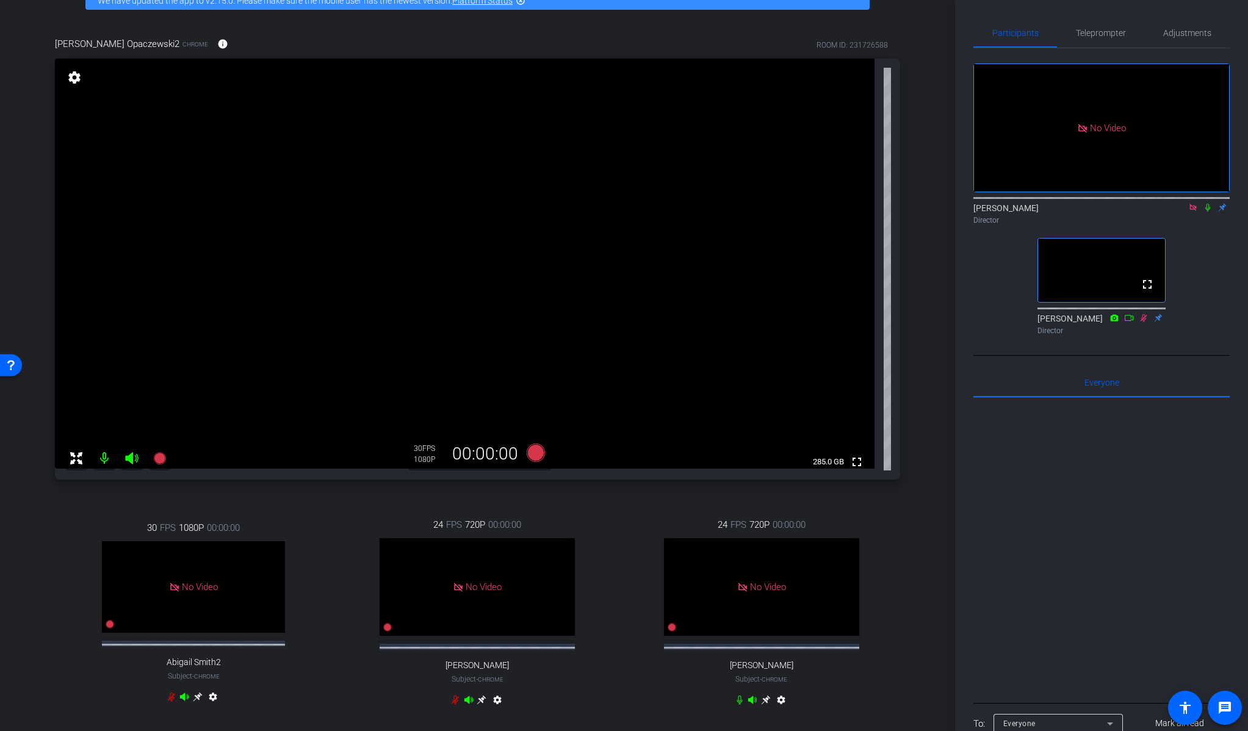
scroll to position [0, 0]
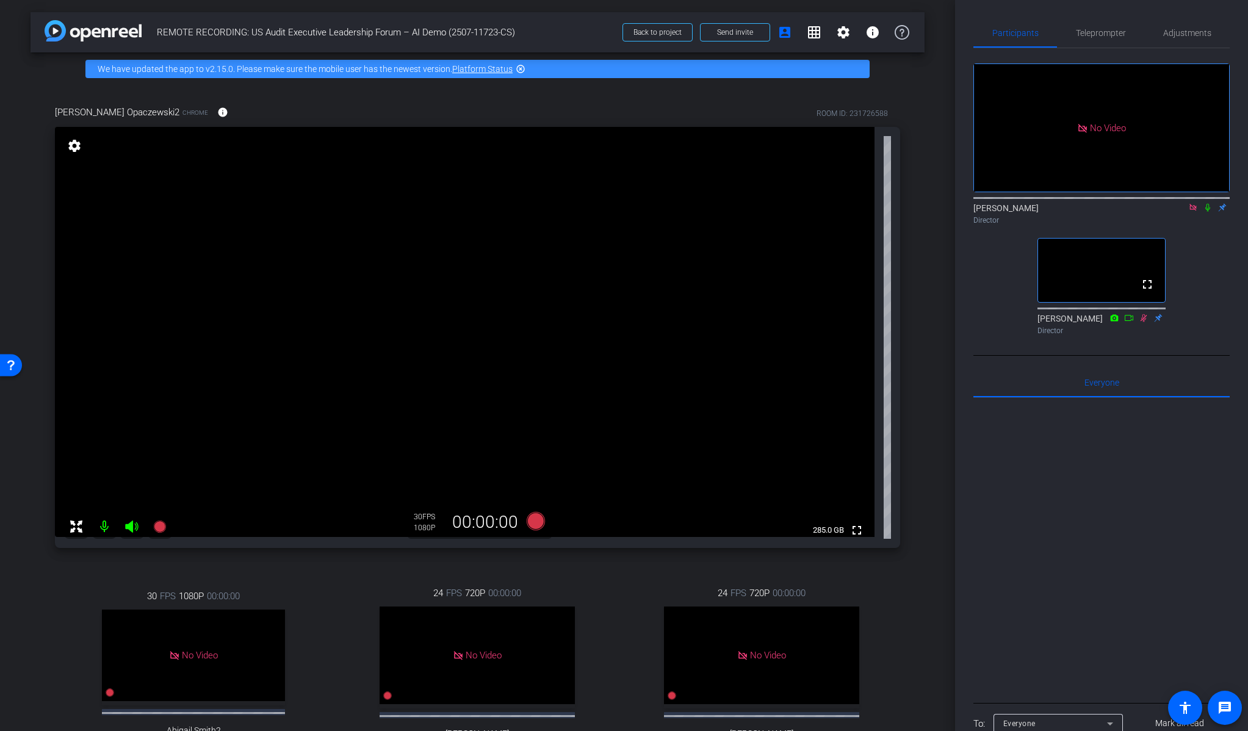
click at [322, 611] on div "30 FPS 1080P 00:00:00 No Video Abigail Smith2 Subject - Chrome settings" at bounding box center [193, 682] width 277 height 226
click at [160, 531] on icon at bounding box center [159, 526] width 12 height 12
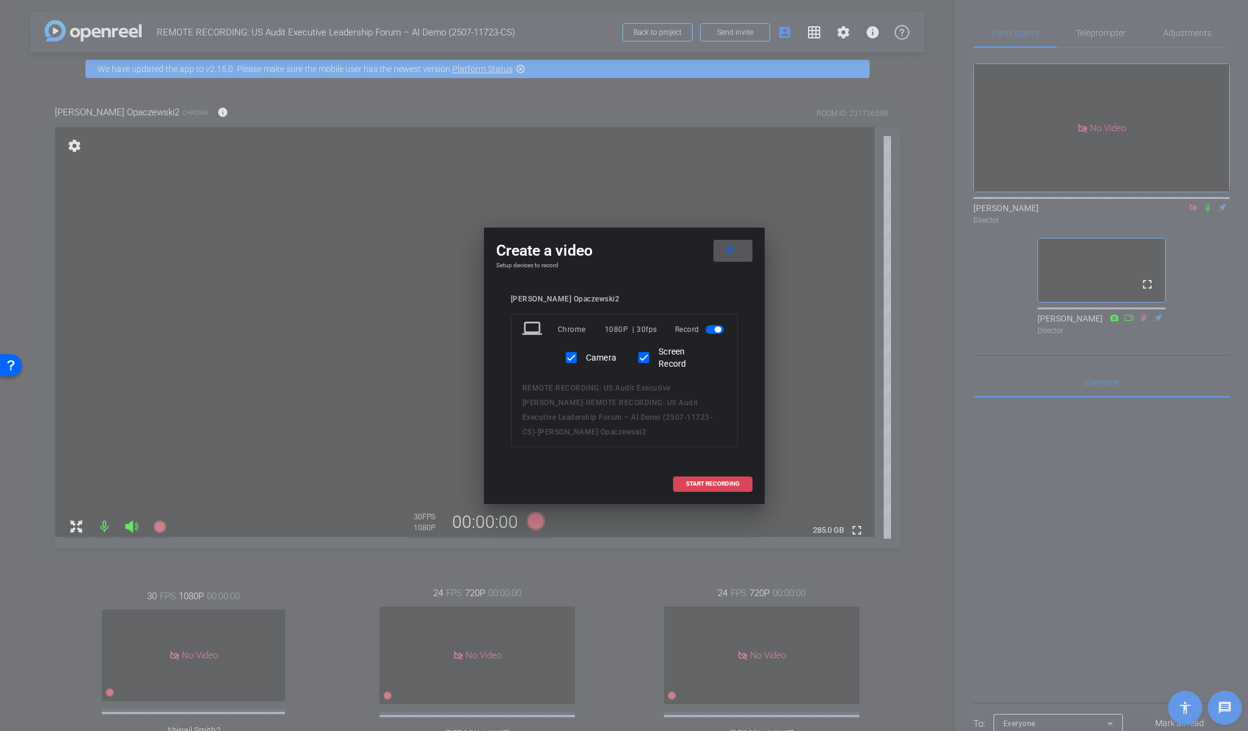
click at [702, 481] on span "START RECORDING" at bounding box center [713, 484] width 54 height 6
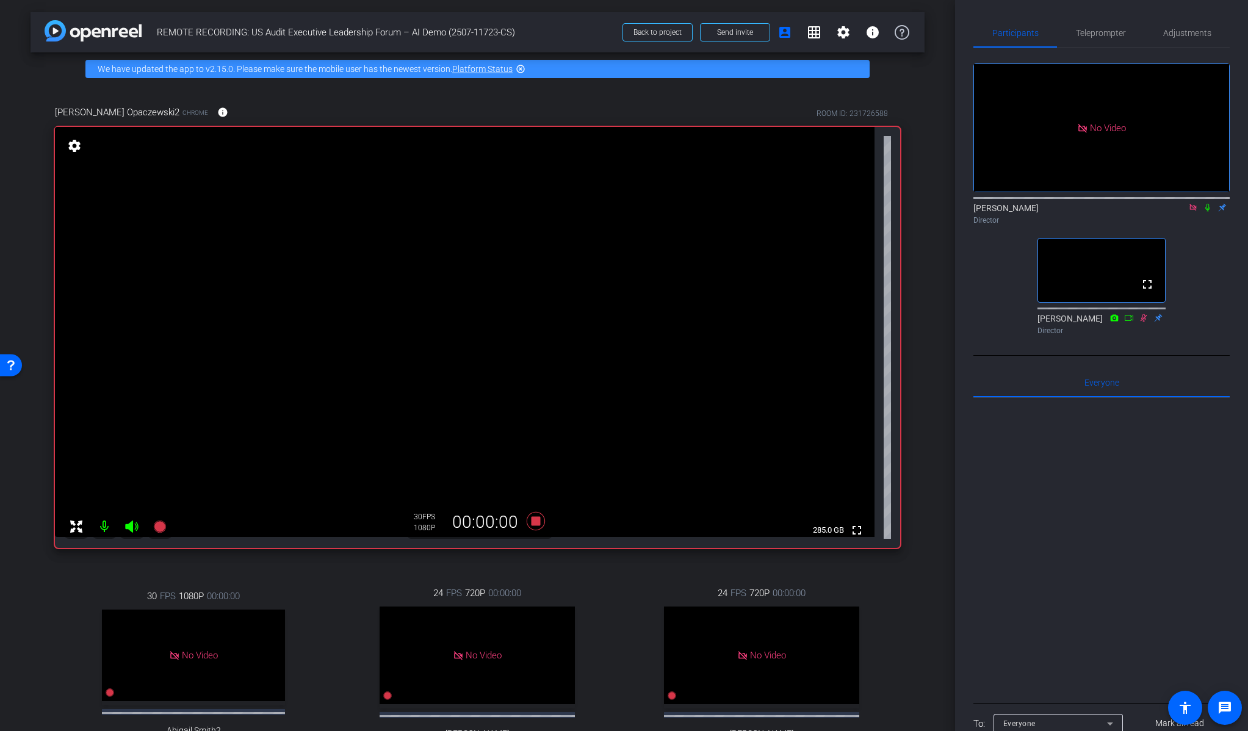
click at [1207, 203] on icon at bounding box center [1208, 207] width 10 height 9
click at [1217, 242] on div "No Video [PERSON_NAME] Director fullscreen [PERSON_NAME] Director" at bounding box center [1101, 194] width 256 height 292
click at [1206, 204] on icon at bounding box center [1207, 208] width 7 height 8
click at [536, 520] on icon at bounding box center [535, 521] width 18 height 18
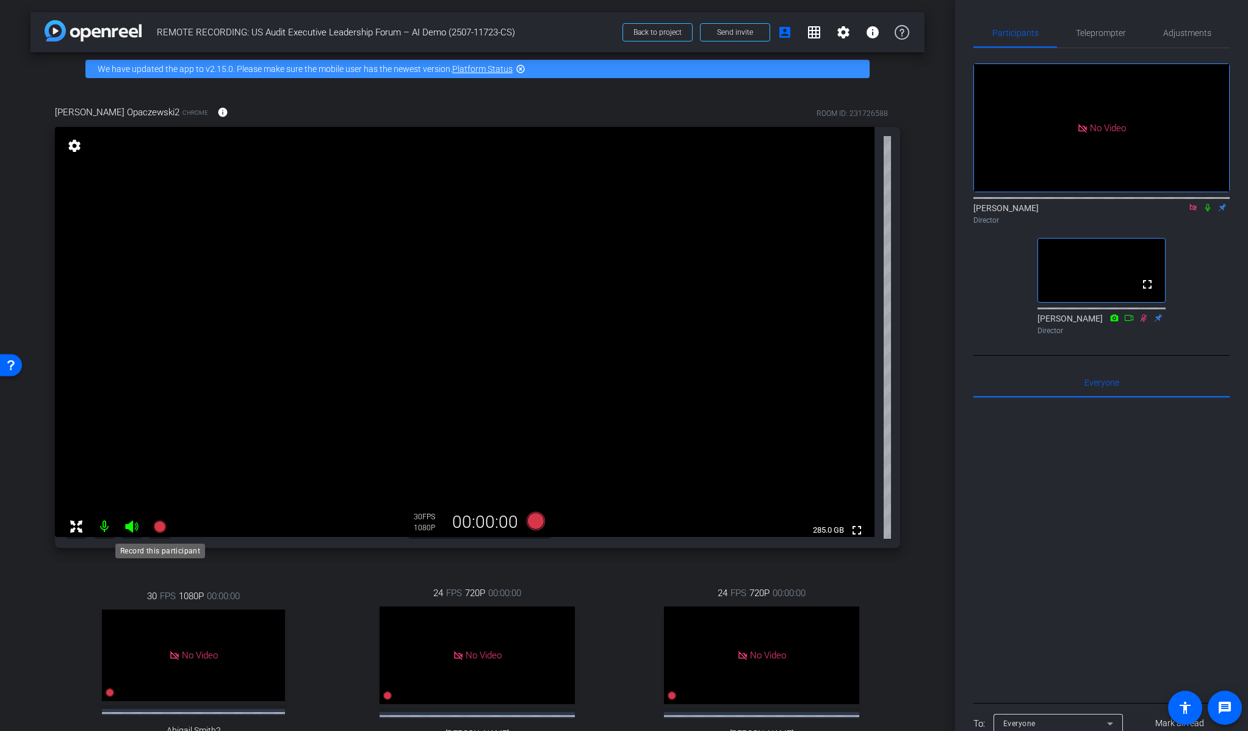
click at [161, 525] on icon at bounding box center [159, 526] width 12 height 12
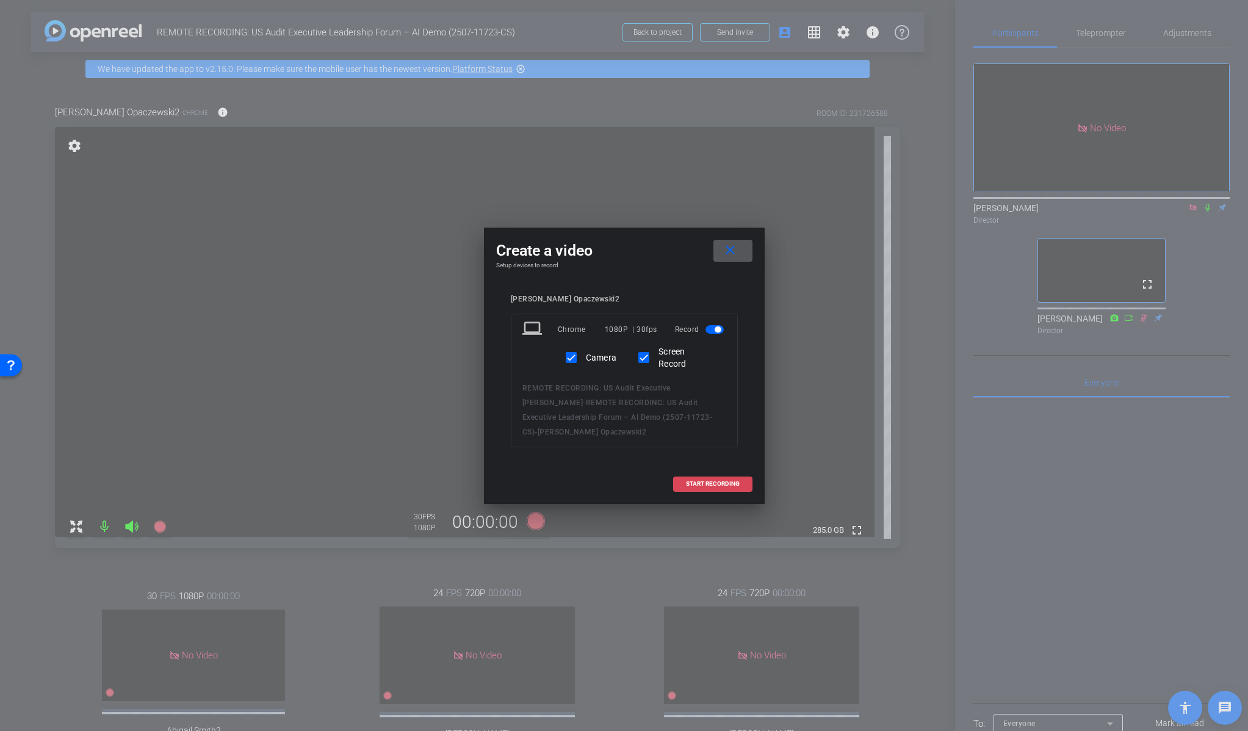
click at [719, 480] on span at bounding box center [713, 483] width 78 height 29
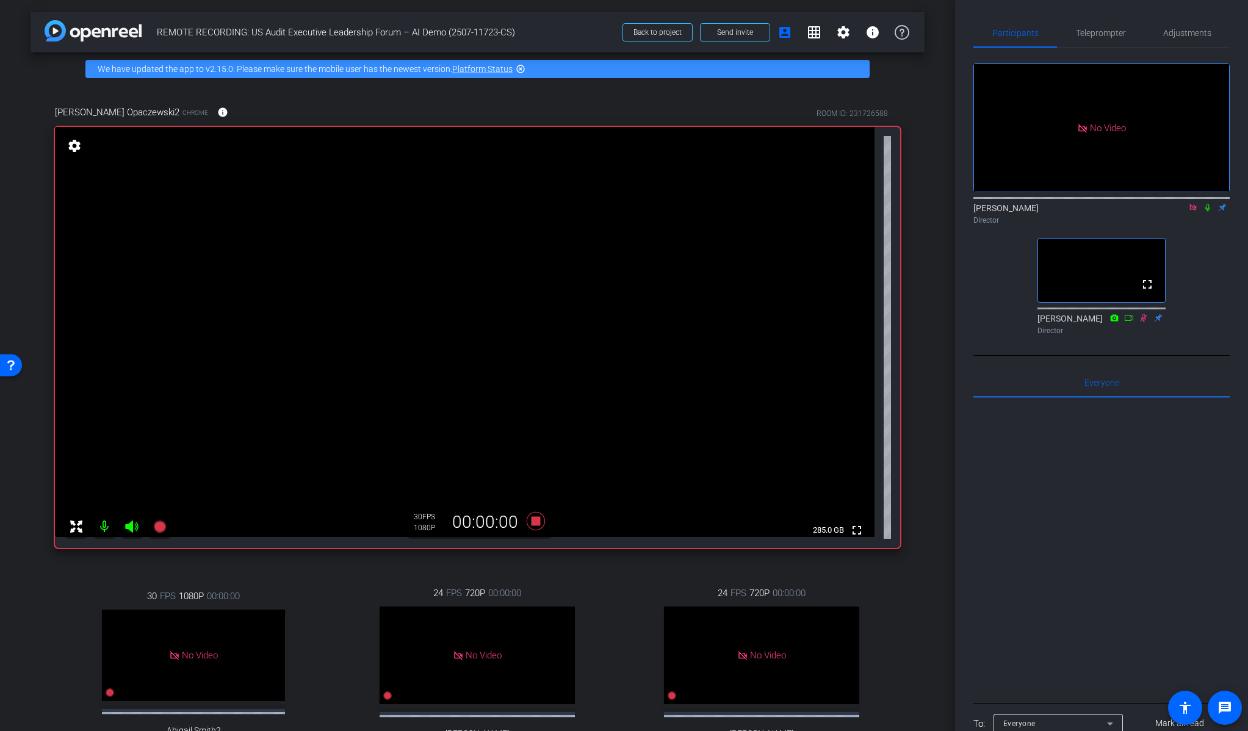
click at [1207, 203] on icon at bounding box center [1208, 207] width 10 height 9
click at [533, 521] on icon at bounding box center [535, 521] width 18 height 18
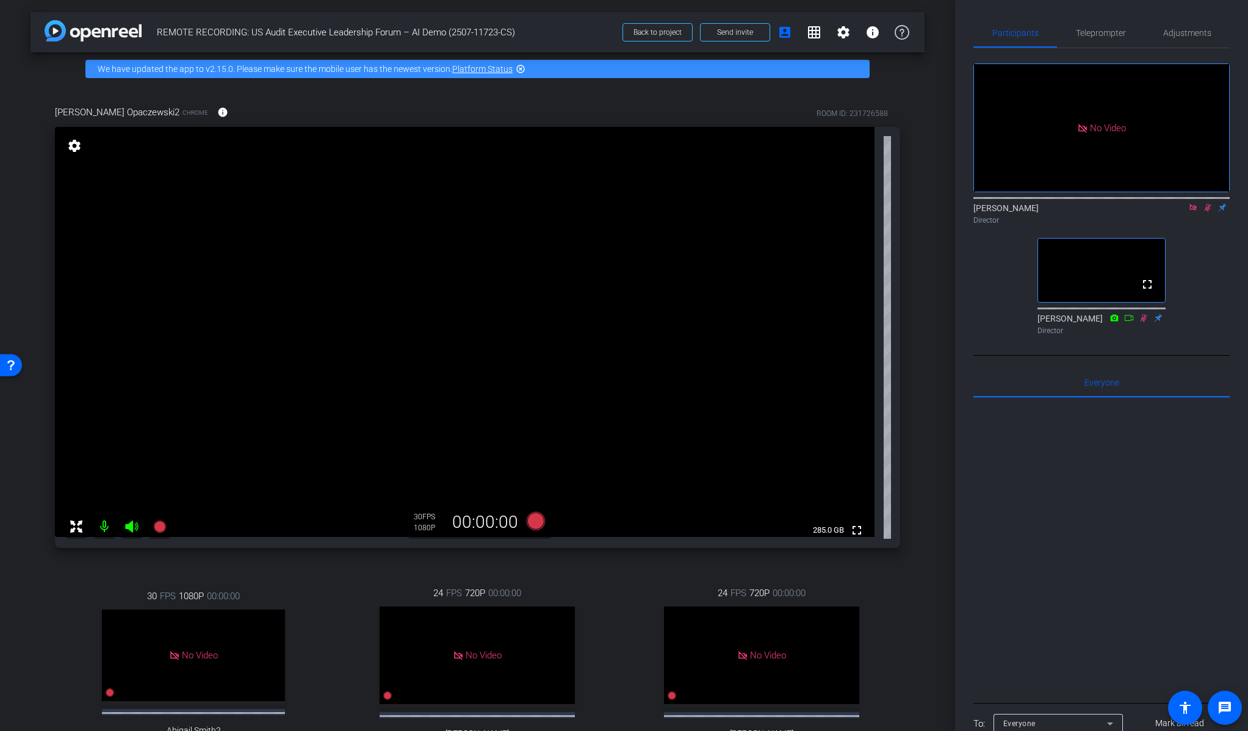
click at [1206, 203] on icon at bounding box center [1208, 207] width 10 height 9
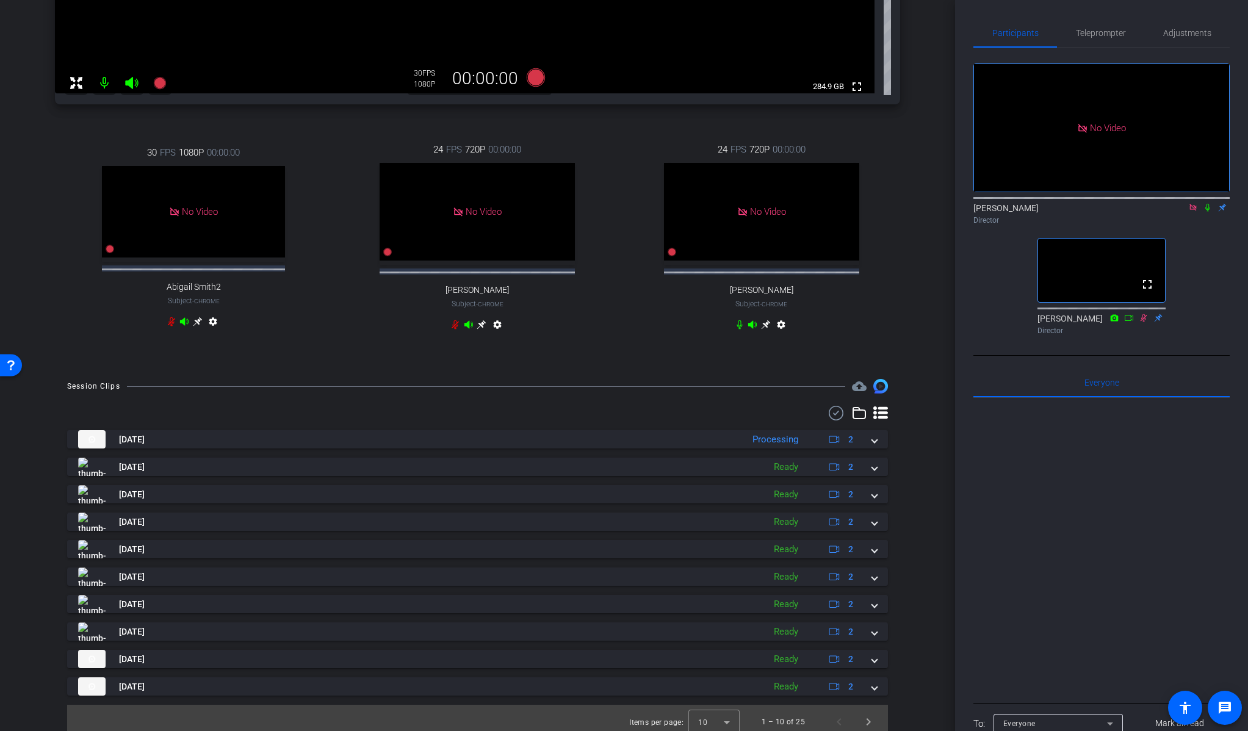
scroll to position [464, 0]
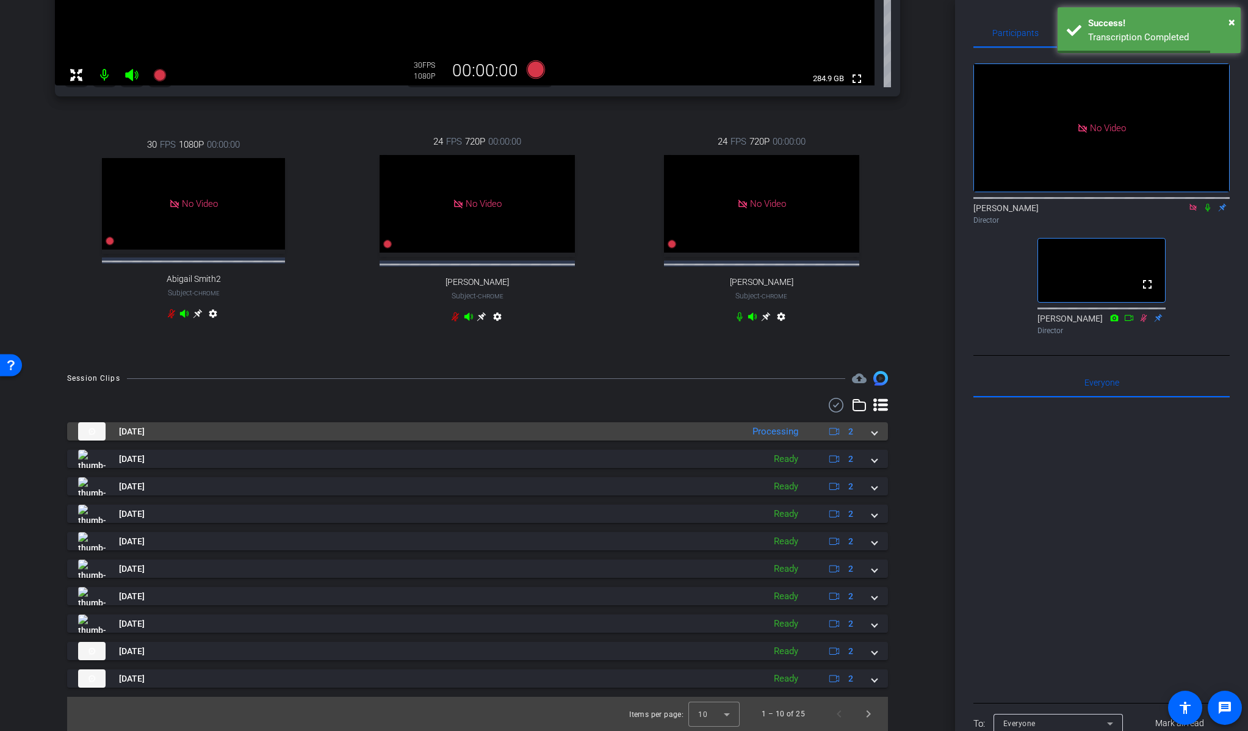
click at [869, 433] on div "[DATE] Processing 2" at bounding box center [475, 431] width 794 height 18
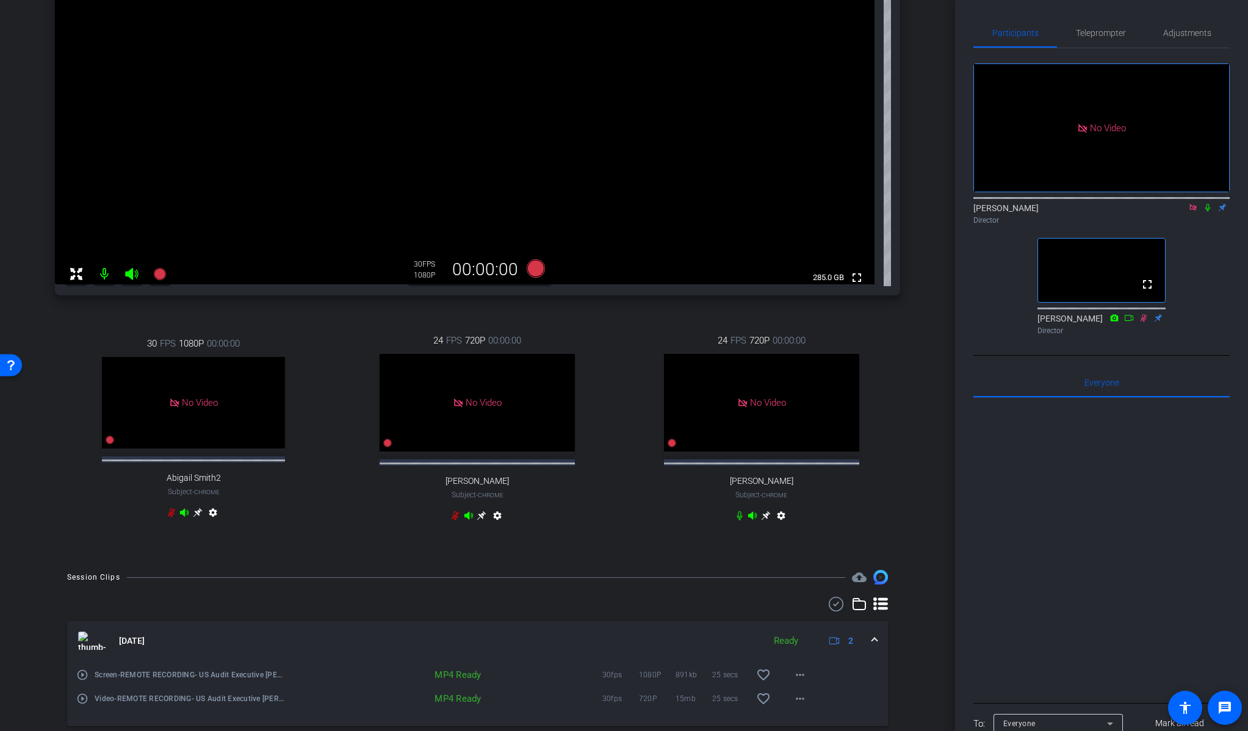
scroll to position [253, 0]
click at [934, 411] on div "arrow_back REMOTE RECORDING: US Audit Executive Leadership Forum – AI Demo (250…" at bounding box center [477, 112] width 955 height 731
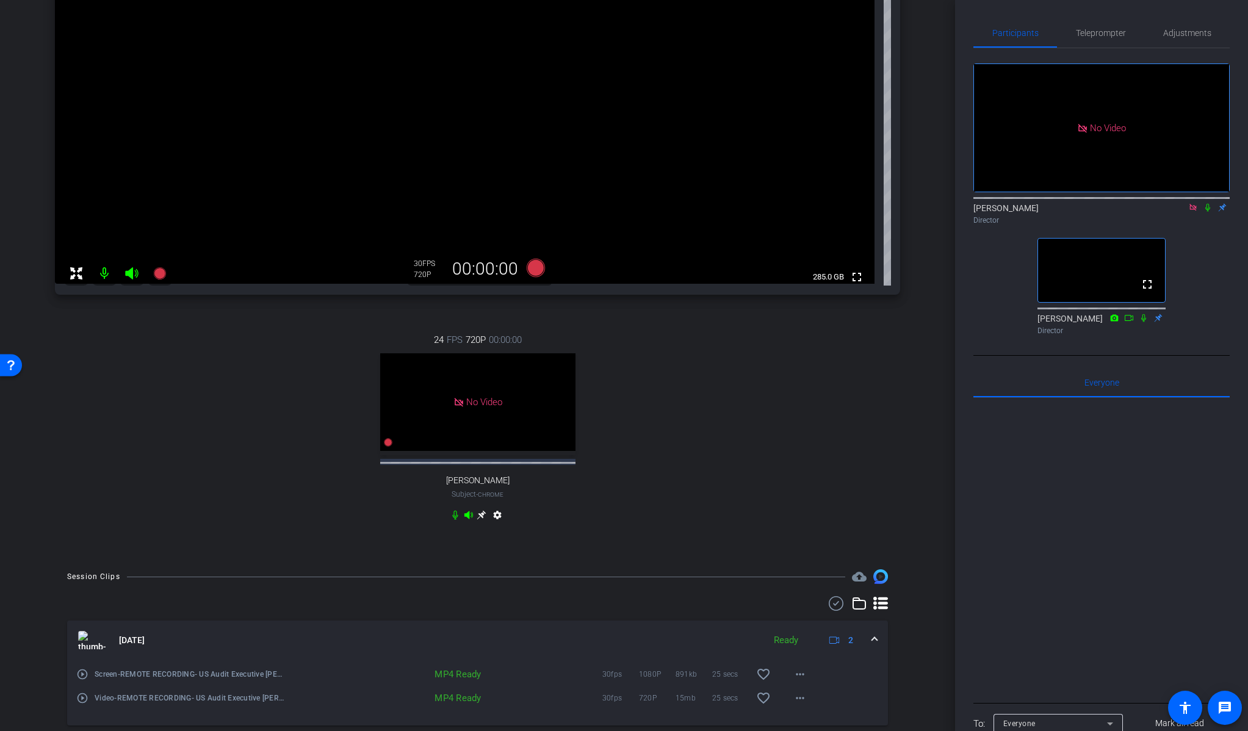
click at [934, 411] on div "arrow_back REMOTE RECORDING: US Audit Executive Leadership Forum – AI Demo (250…" at bounding box center [477, 112] width 955 height 731
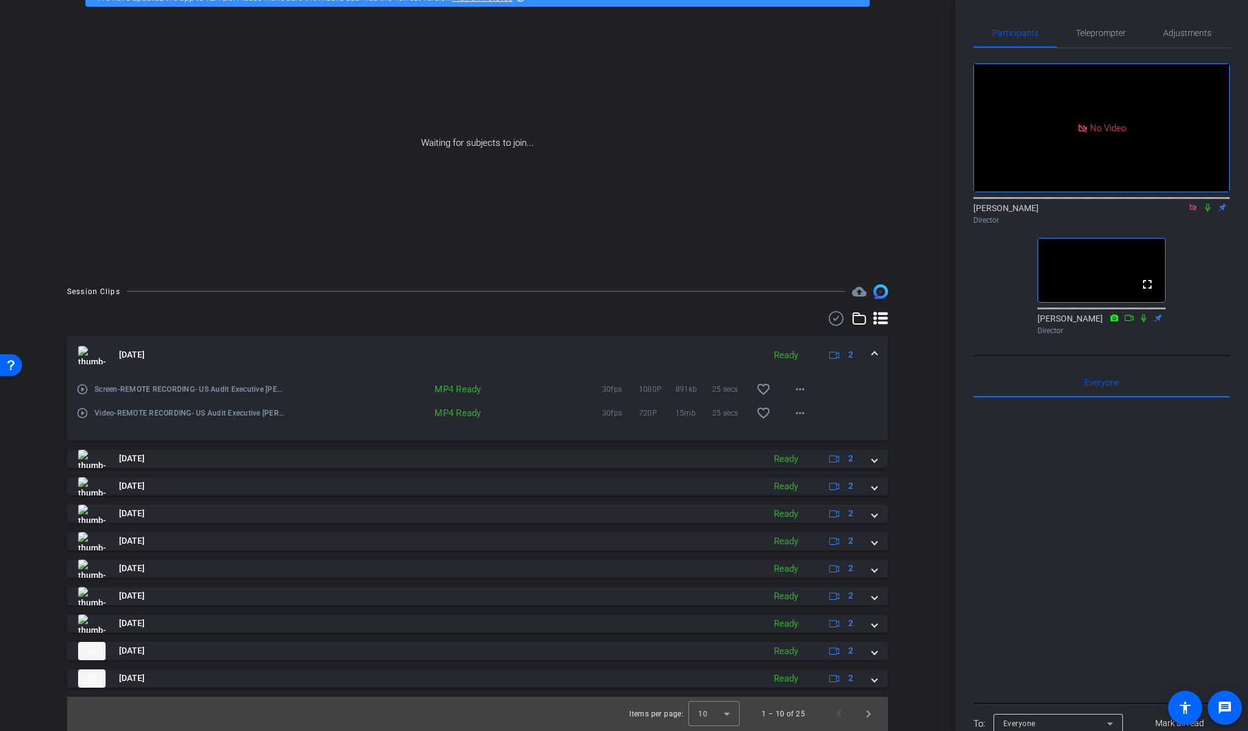
scroll to position [0, 0]
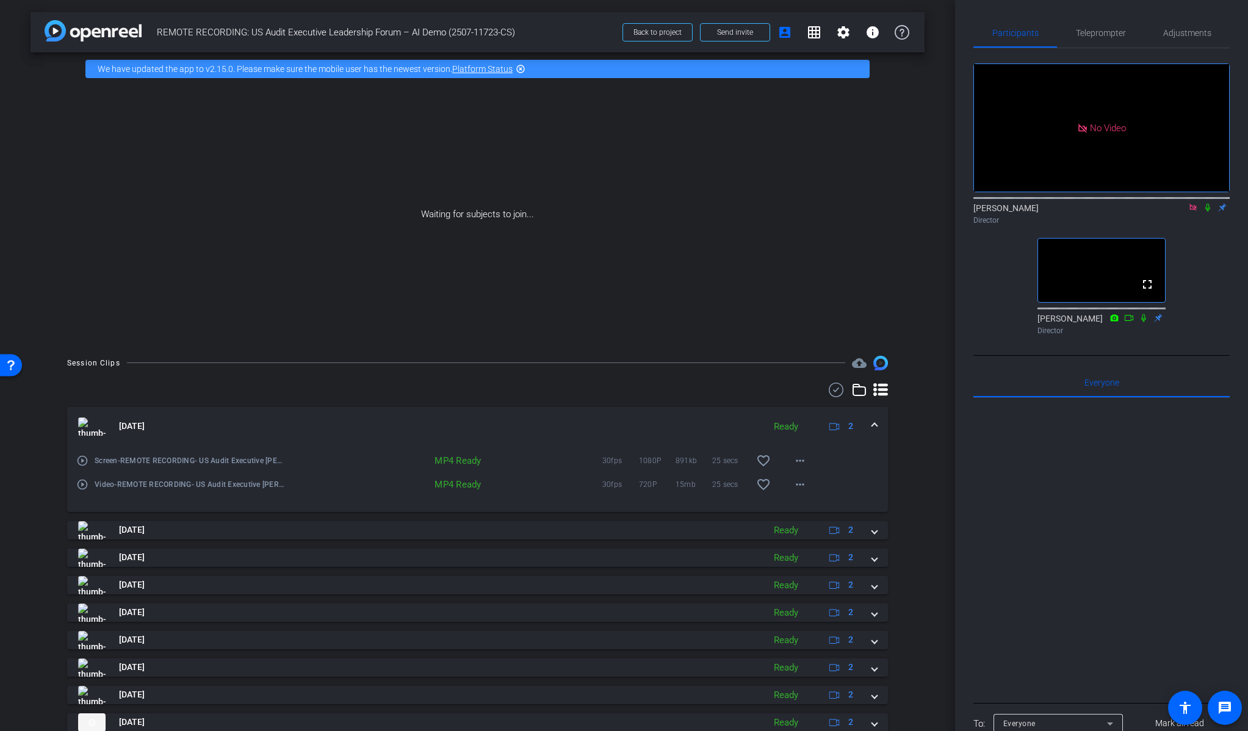
click at [927, 349] on div "arrow_back REMOTE RECORDING: US Audit Executive Leadership Forum – AI Demo (250…" at bounding box center [477, 365] width 955 height 731
